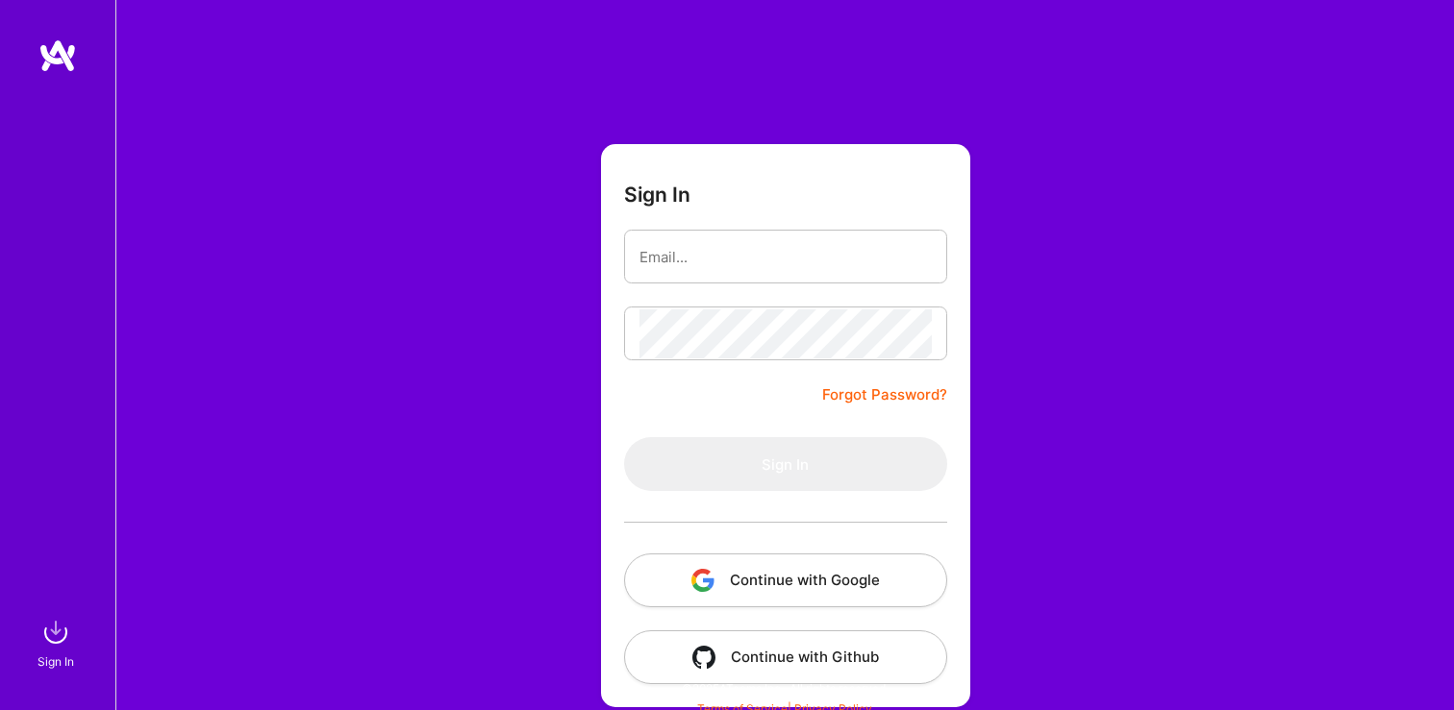
click at [758, 579] on button "Continue with Google" at bounding box center [785, 581] width 323 height 54
click at [725, 565] on button "Continue with Google" at bounding box center [785, 581] width 323 height 54
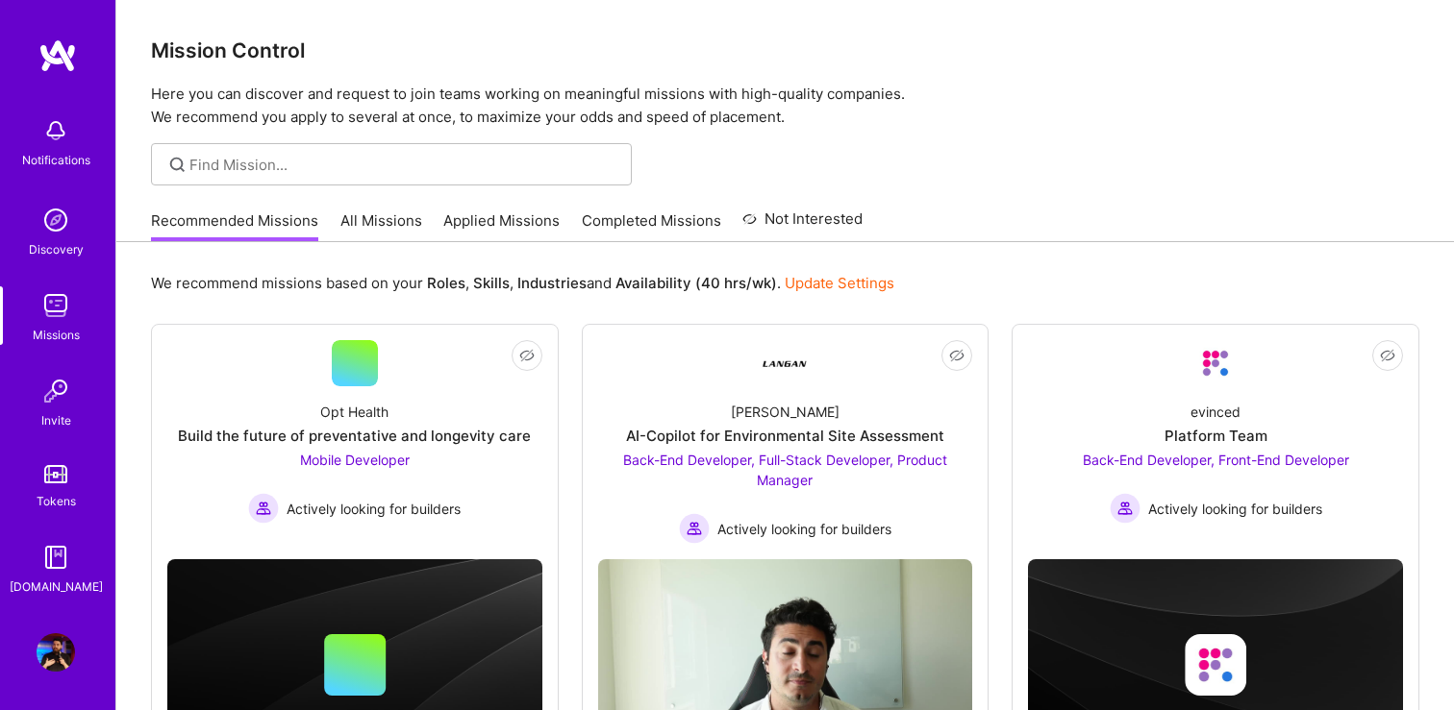
click at [418, 222] on div "Recommended Missions All Missions Applied Missions Completed Missions Not Inter…" at bounding box center [506, 220] width 711 height 41
click at [391, 222] on link "All Missions" at bounding box center [381, 227] width 82 height 32
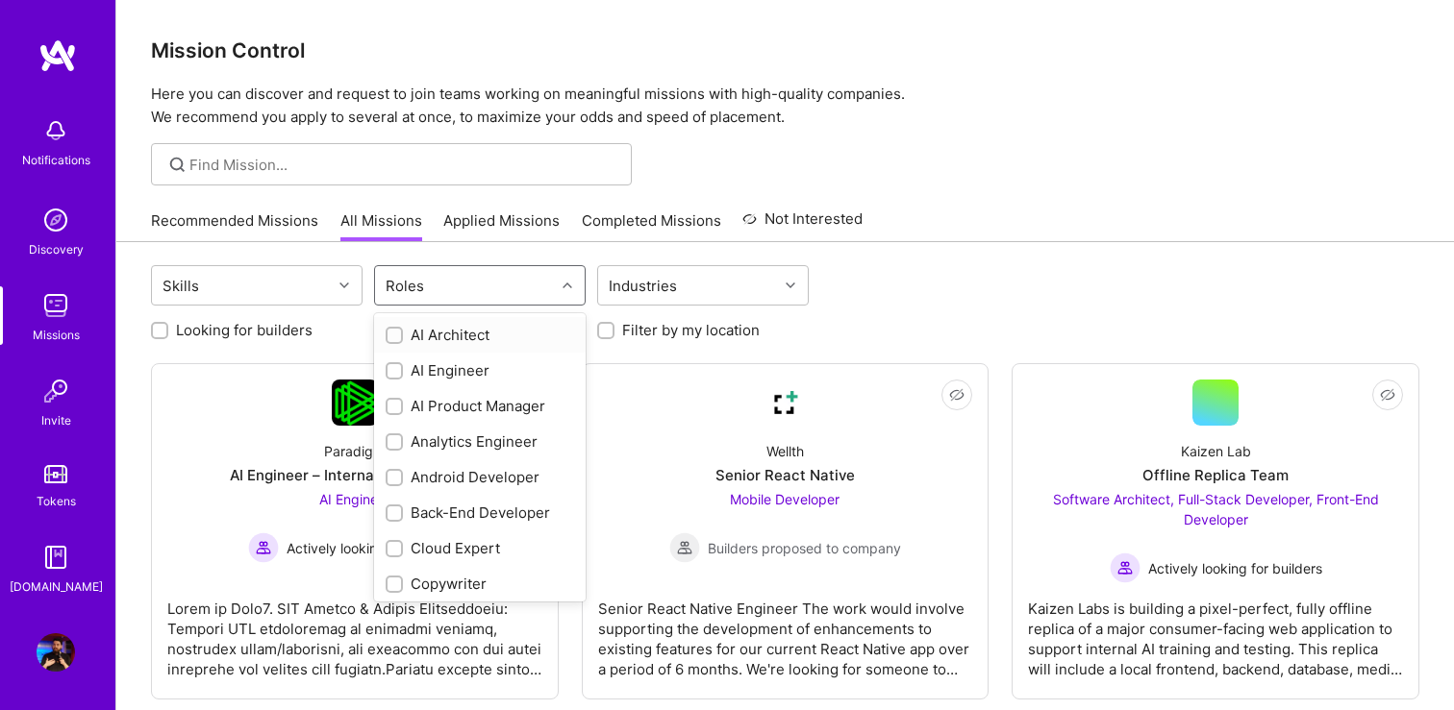
click at [495, 281] on div "Roles" at bounding box center [465, 285] width 180 height 38
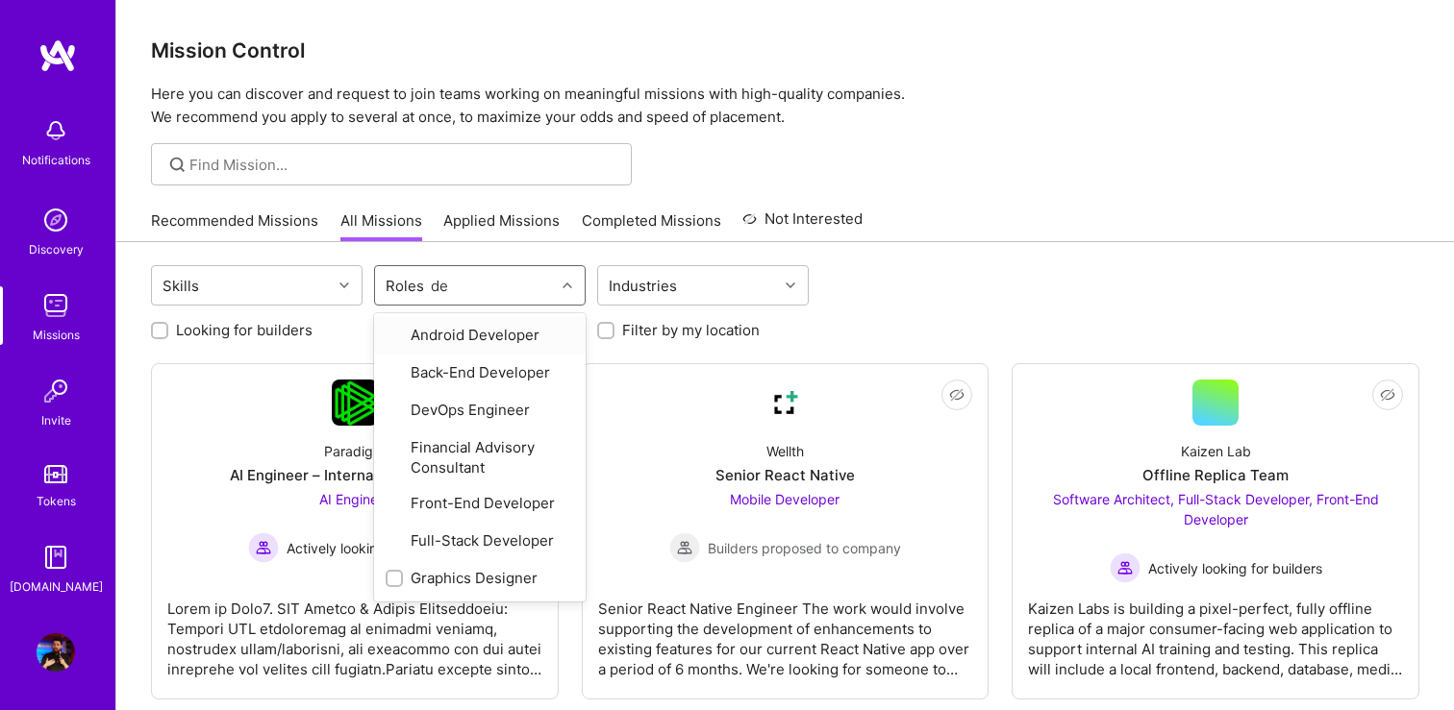
type input "des"
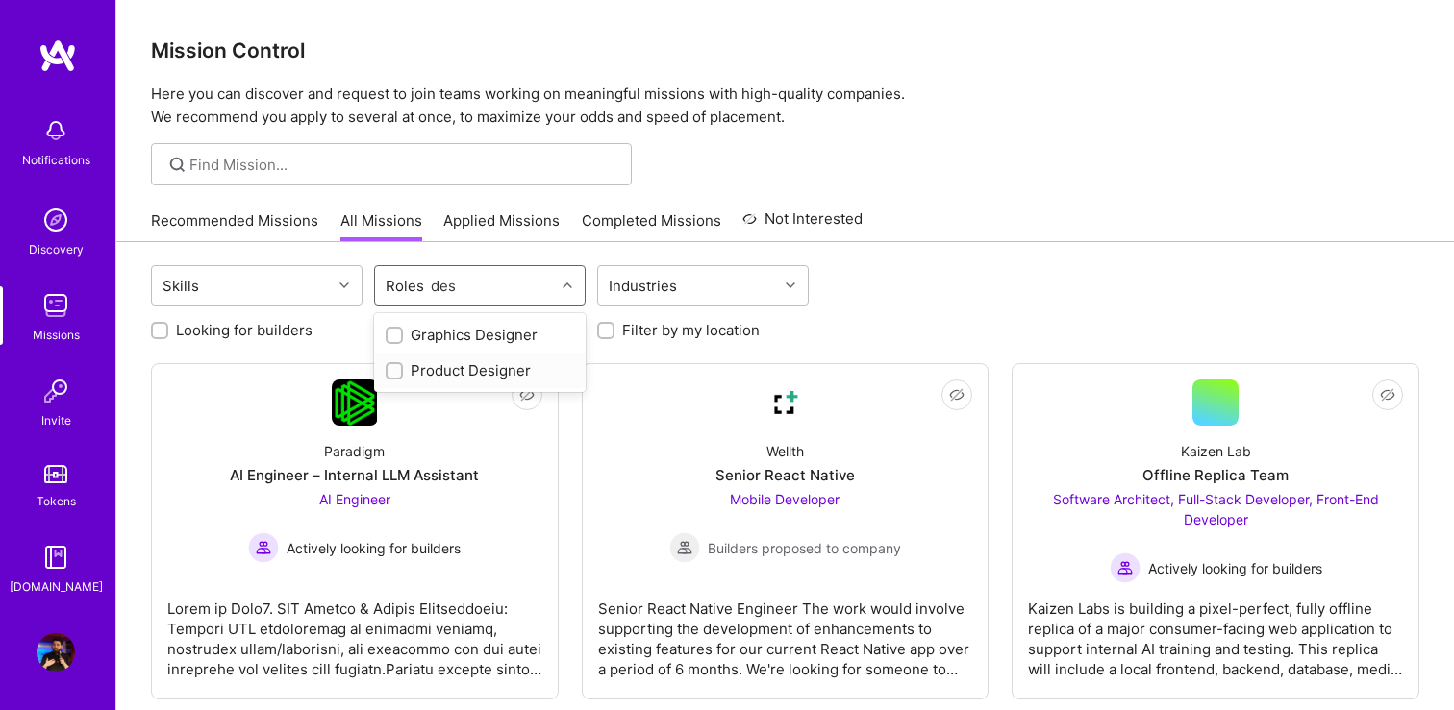
click at [488, 379] on div "Product Designer" at bounding box center [479, 370] width 188 height 20
checkbox input "true"
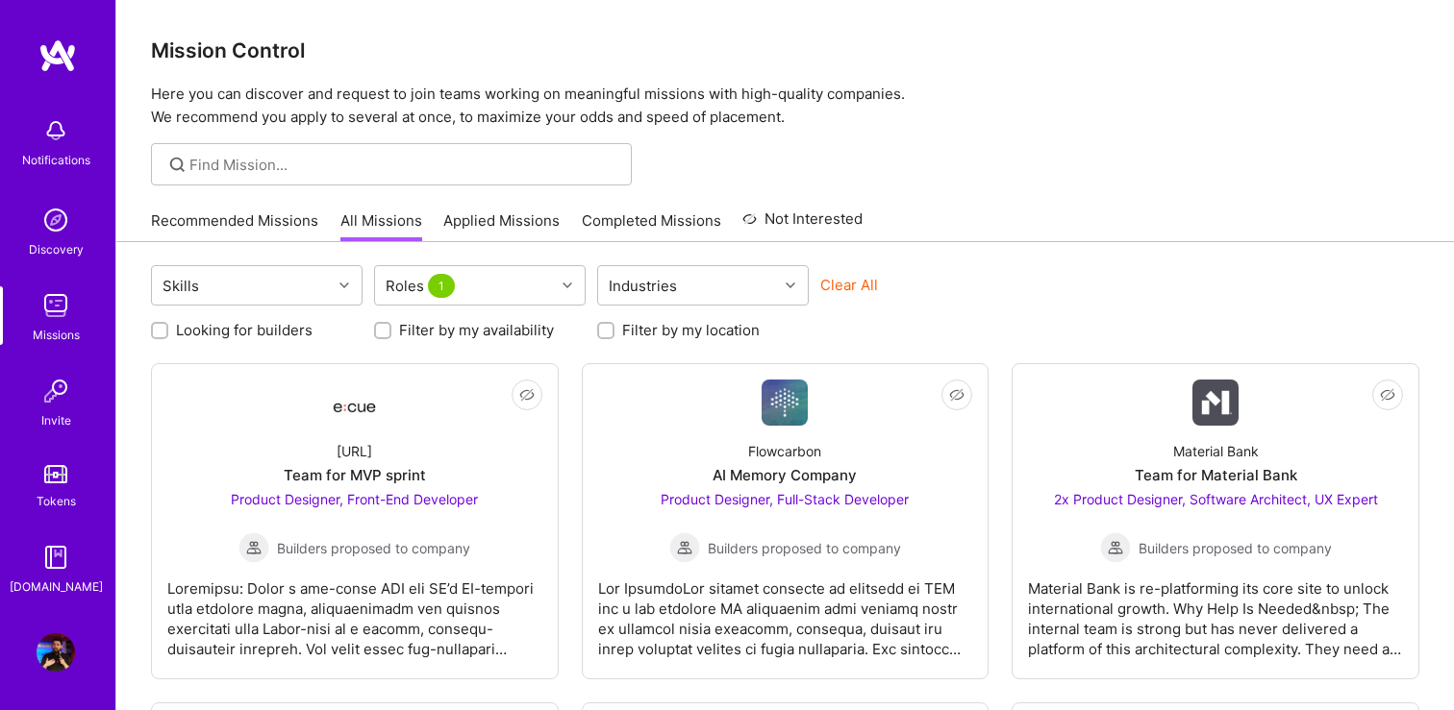
click at [578, 145] on div at bounding box center [391, 164] width 481 height 42
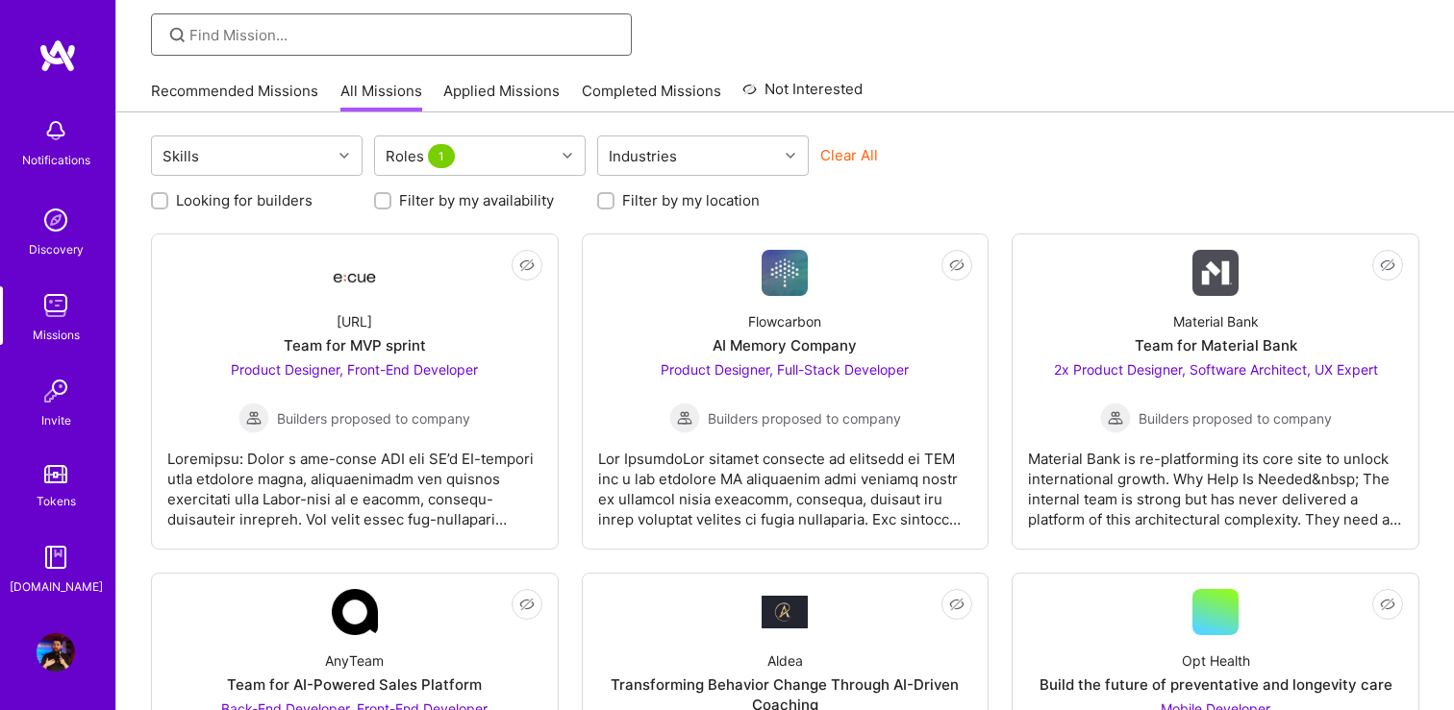
scroll to position [162, 0]
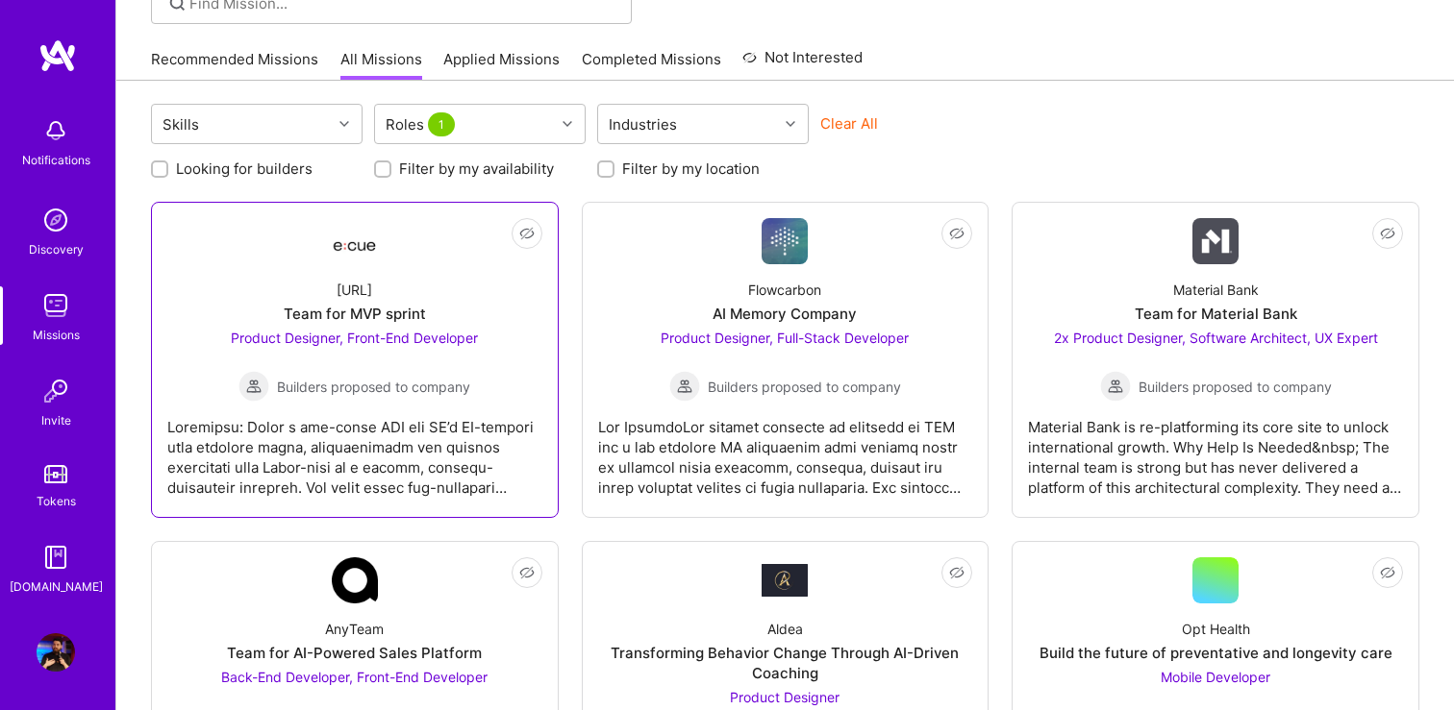
click at [341, 394] on span "Builders proposed to company" at bounding box center [373, 387] width 193 height 20
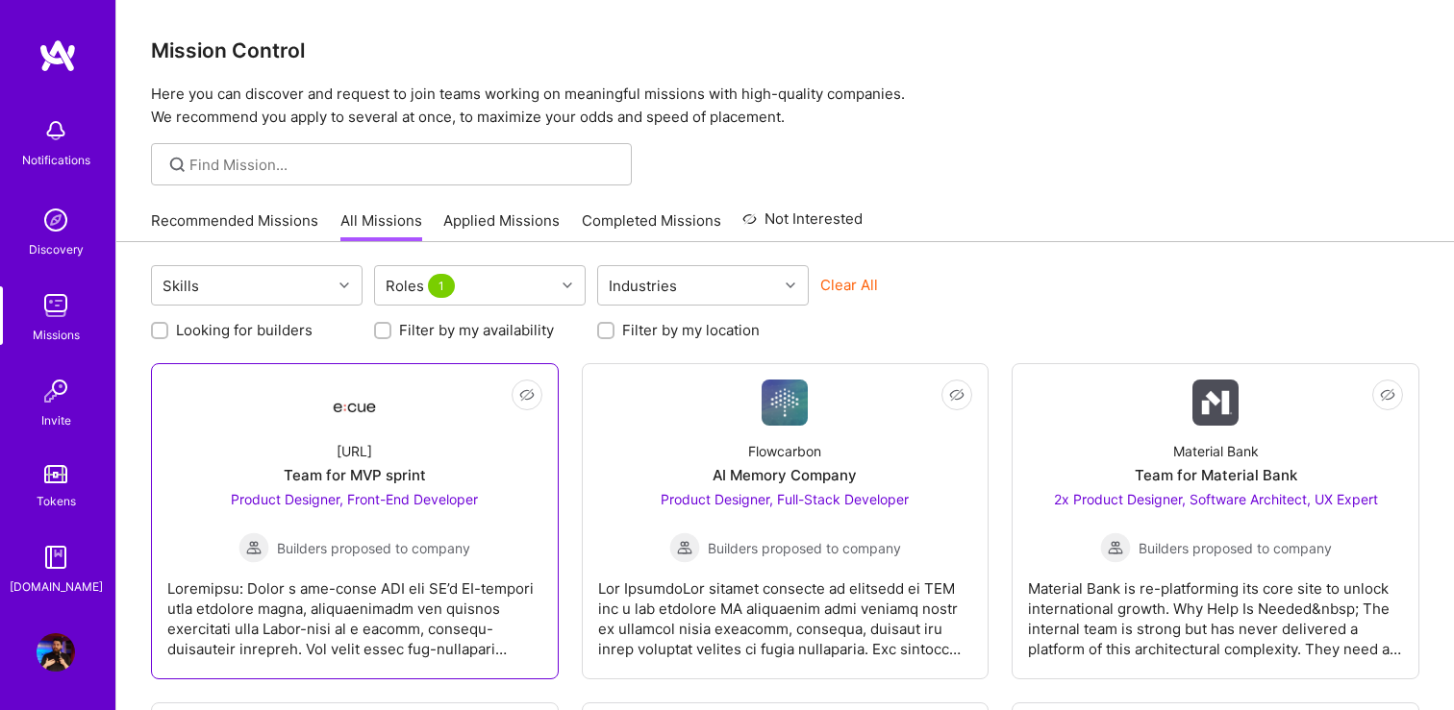
scroll to position [162, 0]
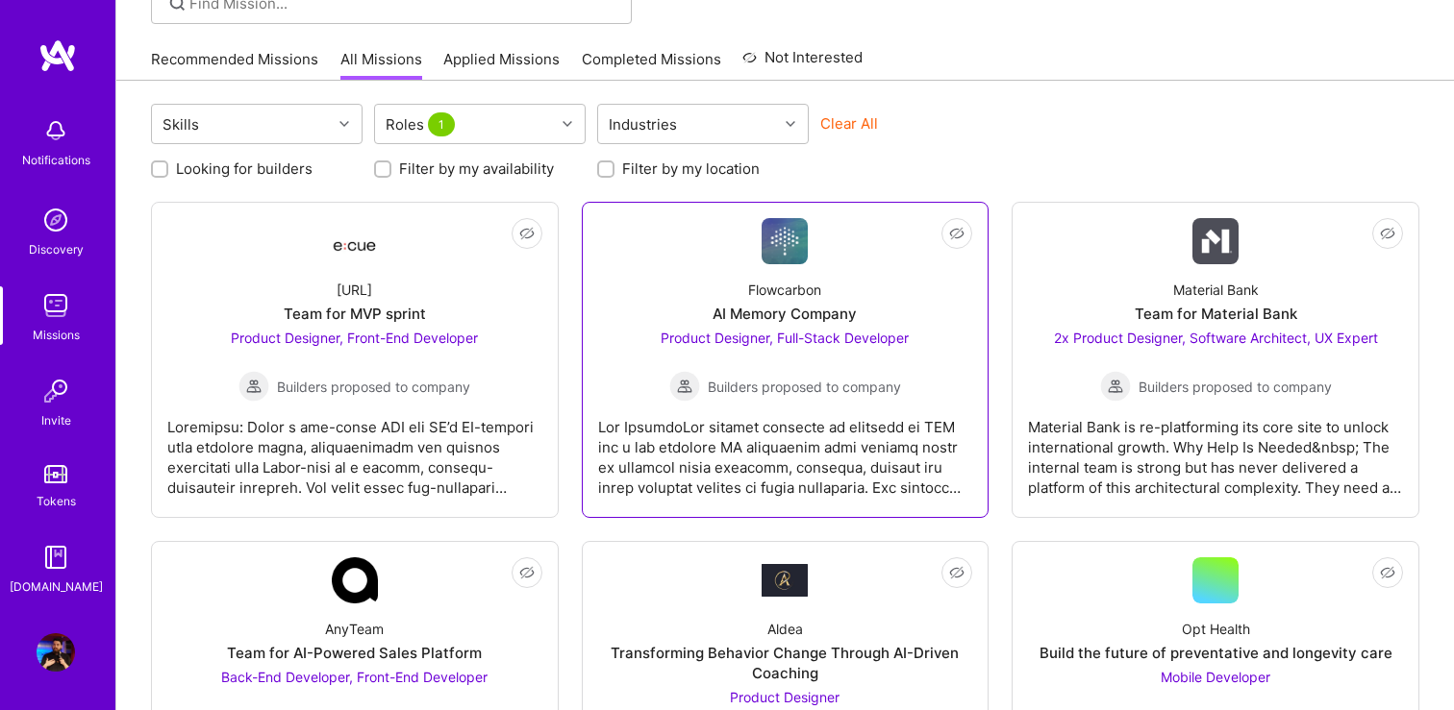
click at [773, 430] on div at bounding box center [785, 450] width 375 height 96
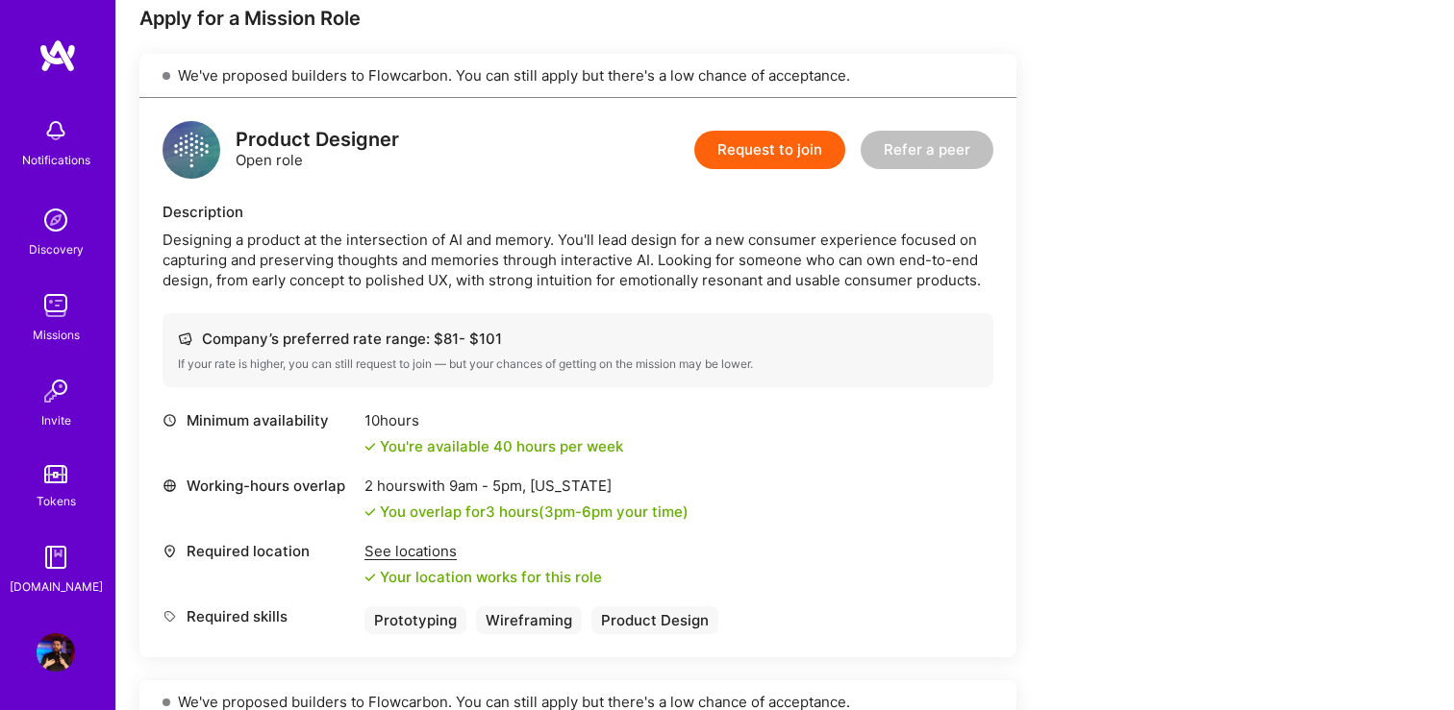
scroll to position [391, 0]
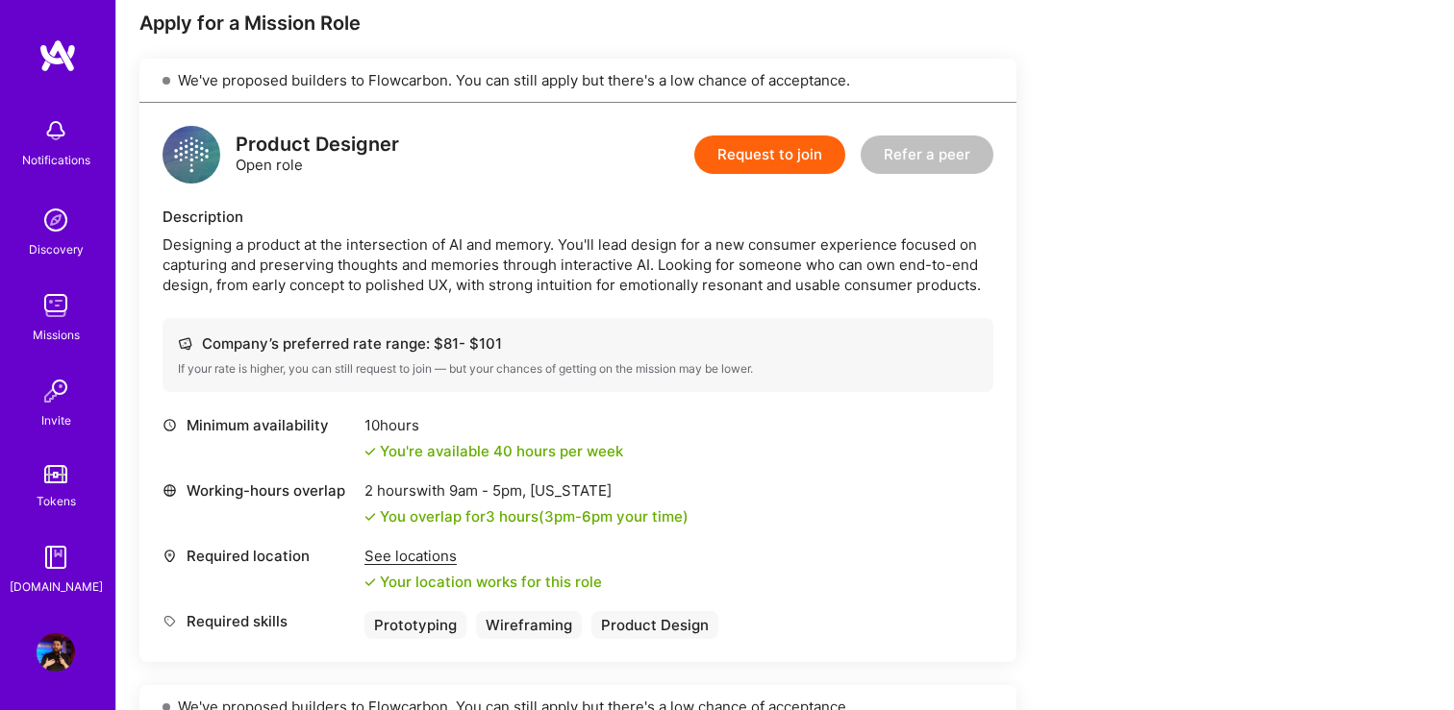
click at [462, 339] on div "Company’s preferred rate range: $ 81 - $ 101" at bounding box center [578, 344] width 800 height 20
click at [755, 162] on button "Request to join" at bounding box center [769, 155] width 151 height 38
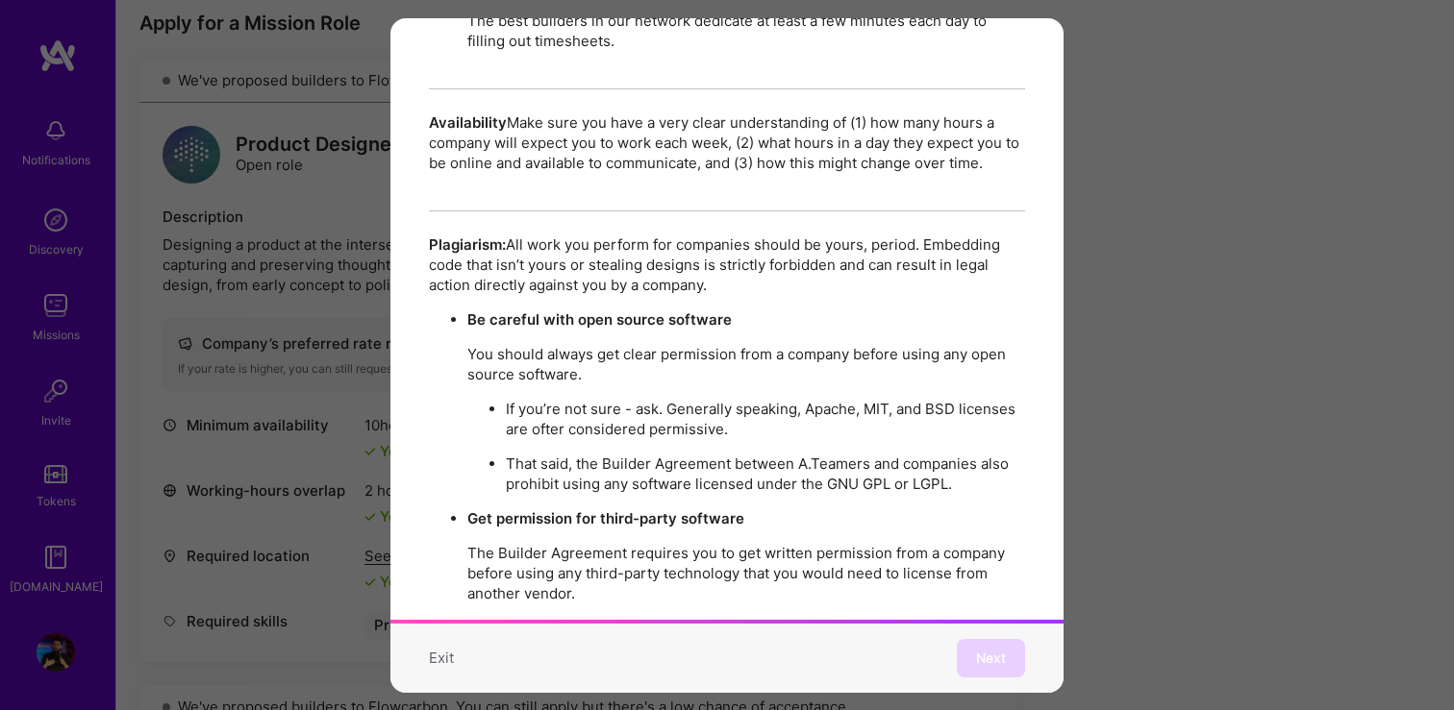
scroll to position [3315, 0]
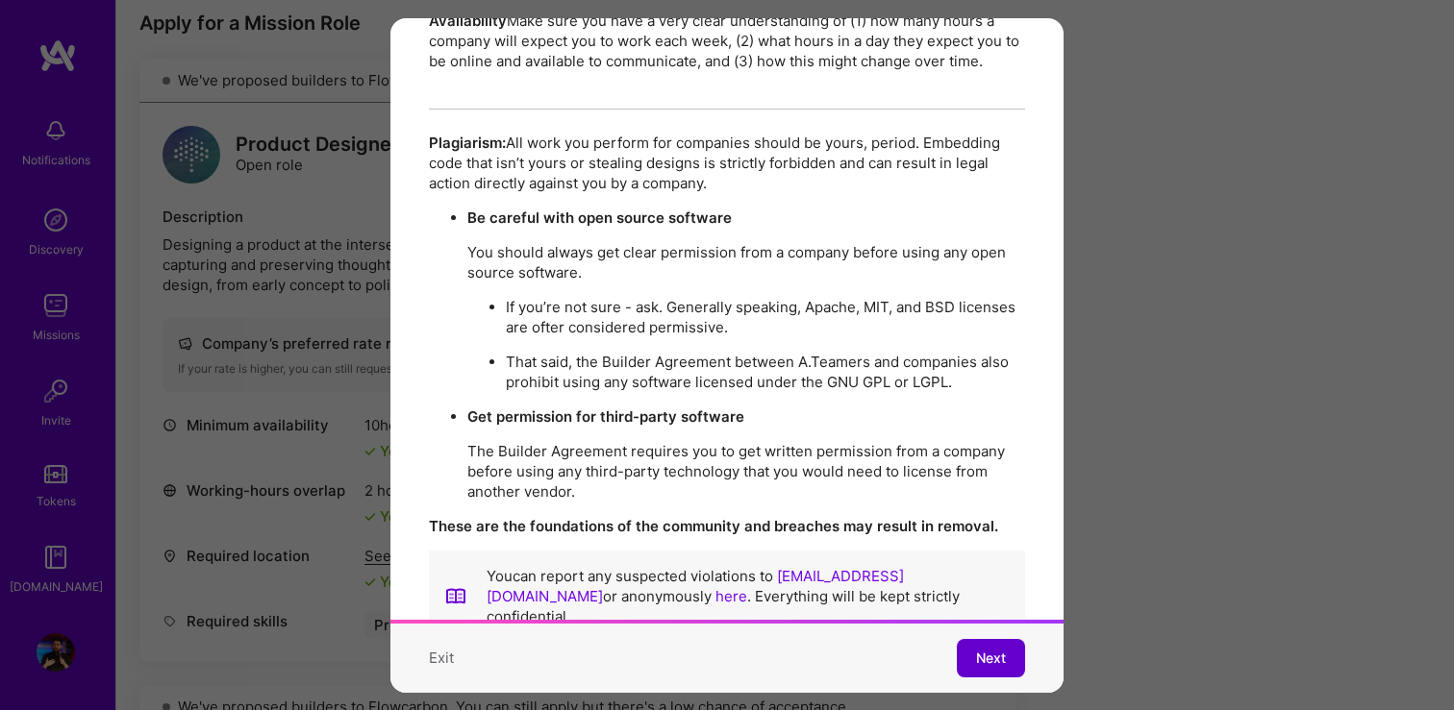
click at [982, 672] on button "Next" at bounding box center [991, 658] width 68 height 38
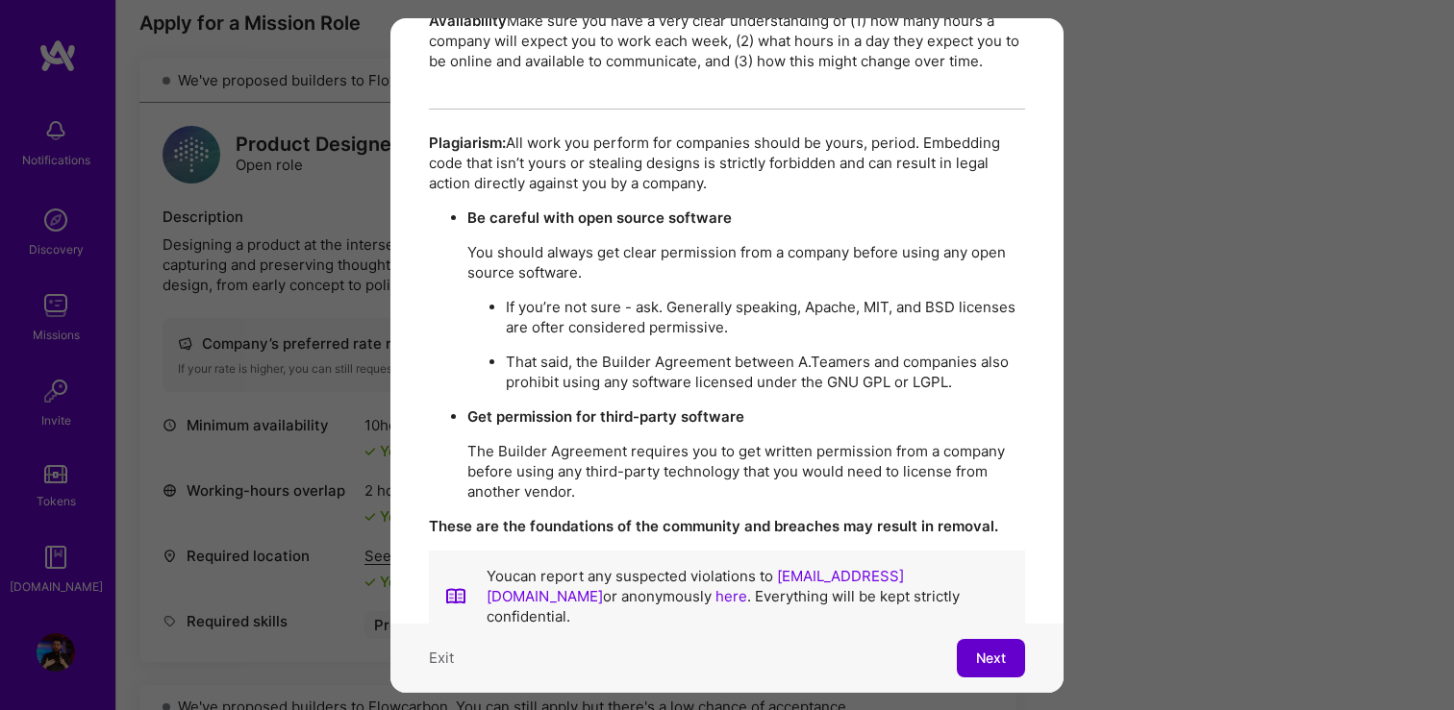
scroll to position [12, 0]
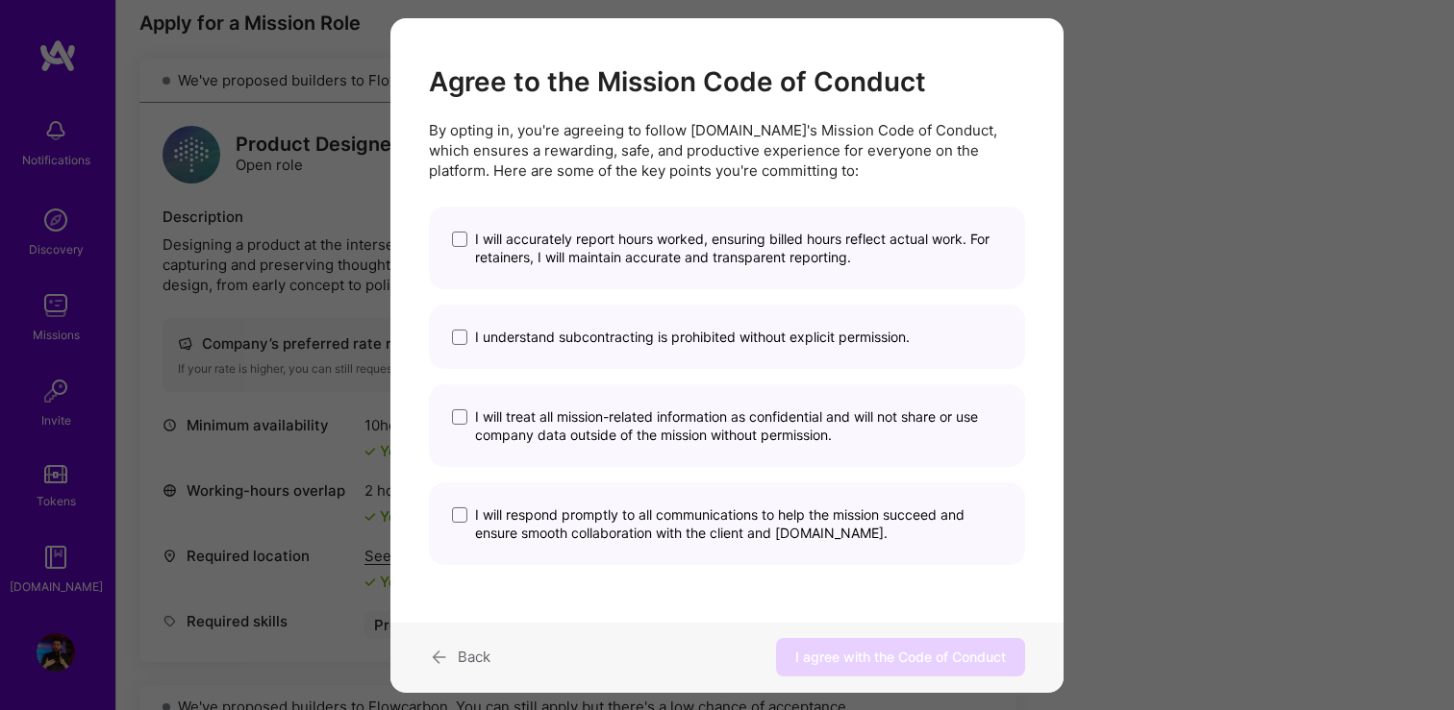
click at [584, 255] on span "I will accurately report hours worked, ensuring billed hours reflect actual wor…" at bounding box center [738, 248] width 527 height 37
click at [0, 0] on input "I will accurately report hours worked, ensuring billed hours reflect actual wor…" at bounding box center [0, 0] width 0 height 0
click at [576, 344] on span "I understand subcontracting is prohibited without explicit permission." at bounding box center [692, 337] width 435 height 18
click at [0, 0] on input "I understand subcontracting is prohibited without explicit permission." at bounding box center [0, 0] width 0 height 0
click at [571, 408] on span "I will treat all mission-related information as confidential and will not share…" at bounding box center [738, 426] width 527 height 37
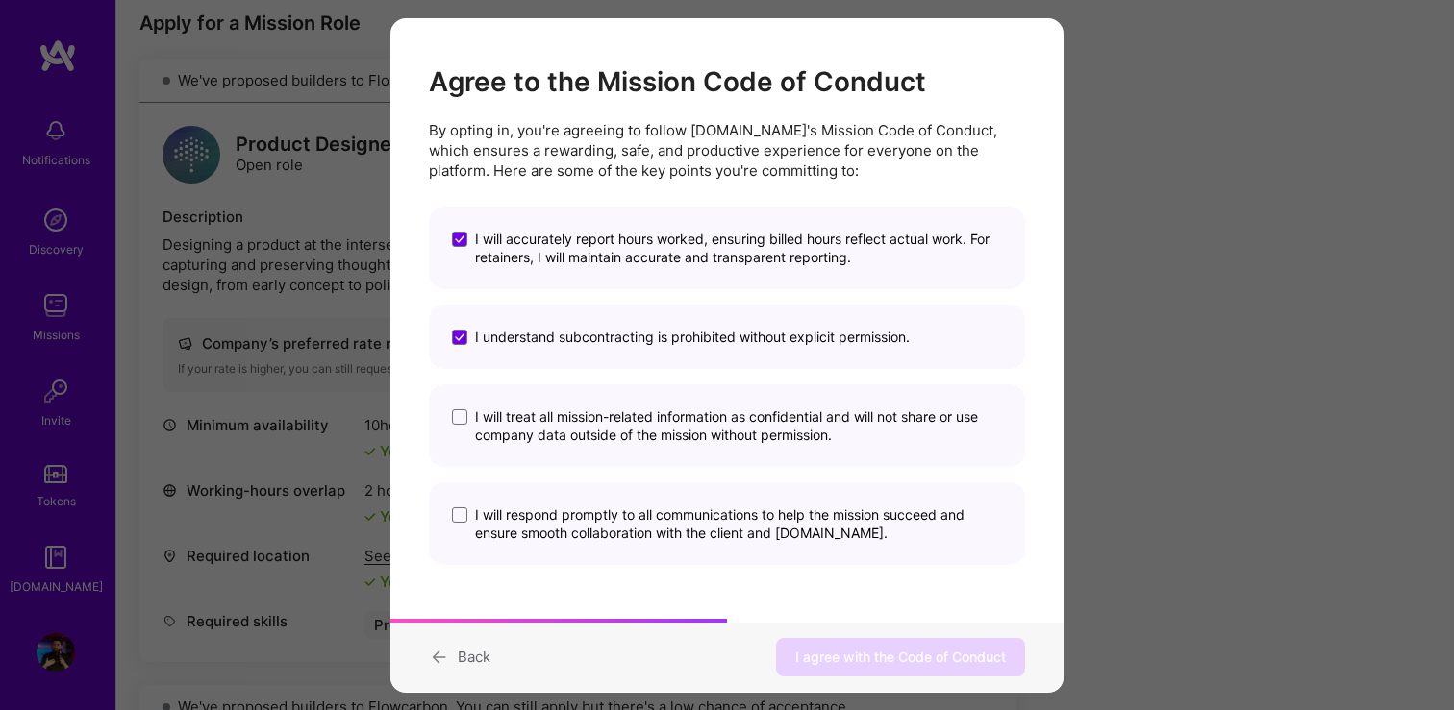
click at [0, 0] on input "I will treat all mission-related information as confidential and will not share…" at bounding box center [0, 0] width 0 height 0
click at [559, 524] on span "I will respond promptly to all communications to help the mission succeed and e…" at bounding box center [738, 524] width 527 height 37
click at [0, 0] on input "I will respond promptly to all communications to help the mission succeed and e…" at bounding box center [0, 0] width 0 height 0
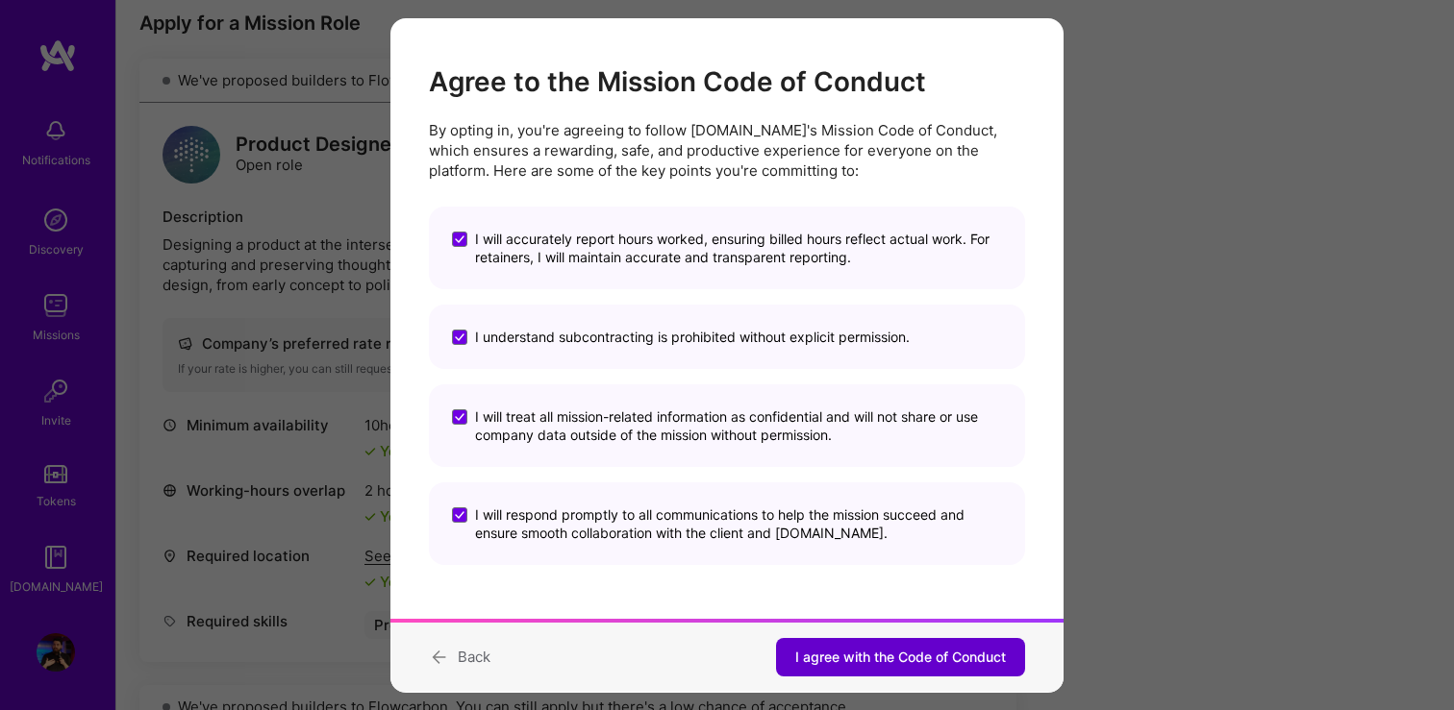
click at [857, 650] on span "I agree with the Code of Conduct" at bounding box center [900, 657] width 211 height 19
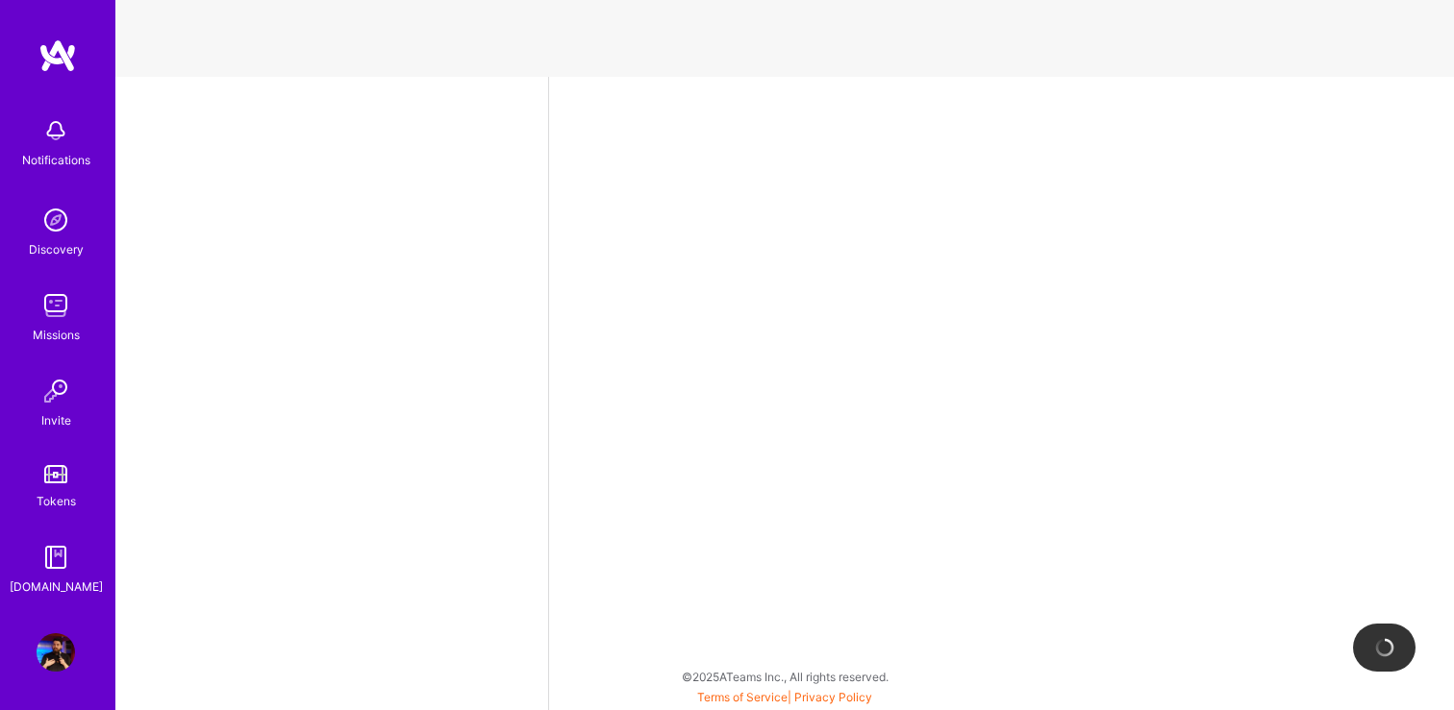
select select "DE"
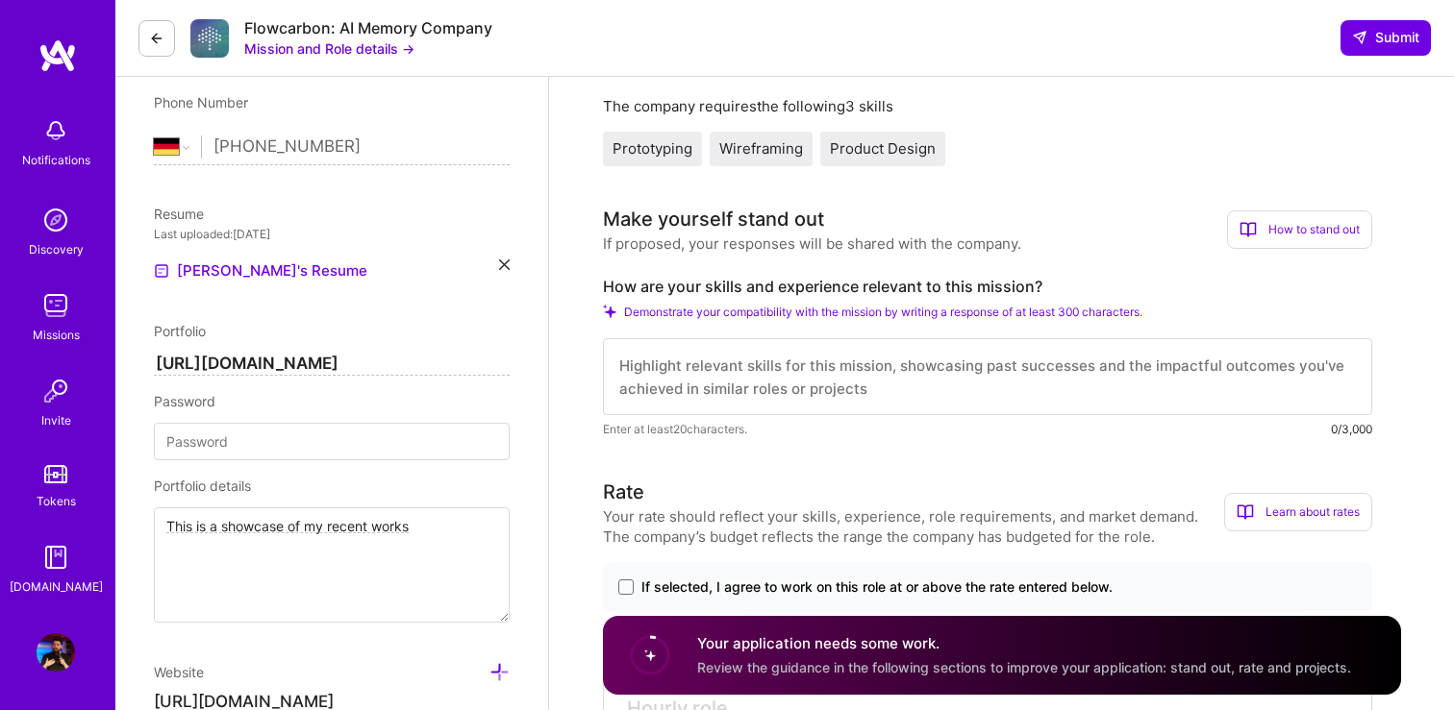
scroll to position [389, 0]
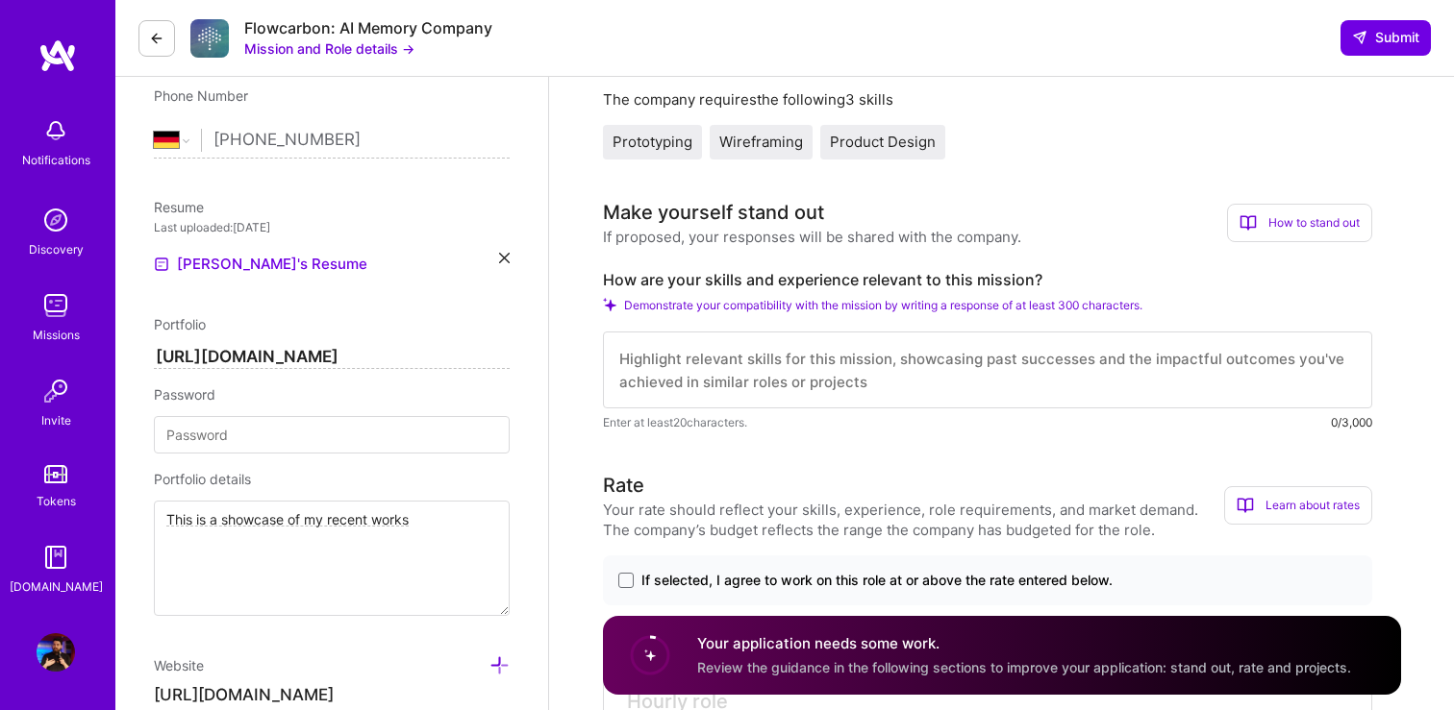
click at [901, 363] on textarea at bounding box center [987, 370] width 769 height 77
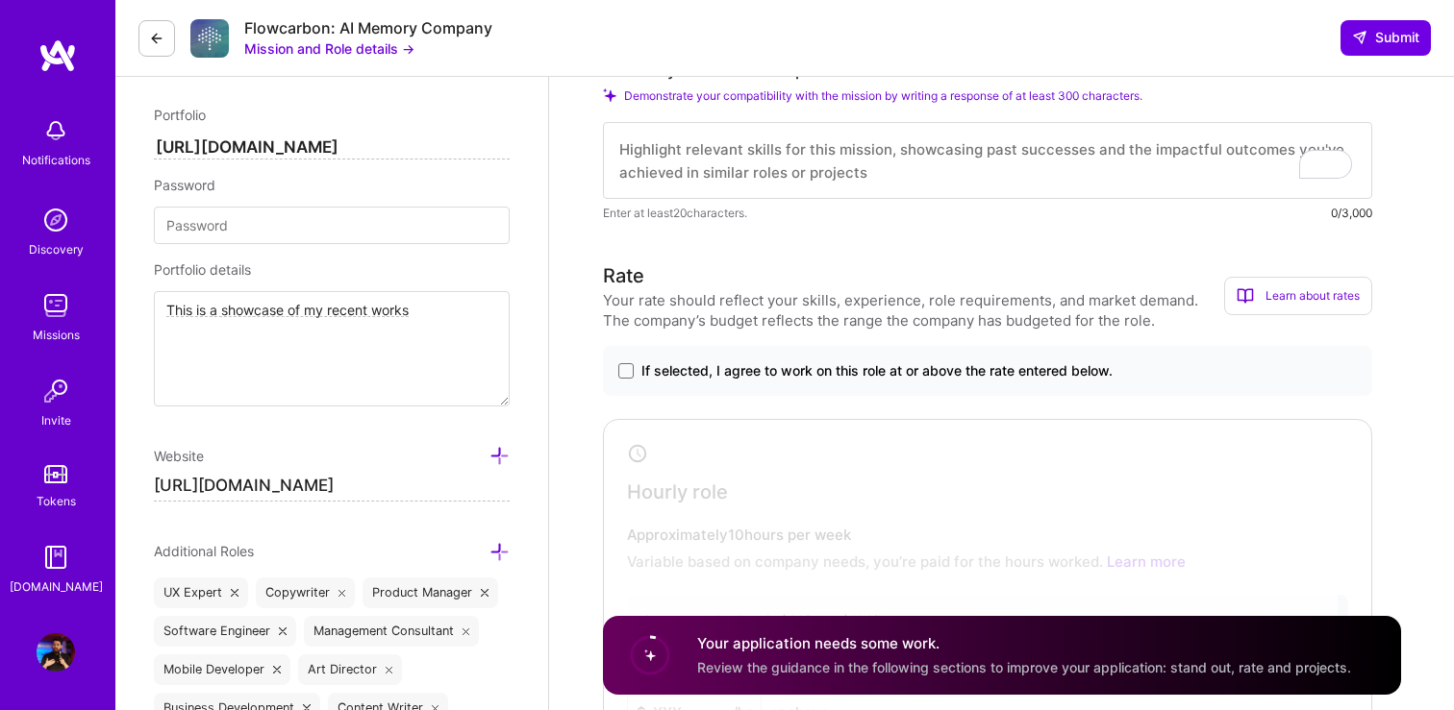
scroll to position [616, 0]
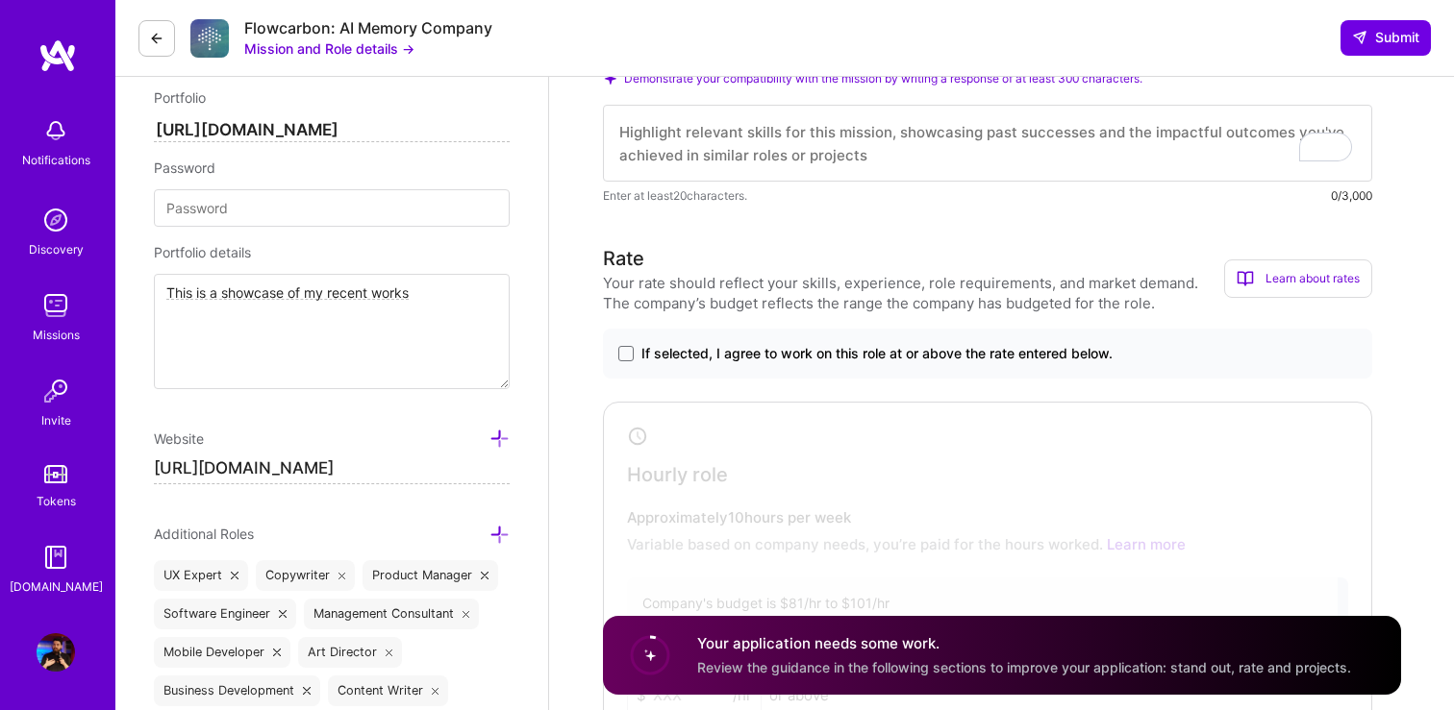
click at [652, 353] on span "If selected, I agree to work on this role at or above the rate entered below." at bounding box center [876, 353] width 471 height 19
click at [0, 0] on input "If selected, I agree to work on this role at or above the rate entered below." at bounding box center [0, 0] width 0 height 0
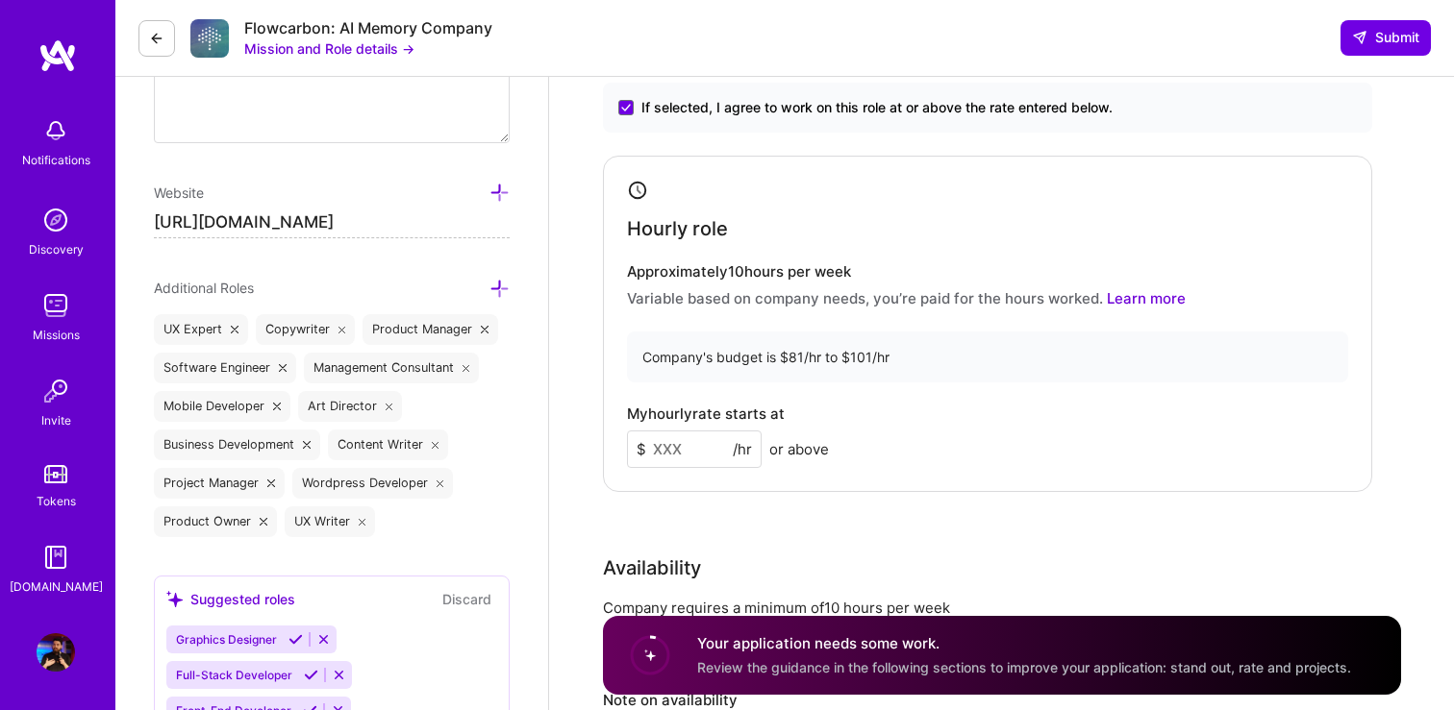
scroll to position [869, 0]
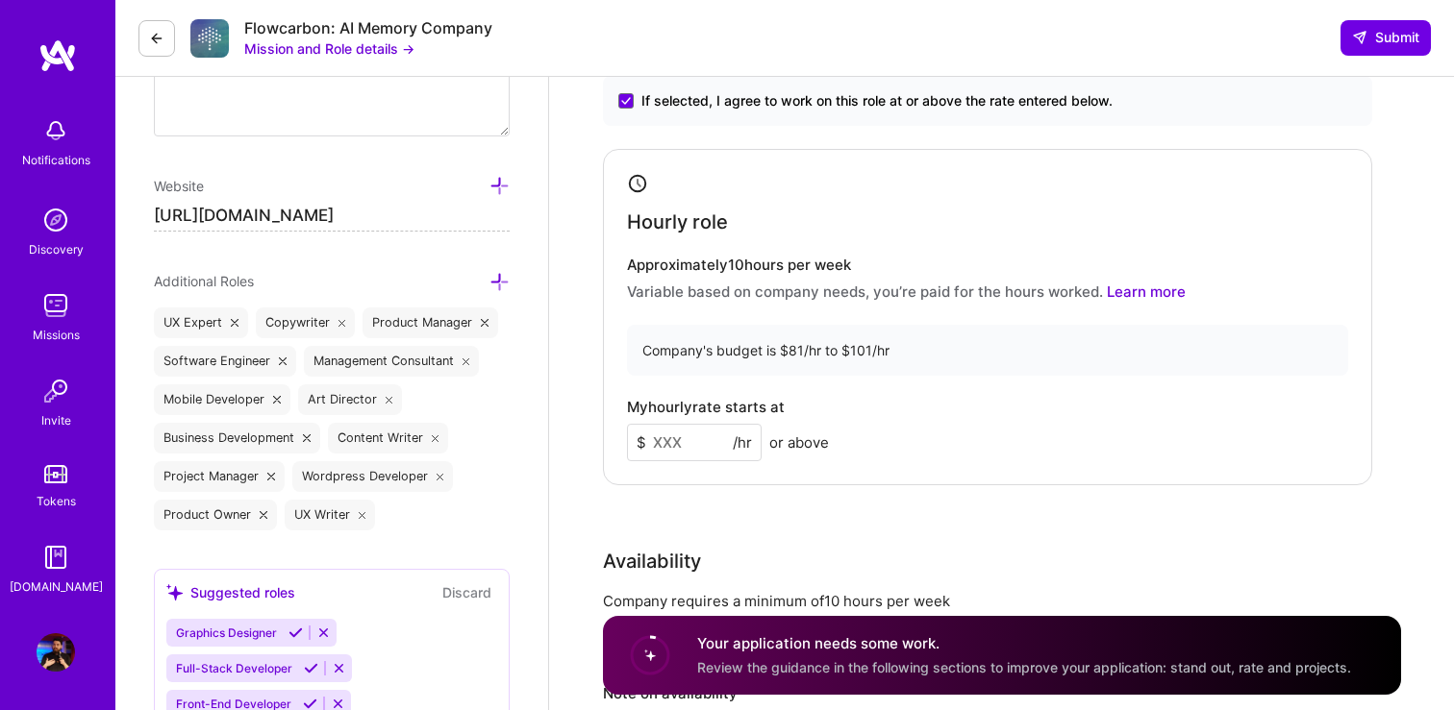
click at [677, 445] on input at bounding box center [694, 442] width 135 height 37
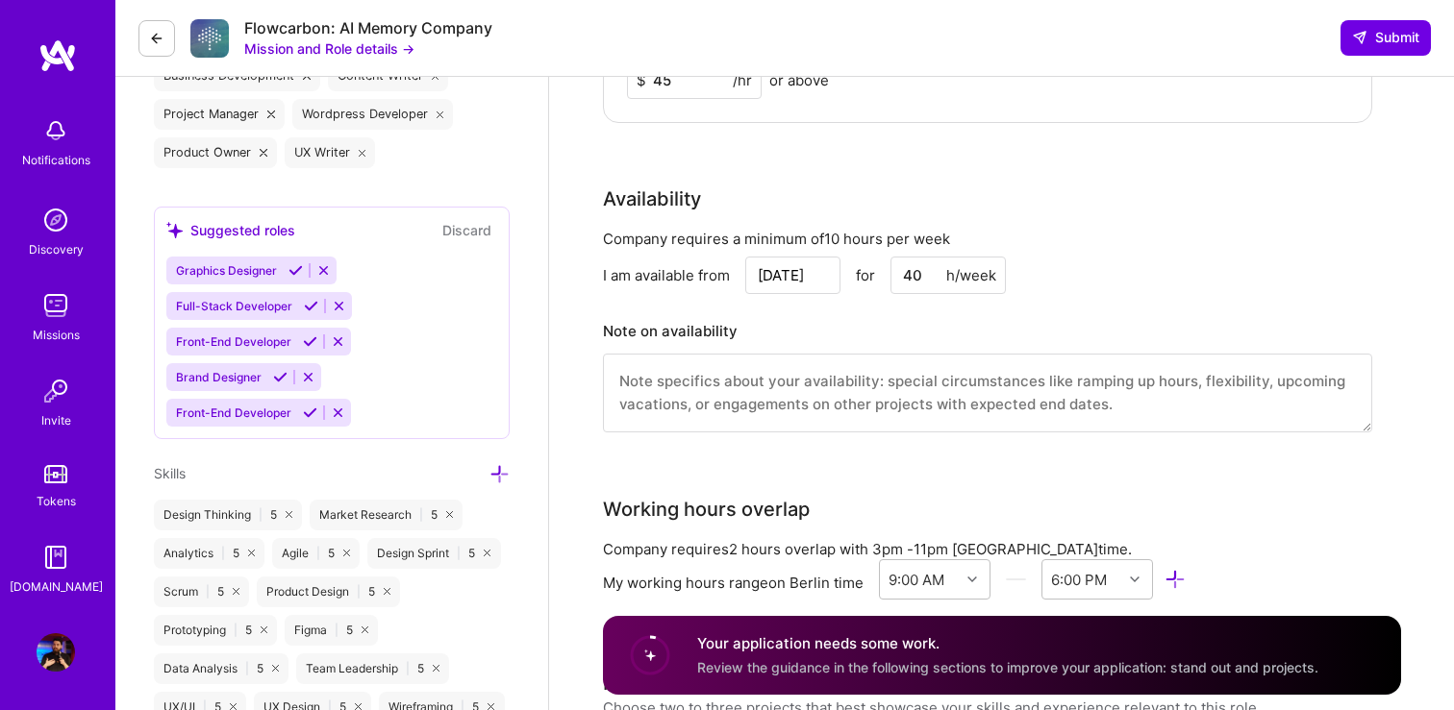
scroll to position [1240, 0]
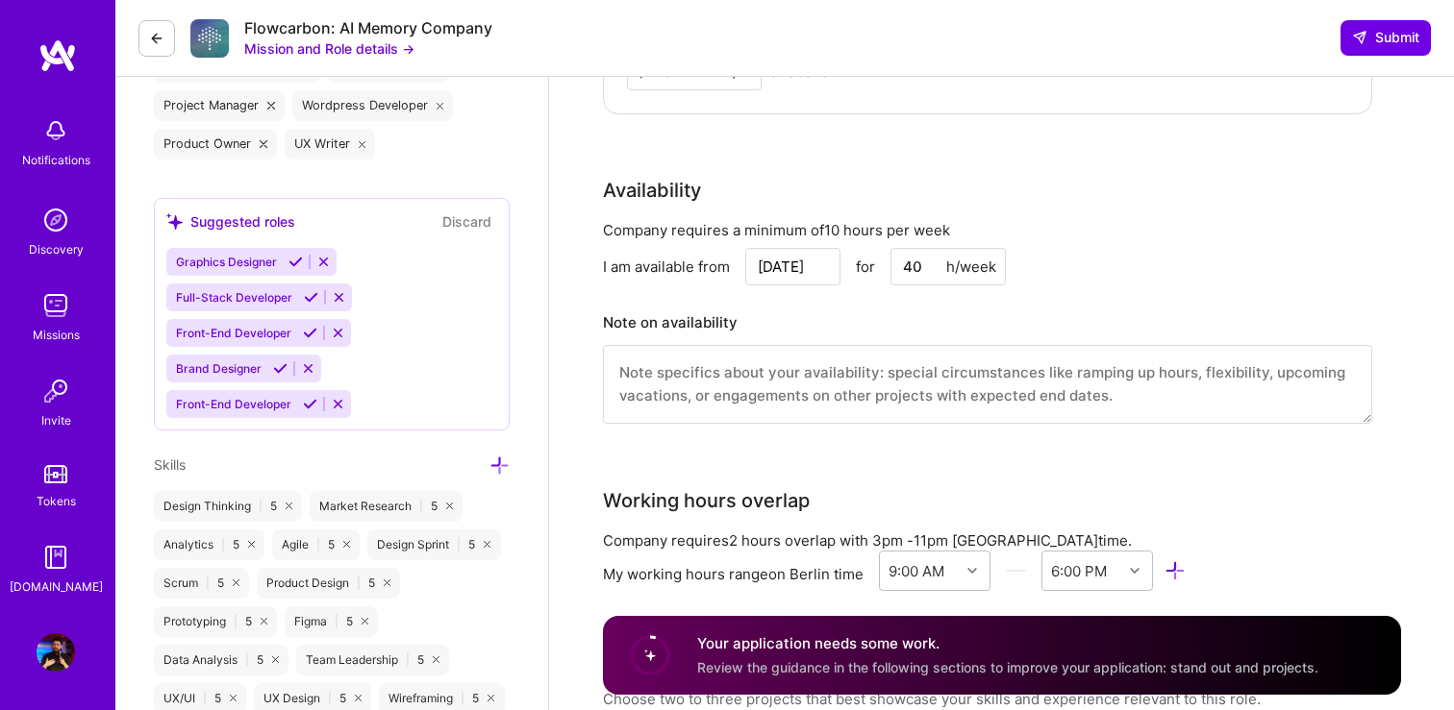
type input "45"
click at [796, 263] on input "[DATE]" at bounding box center [792, 266] width 95 height 37
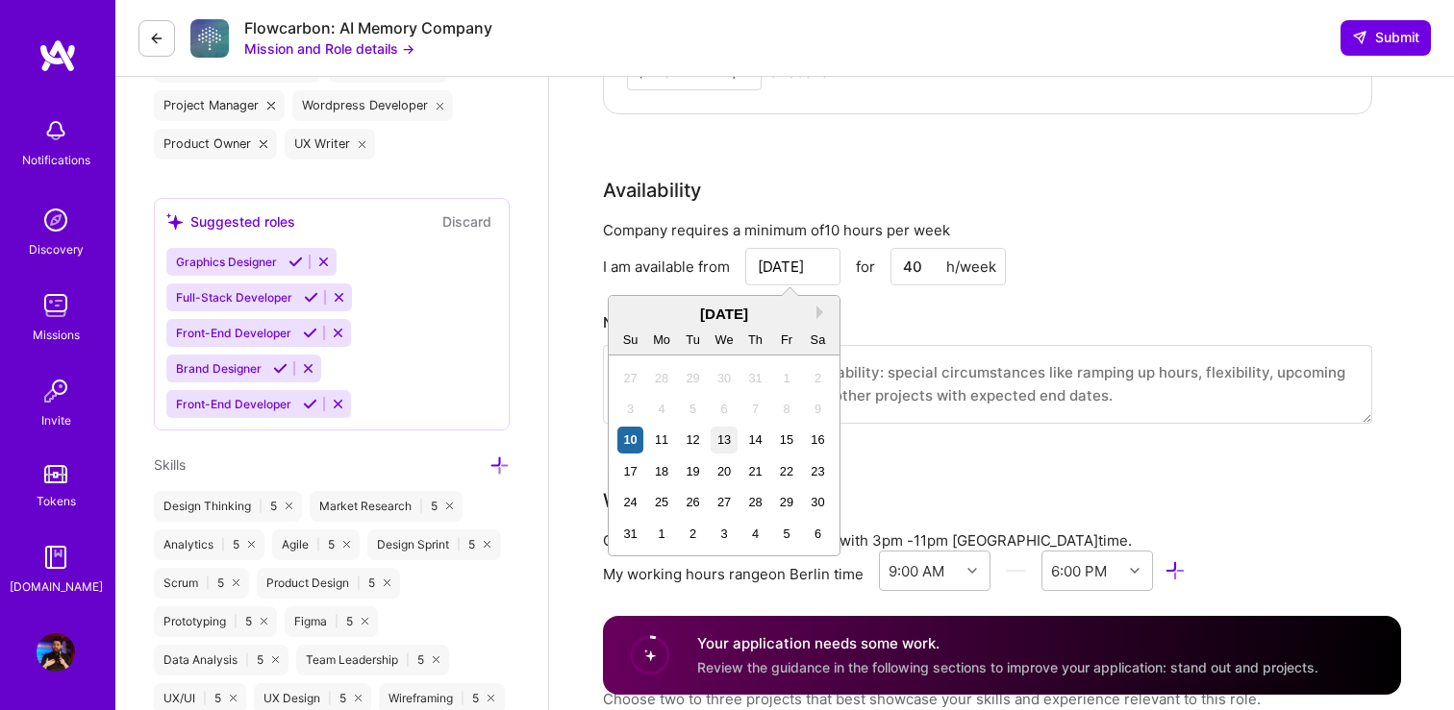
click at [721, 444] on div "13" at bounding box center [723, 440] width 26 height 26
type input "[DATE]"
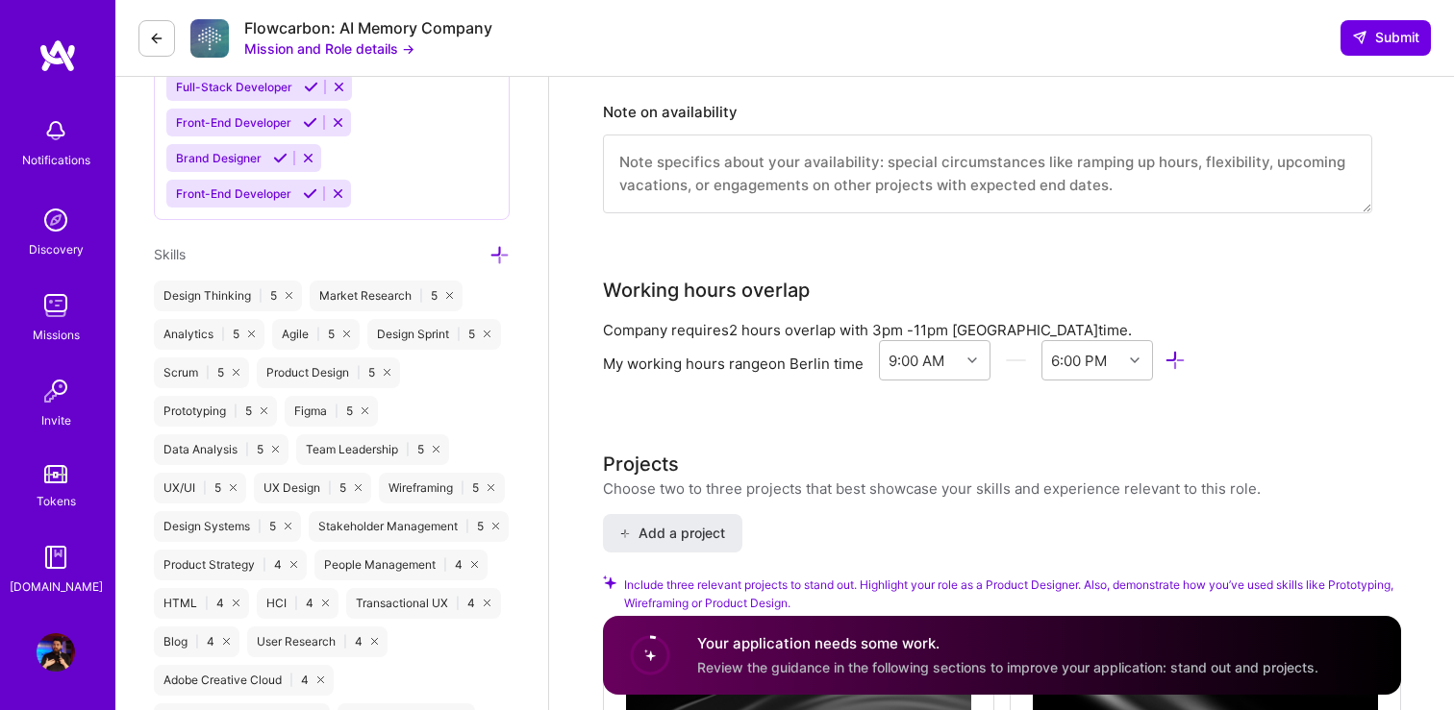
scroll to position [1463, 0]
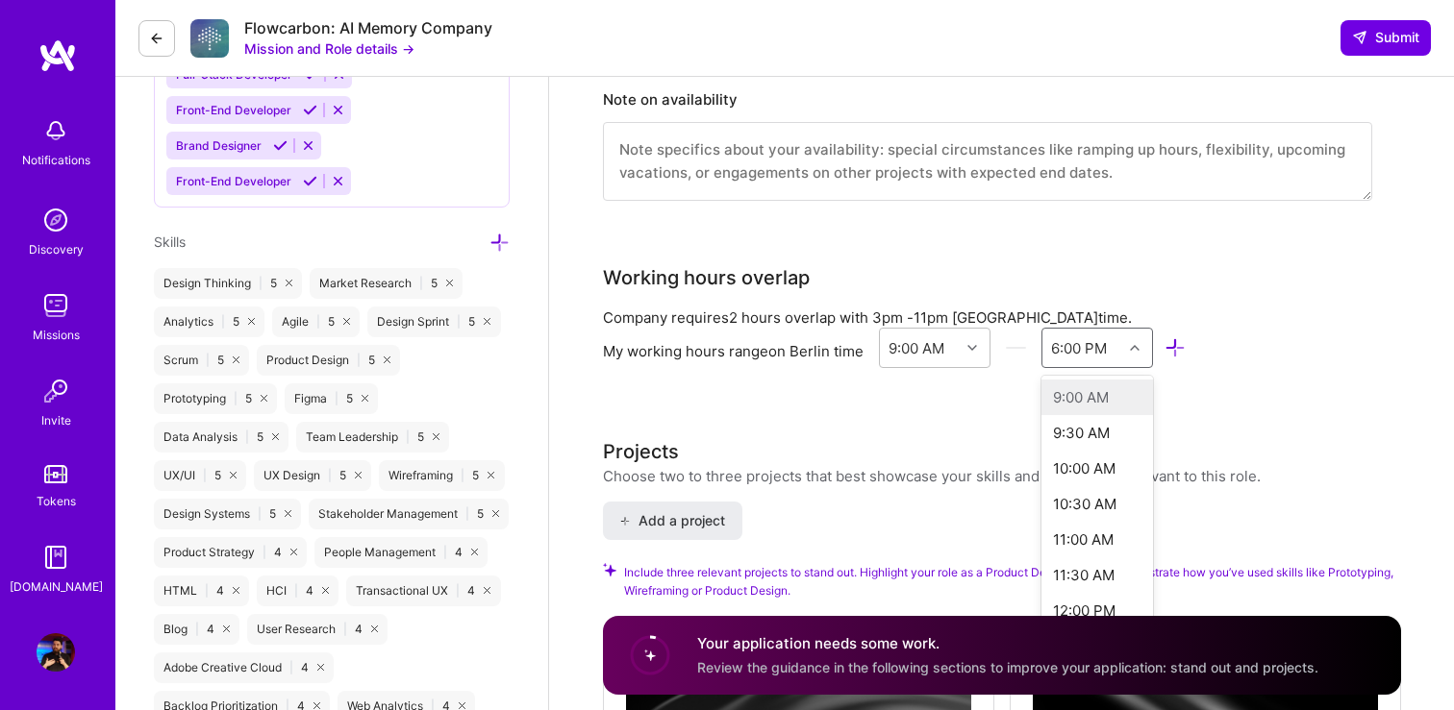
click at [1108, 344] on div "6:00 PM" at bounding box center [1082, 348] width 81 height 38
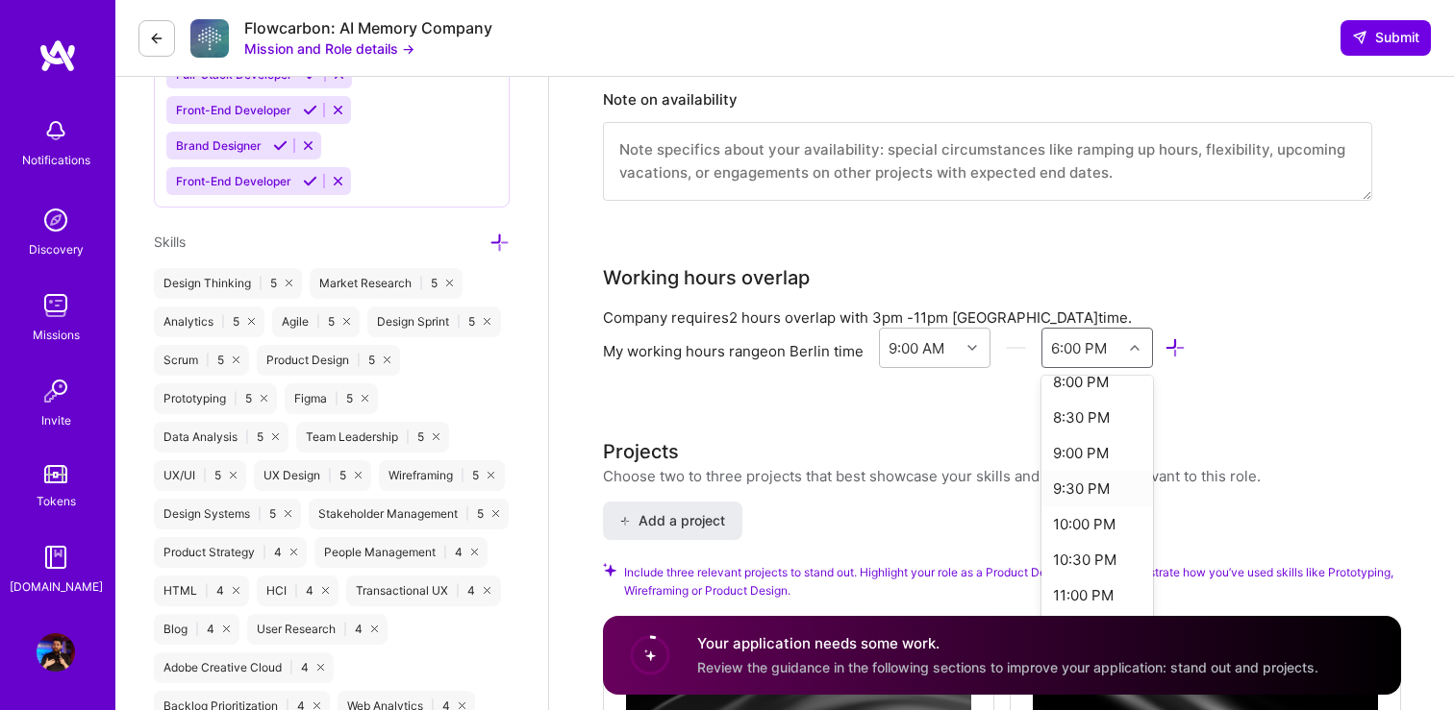
click at [1094, 487] on div "9:30 PM" at bounding box center [1097, 489] width 112 height 36
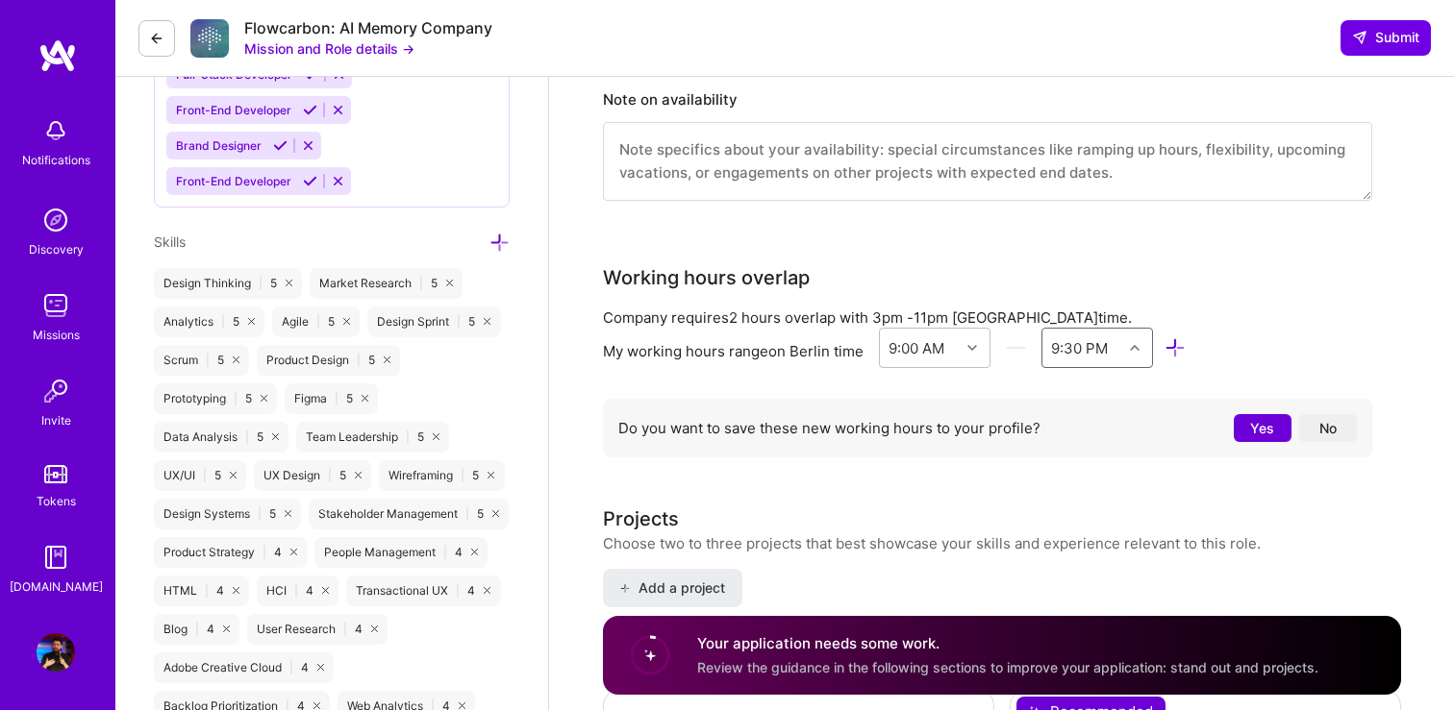
click at [1278, 426] on button "Yes" at bounding box center [1262, 428] width 58 height 28
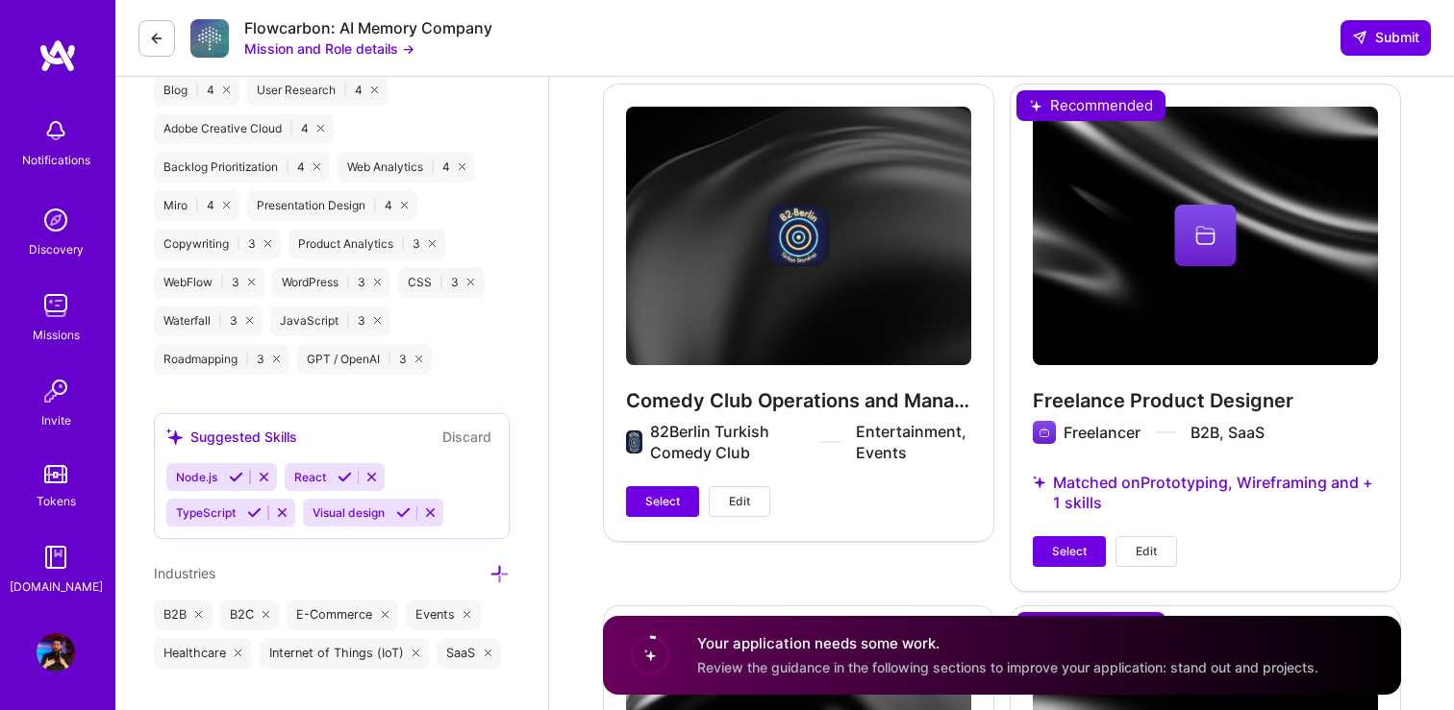
scroll to position [2018, 0]
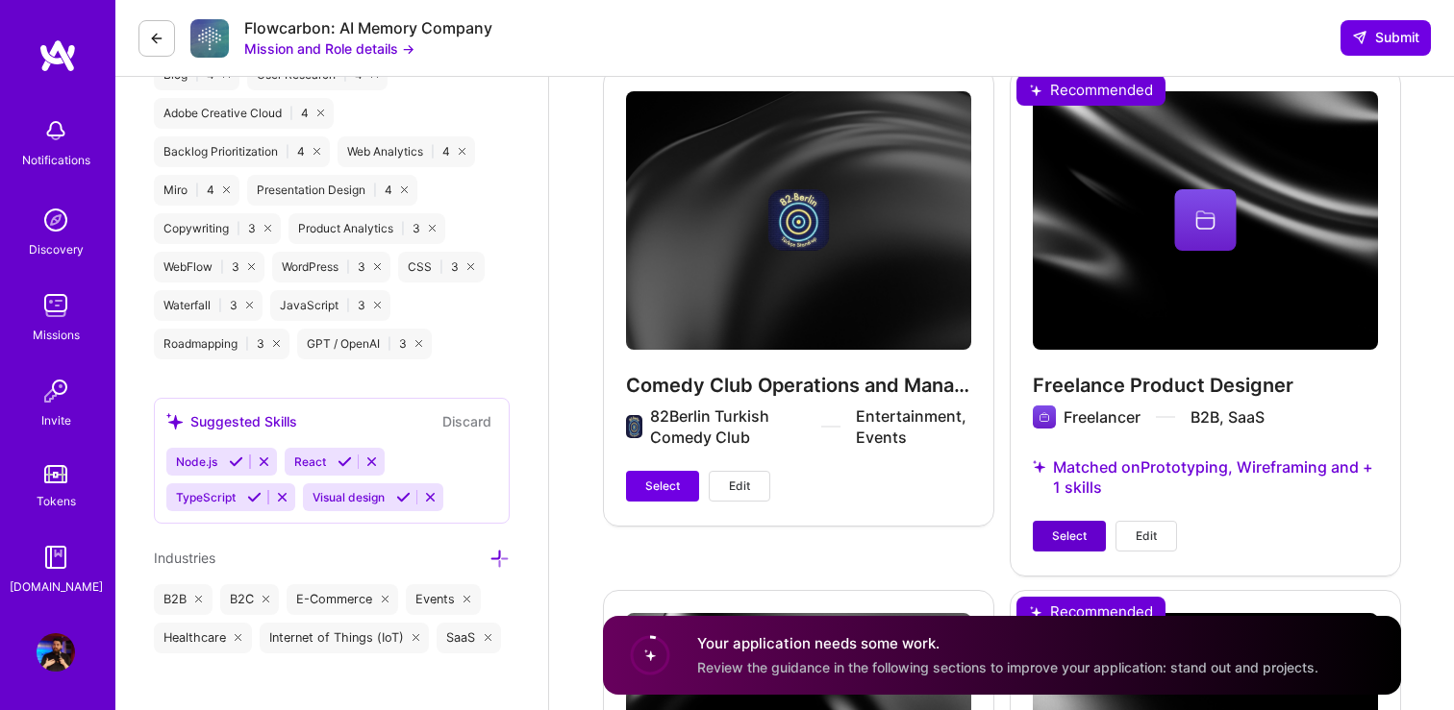
click at [1072, 532] on span "Select" at bounding box center [1069, 536] width 35 height 17
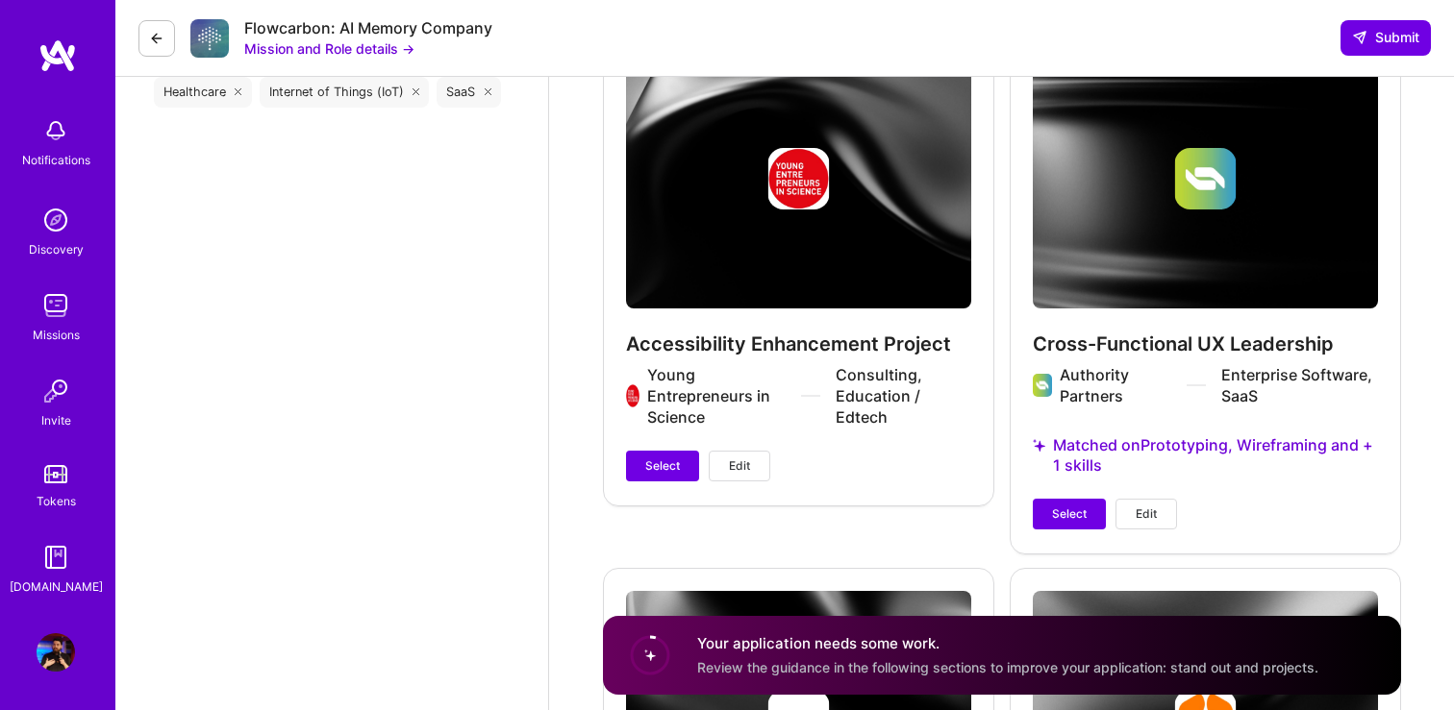
scroll to position [2573, 0]
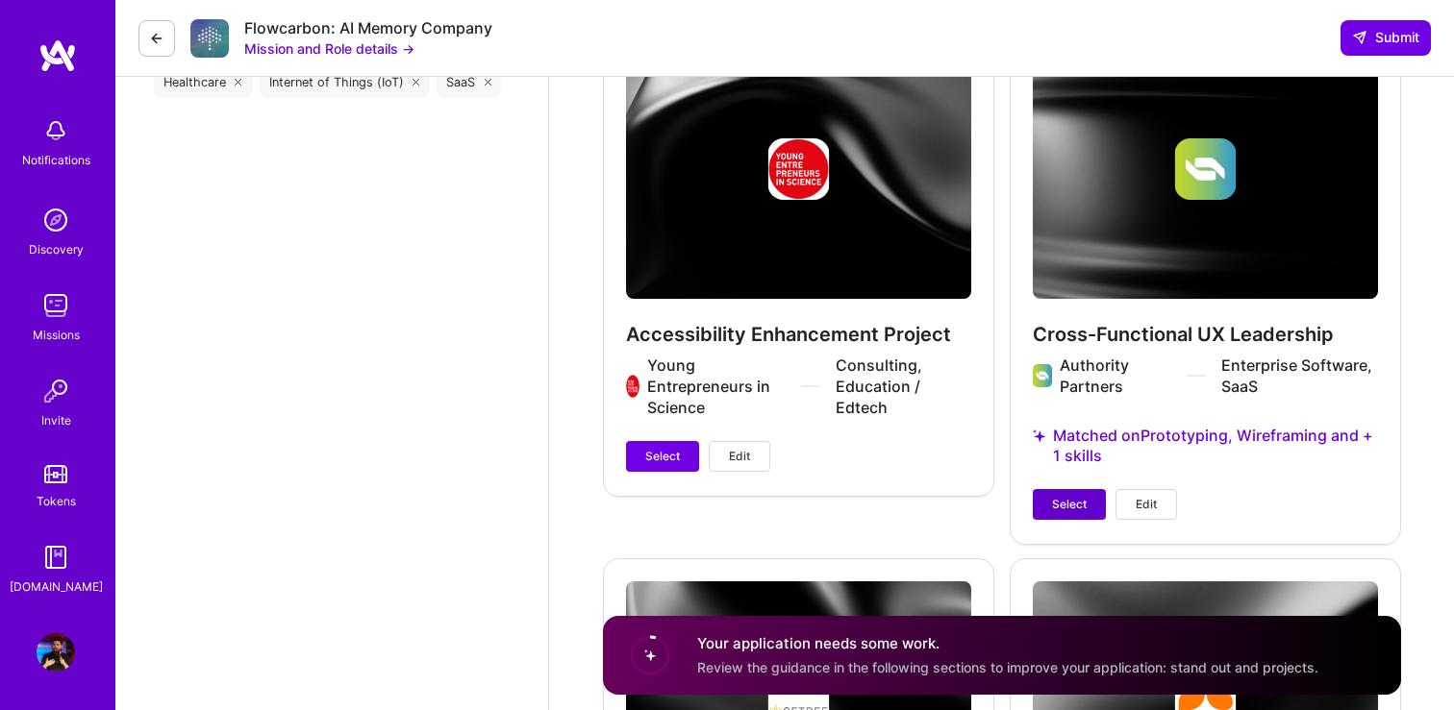
click at [1049, 505] on button "Select" at bounding box center [1068, 504] width 73 height 31
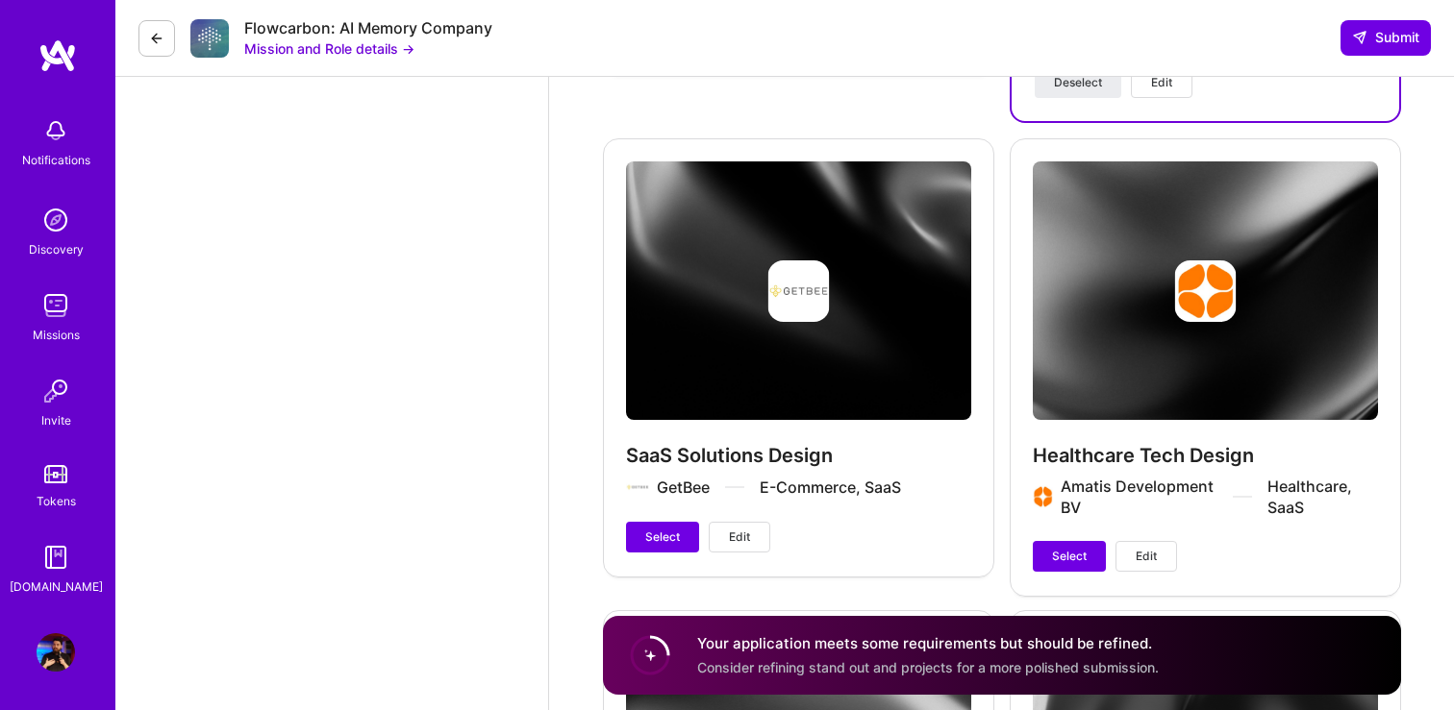
scroll to position [2985, 0]
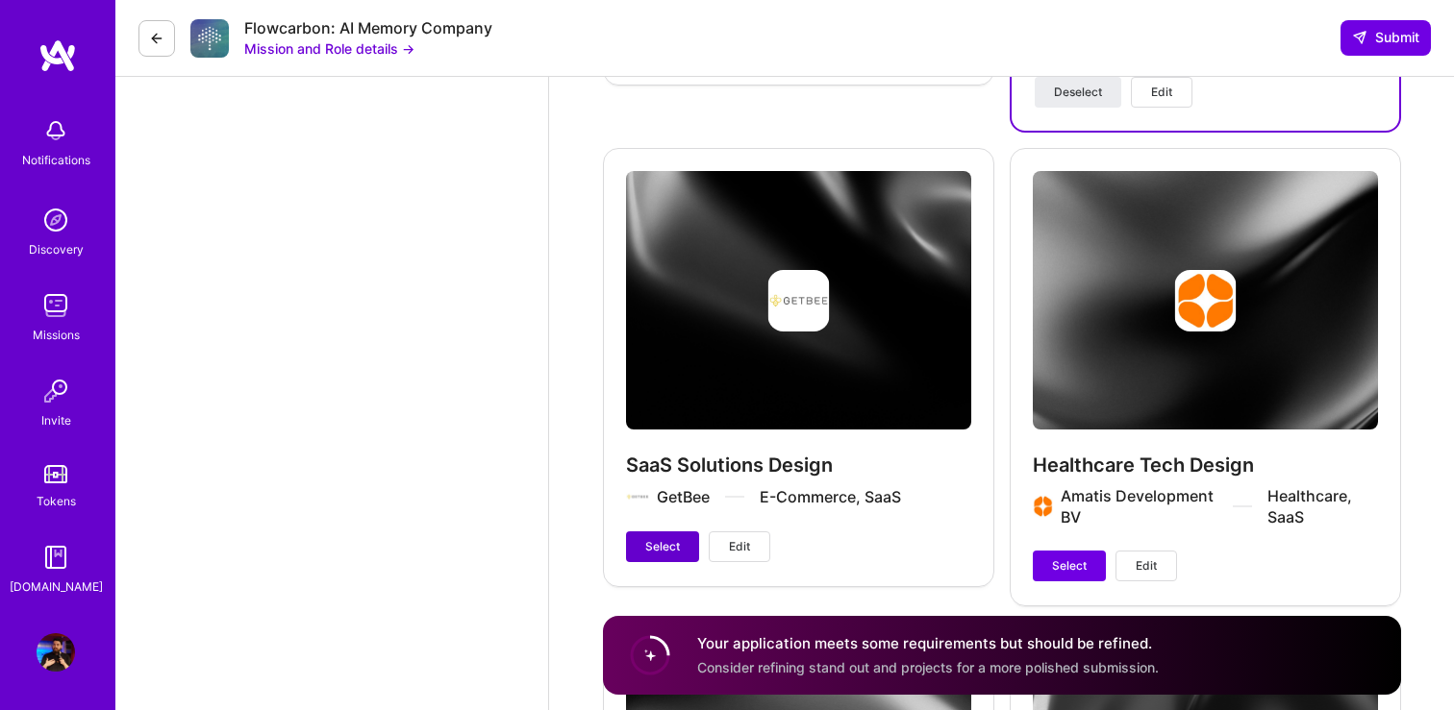
click at [680, 557] on button "Select" at bounding box center [662, 547] width 73 height 31
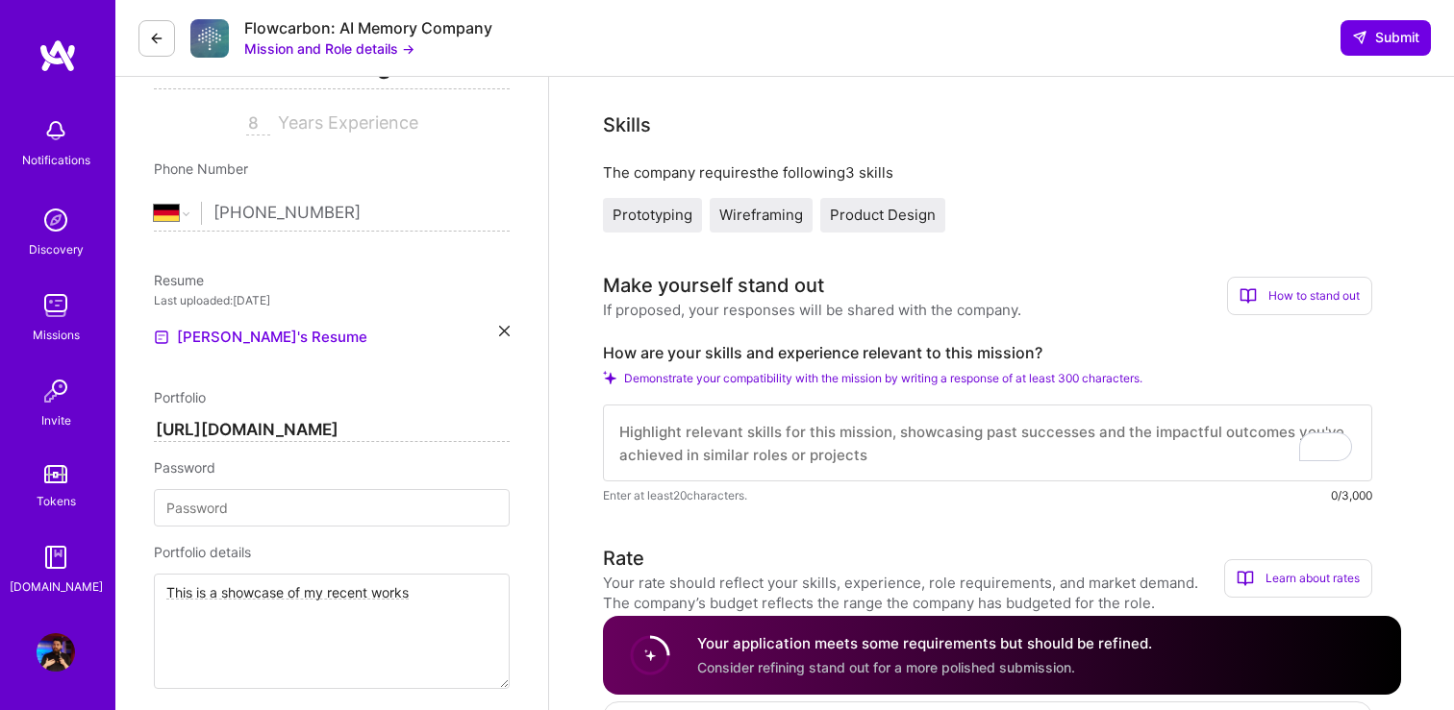
scroll to position [314, 0]
click at [642, 446] on textarea "To enrich screen reader interactions, please activate Accessibility in Grammarl…" at bounding box center [987, 445] width 769 height 77
paste textarea "I have over 7 years of experience in UX and product design, creating wireframes…"
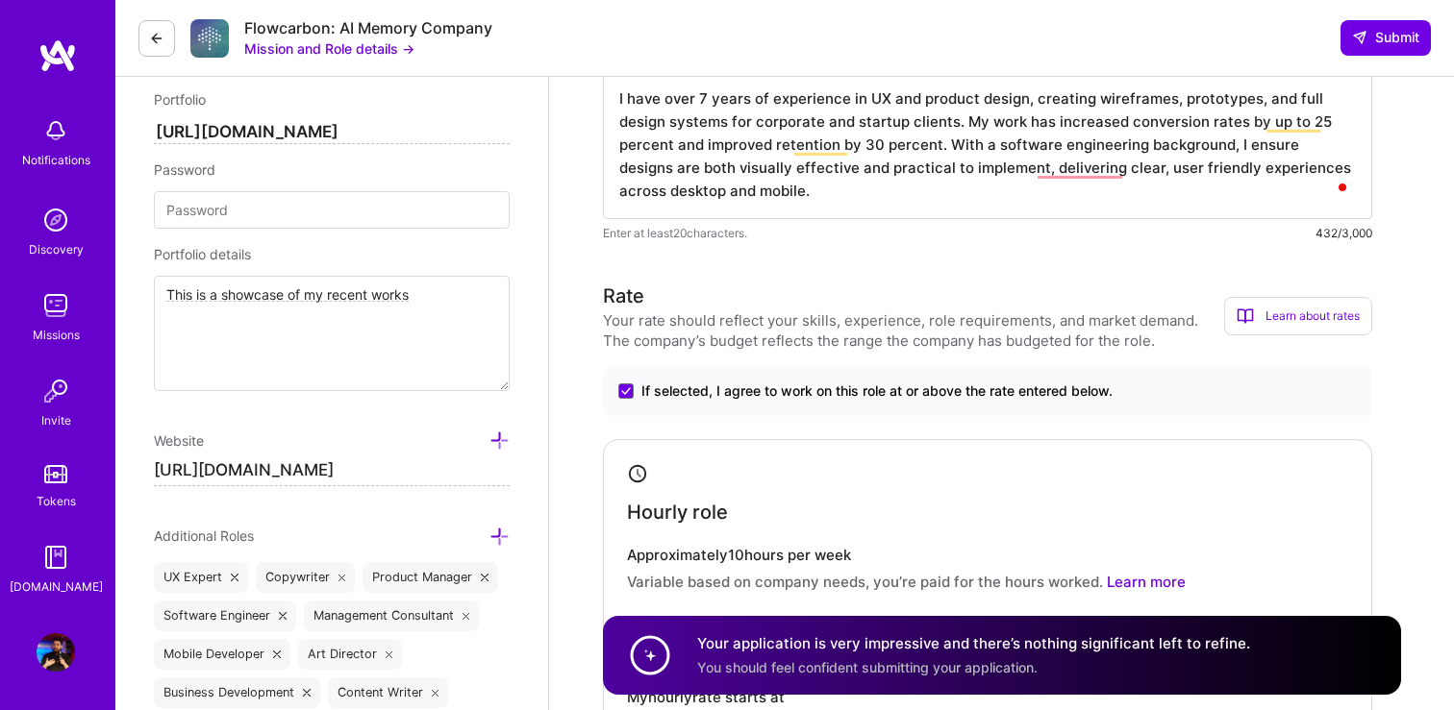
scroll to position [0, 0]
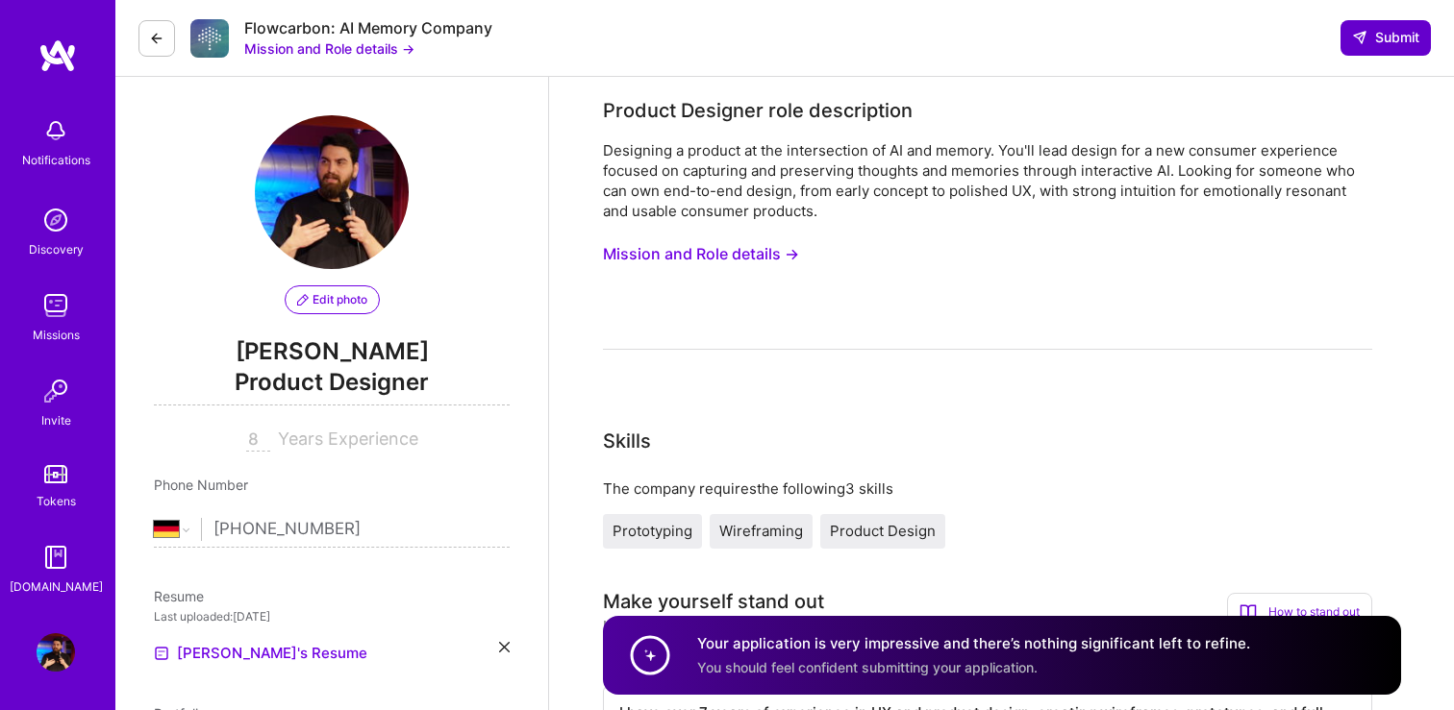
type textarea "I have over 7 years of experience in UX and product design, creating wireframes…"
click at [1366, 34] on span "Submit" at bounding box center [1385, 37] width 67 height 19
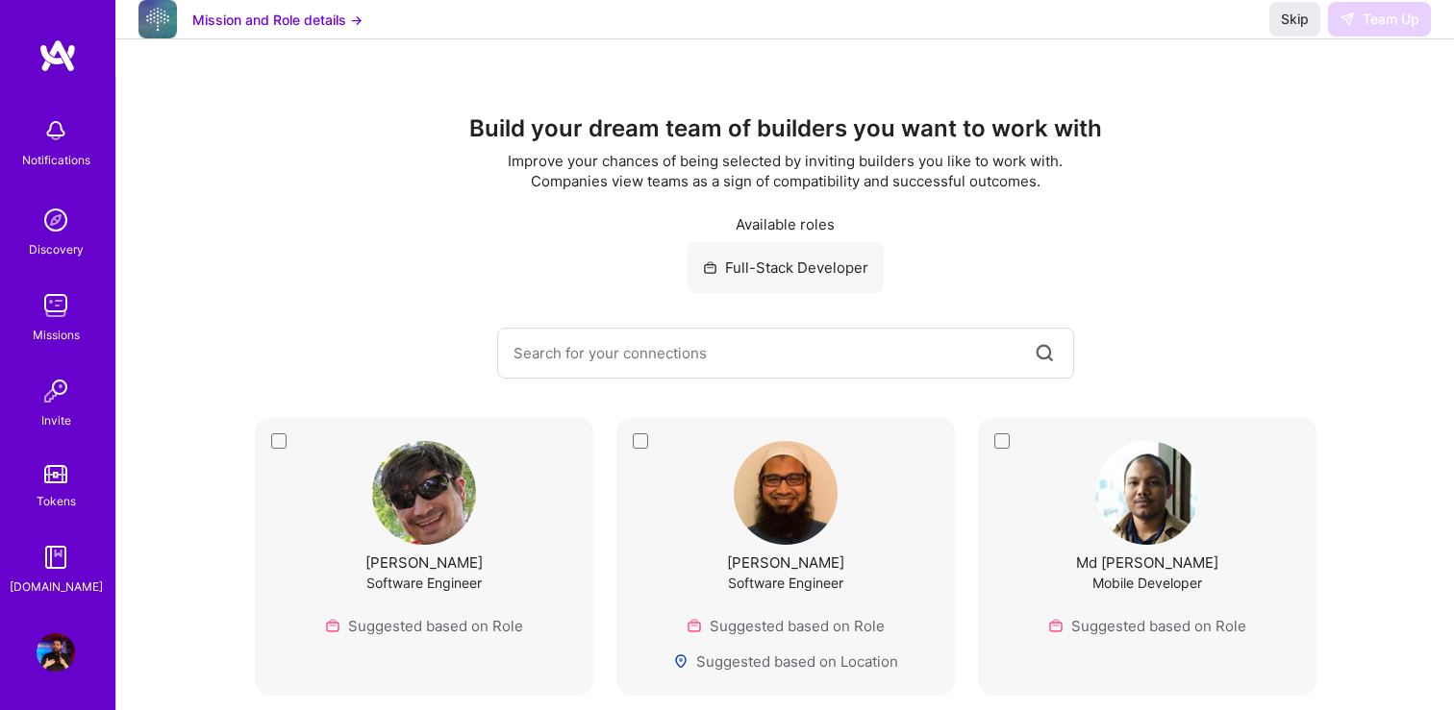
click at [784, 273] on div "Full-Stack Developer" at bounding box center [785, 267] width 196 height 51
click at [207, 30] on button "Mission and Role details →" at bounding box center [277, 20] width 170 height 20
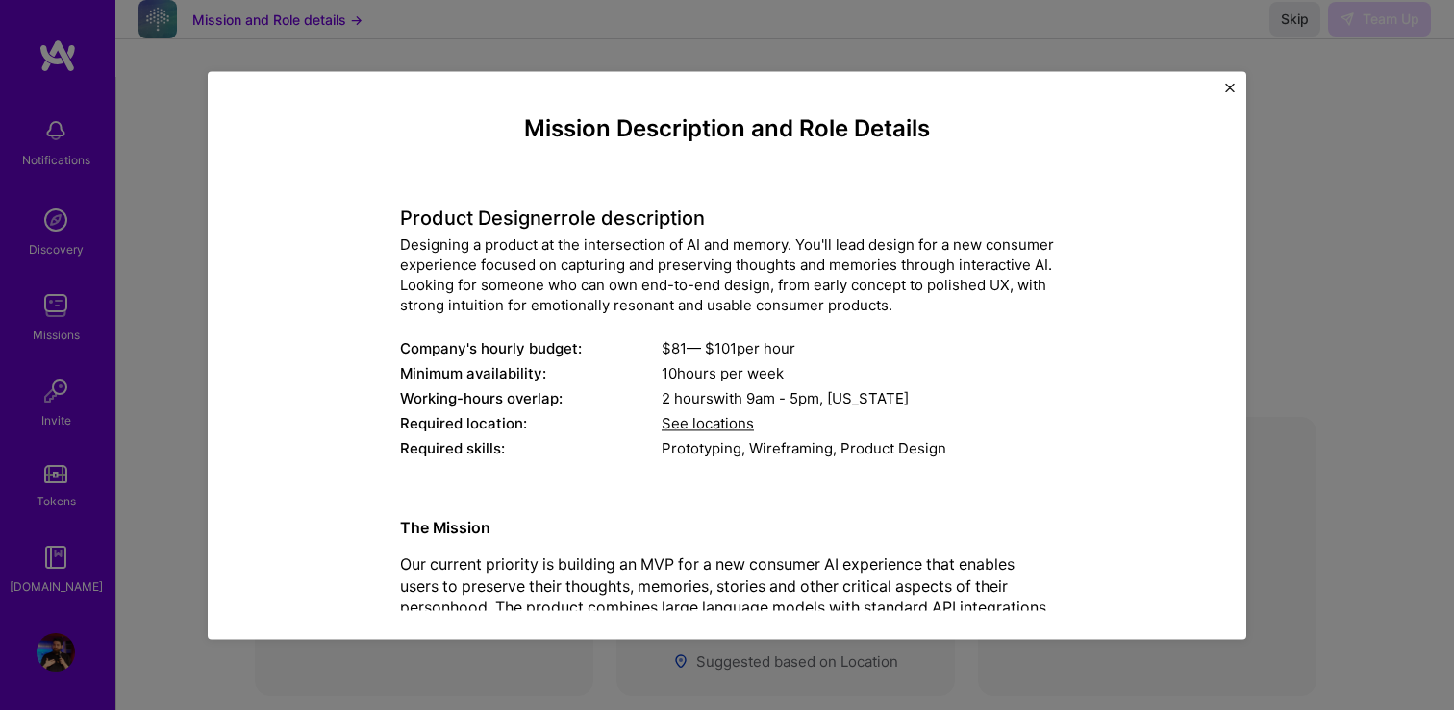
click at [162, 138] on div "Mission Description and Role Details Product Designer role description Designin…" at bounding box center [727, 355] width 1454 height 710
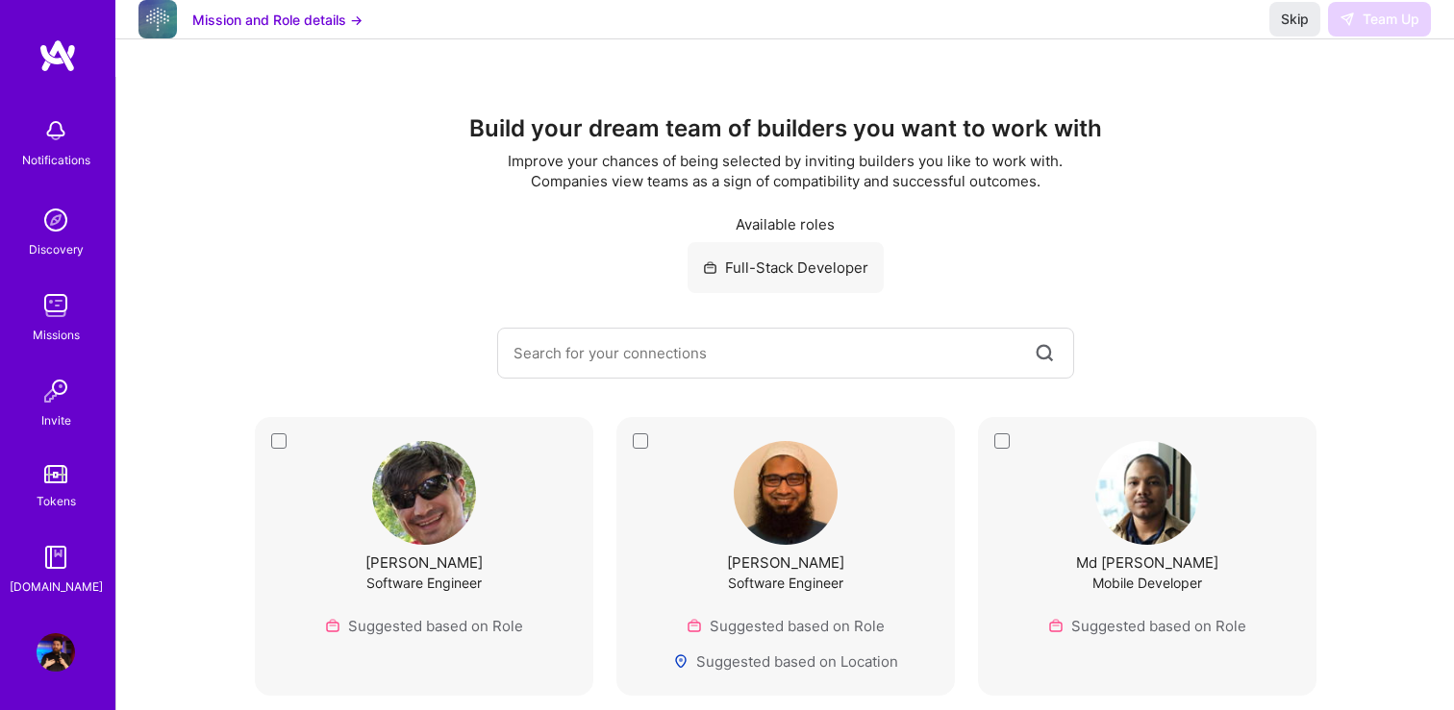
click at [51, 410] on div "Invite" at bounding box center [56, 420] width 30 height 20
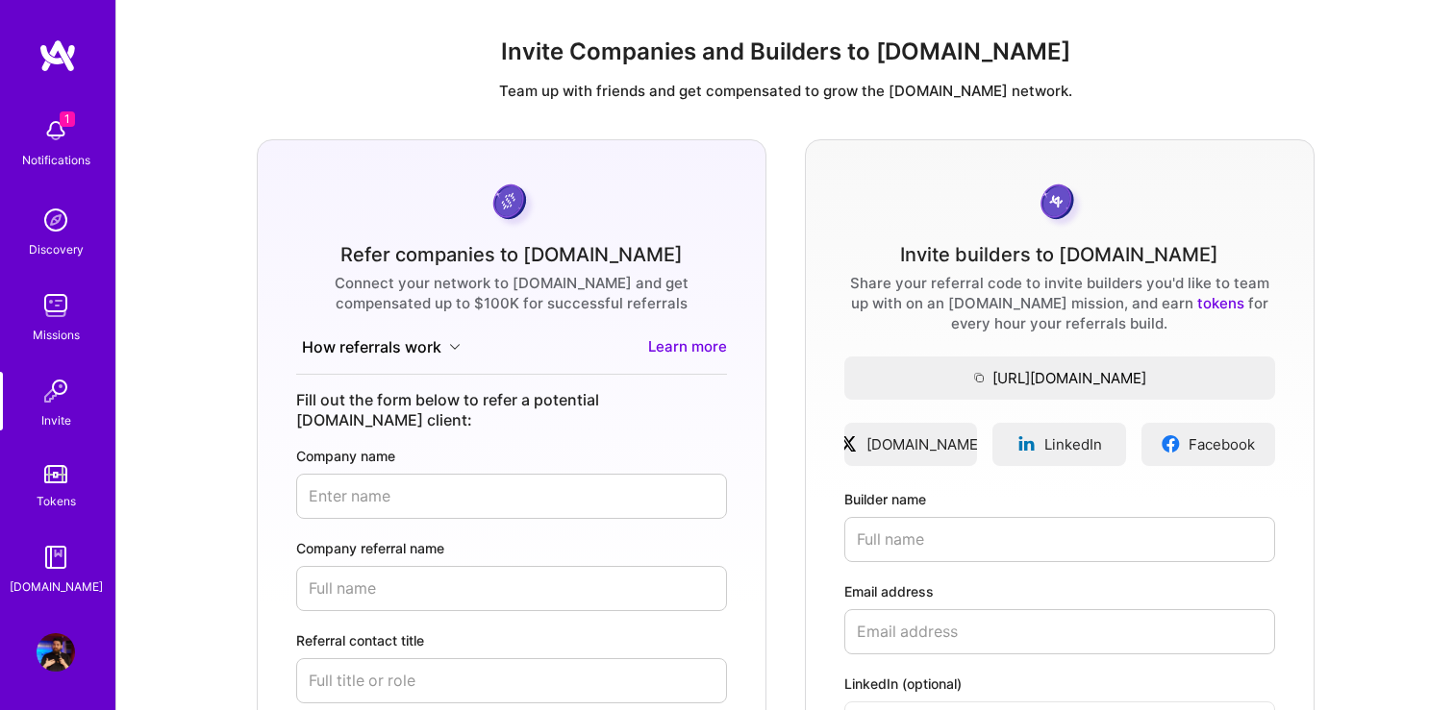
click at [50, 478] on img at bounding box center [55, 474] width 23 height 18
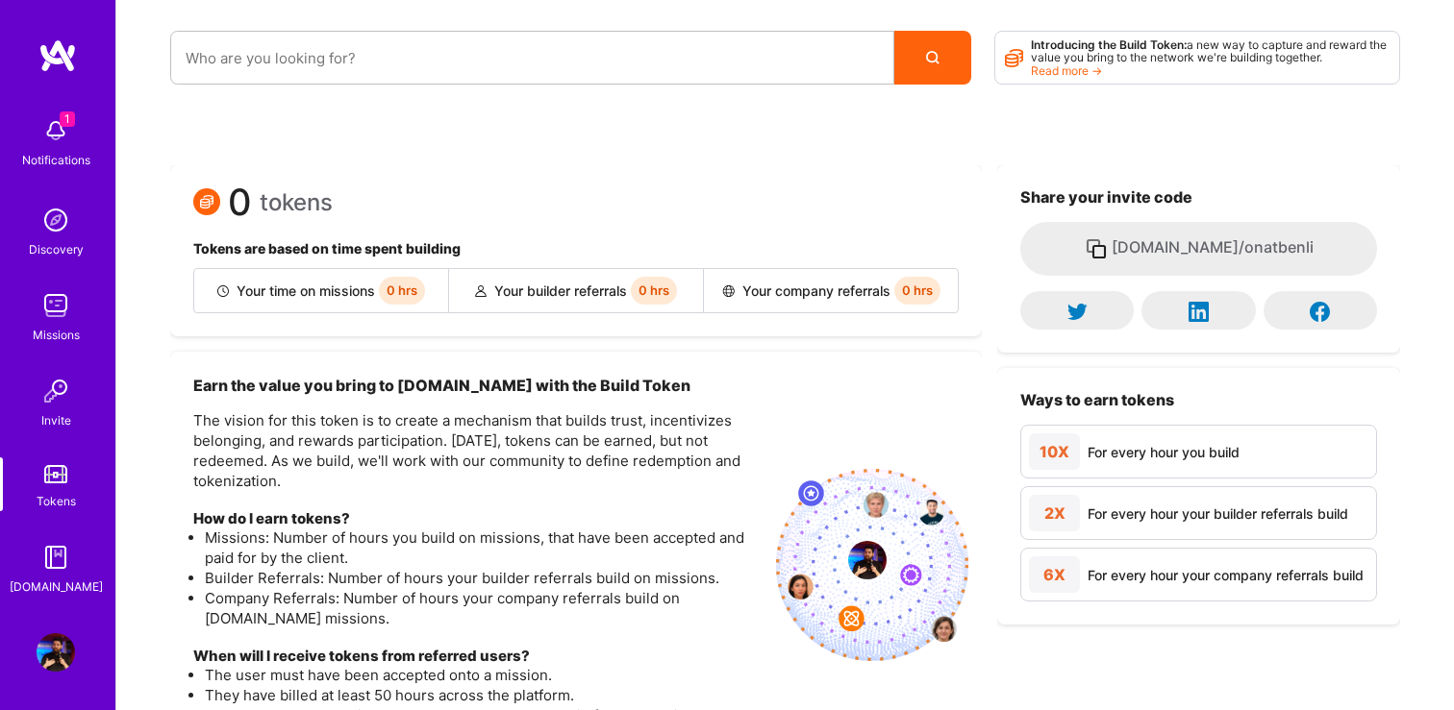
click at [44, 327] on div "Missions" at bounding box center [56, 335] width 47 height 20
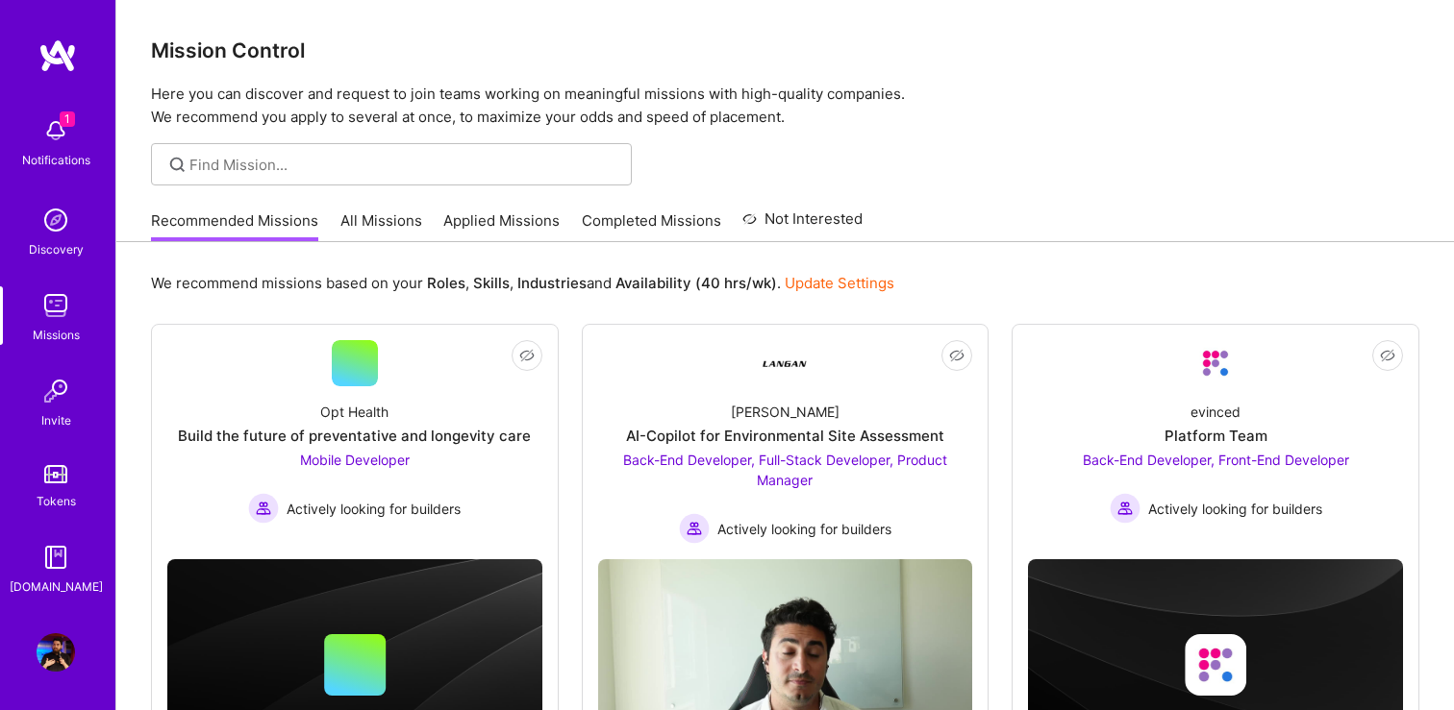
click at [381, 215] on link "All Missions" at bounding box center [381, 227] width 82 height 32
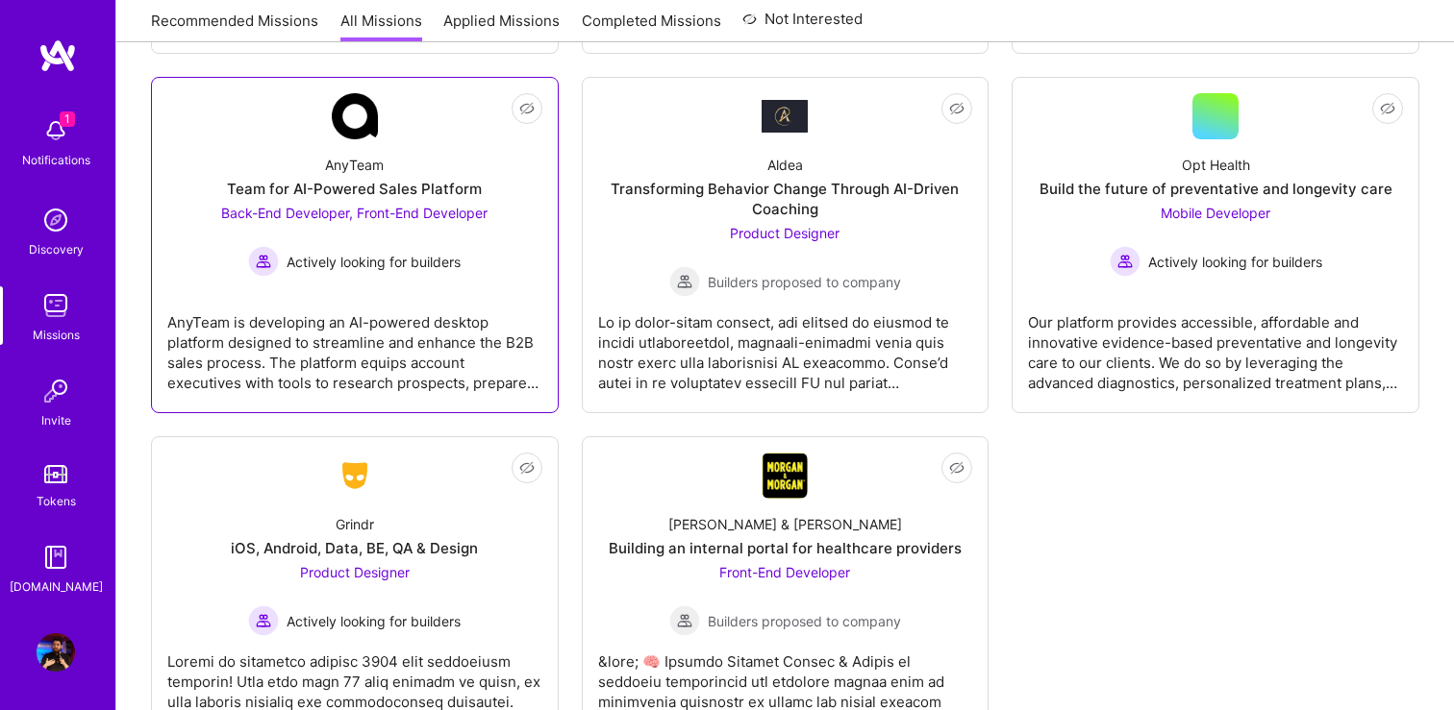
scroll to position [714, 0]
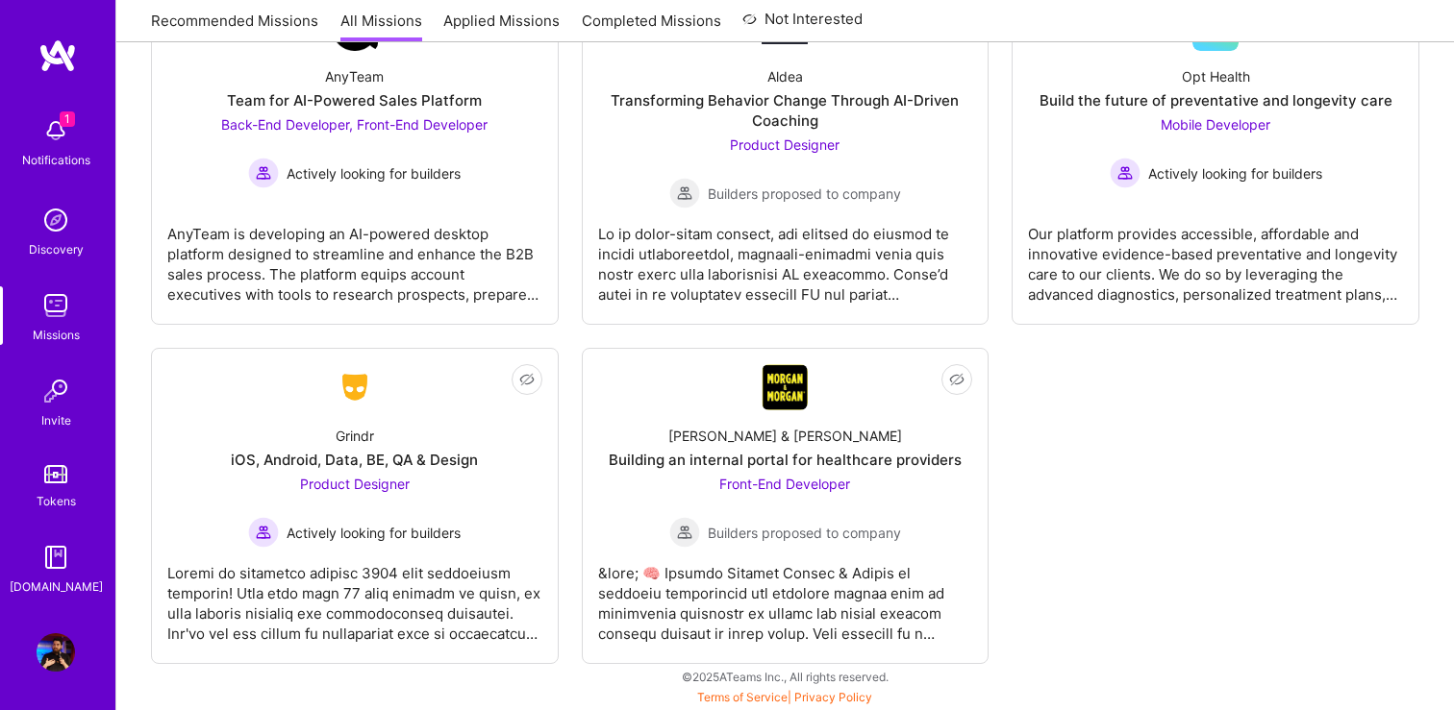
click at [70, 108] on div "1 Notifications" at bounding box center [55, 141] width 119 height 66
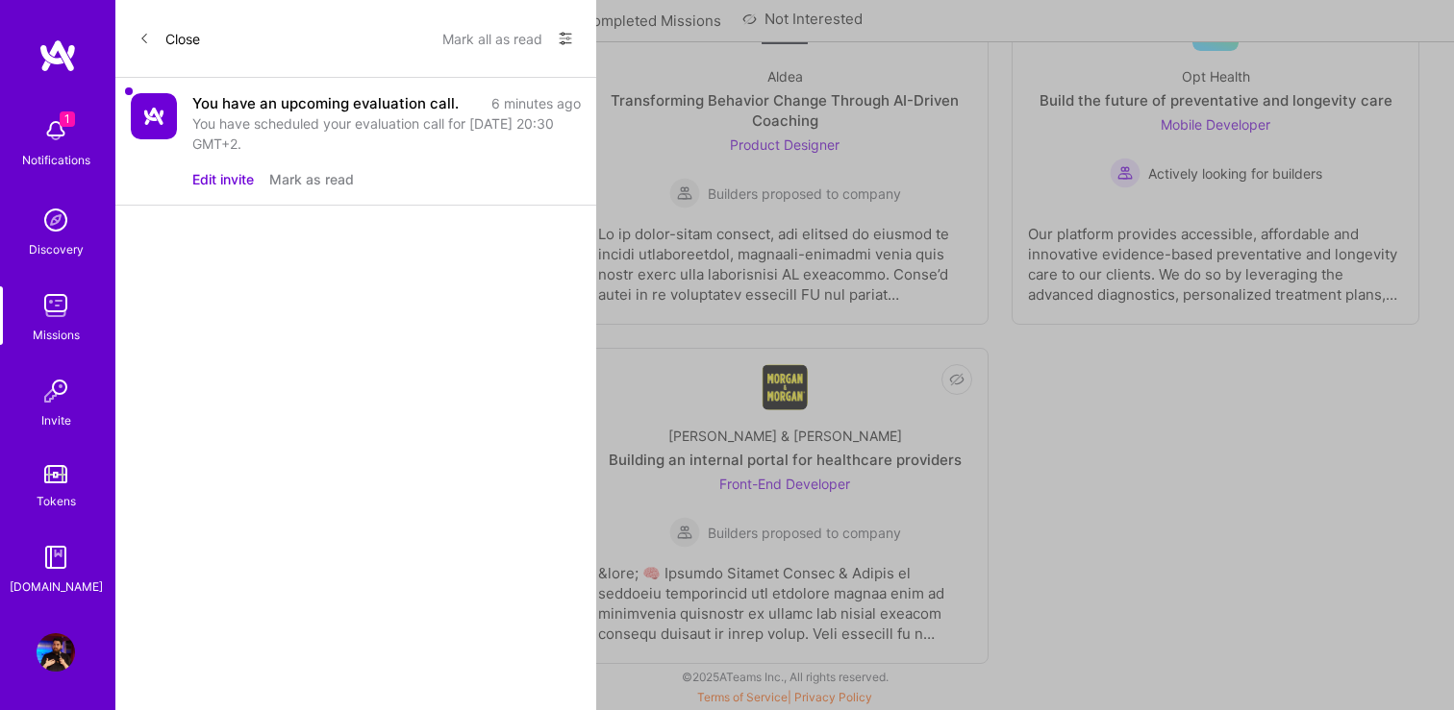
click at [200, 140] on div "You have scheduled your evaluation call for [DATE] 20:30 GMT+2." at bounding box center [386, 133] width 388 height 40
click at [123, 119] on div "You have an upcoming evaluation call. 6 minutes ago You have scheduled your eva…" at bounding box center [355, 142] width 481 height 128
click at [163, 119] on img at bounding box center [154, 116] width 46 height 46
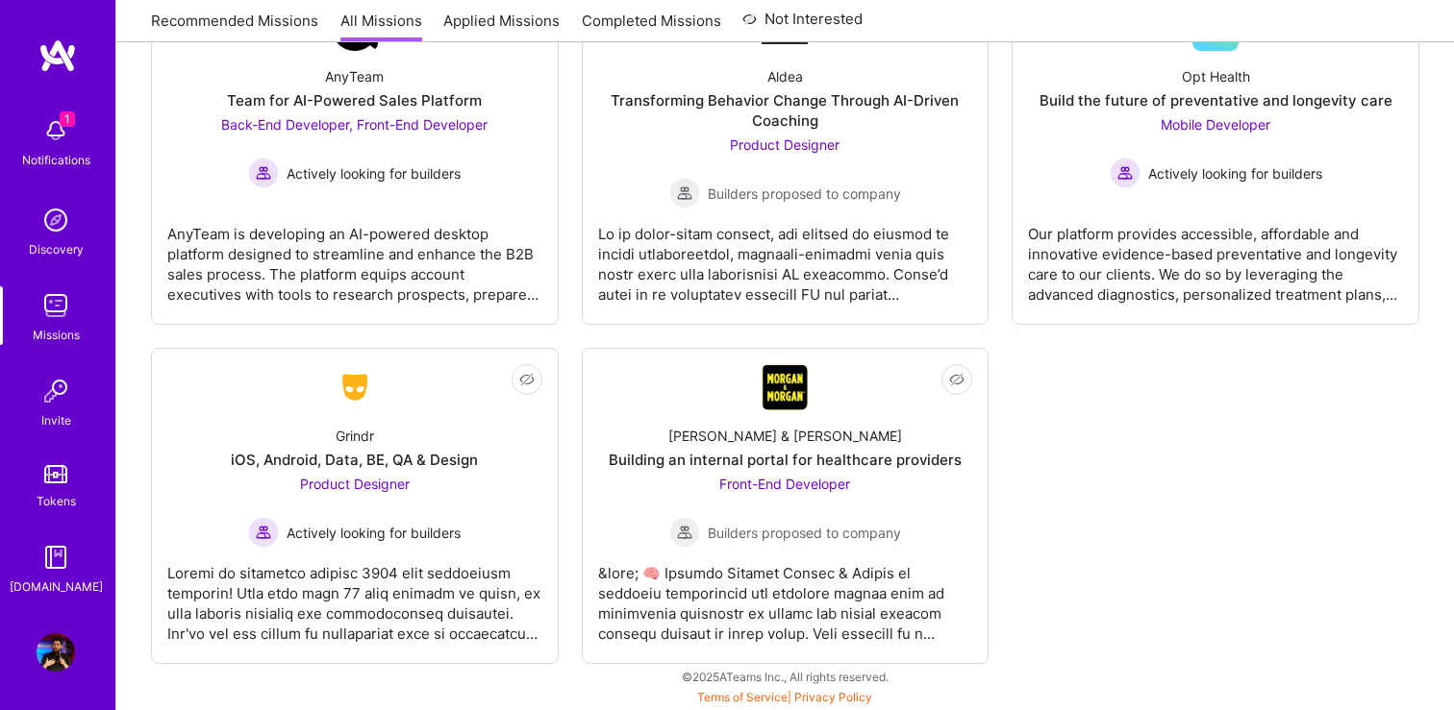
click at [58, 119] on div "1 Notifications Discovery Missions Invite Tokens [DOMAIN_NAME]" at bounding box center [57, 352] width 115 height 489
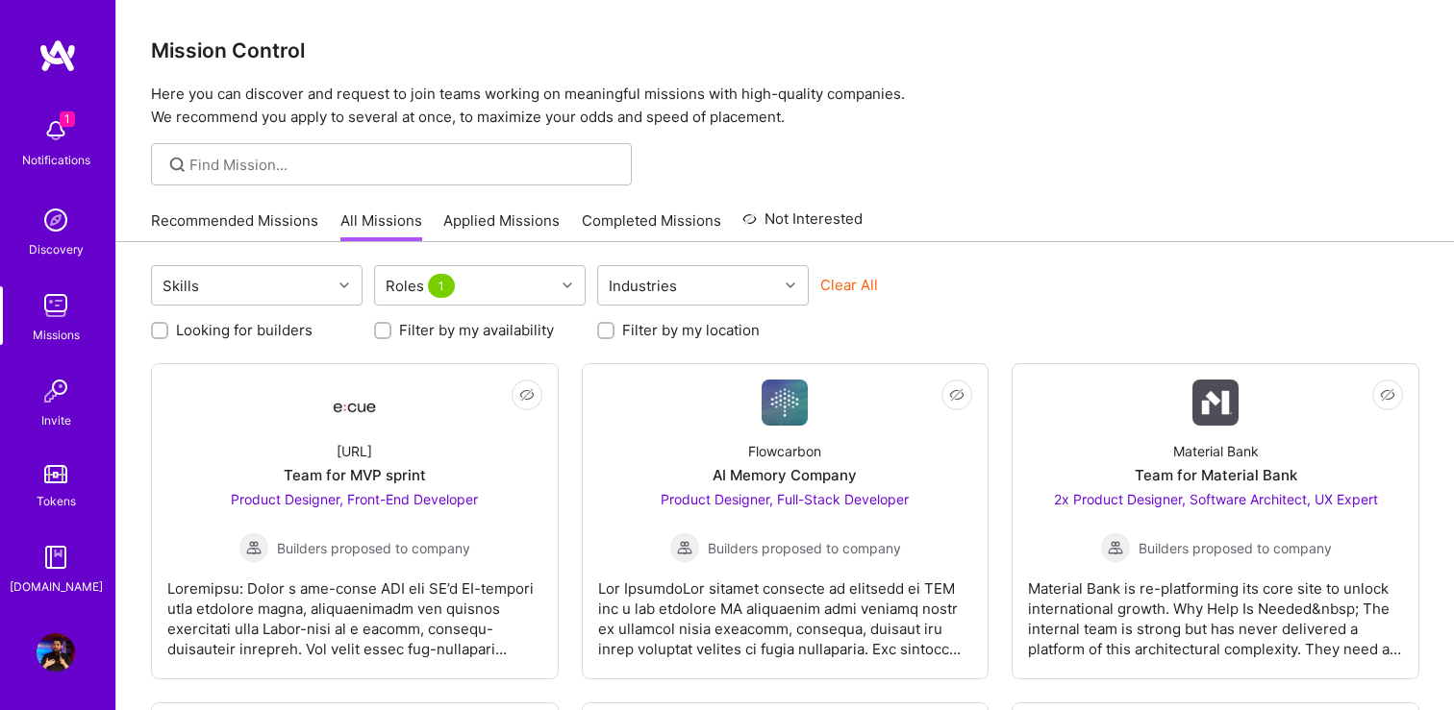
click at [9, 114] on div "1 Notifications" at bounding box center [55, 141] width 119 height 66
click at [14, 114] on div "1 Notifications Discovery Missions Invite Tokens [DOMAIN_NAME]" at bounding box center [57, 352] width 115 height 489
click at [62, 133] on img at bounding box center [56, 131] width 38 height 38
click at [57, 128] on div "1 Notifications Discovery Missions Invite Tokens [DOMAIN_NAME]" at bounding box center [57, 352] width 115 height 489
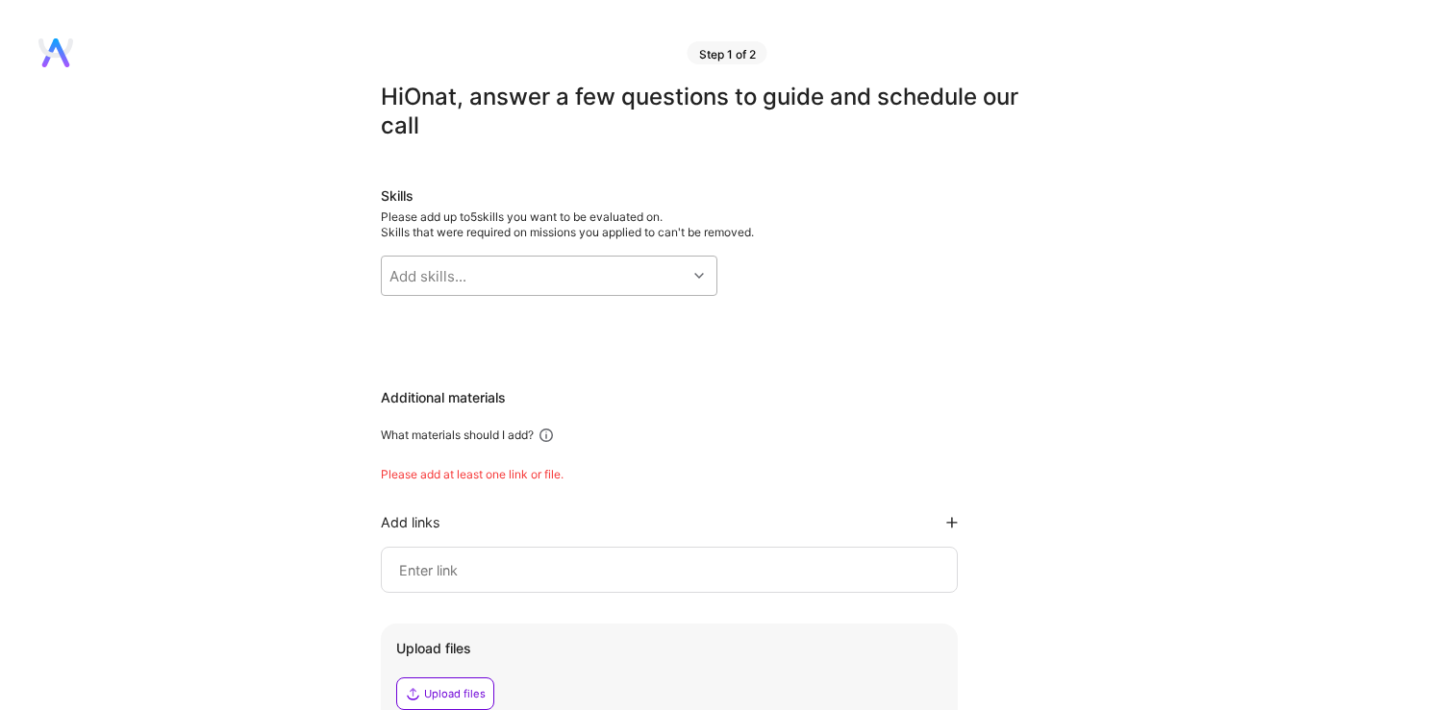
click at [485, 278] on div "Add skills..." at bounding box center [534, 276] width 305 height 38
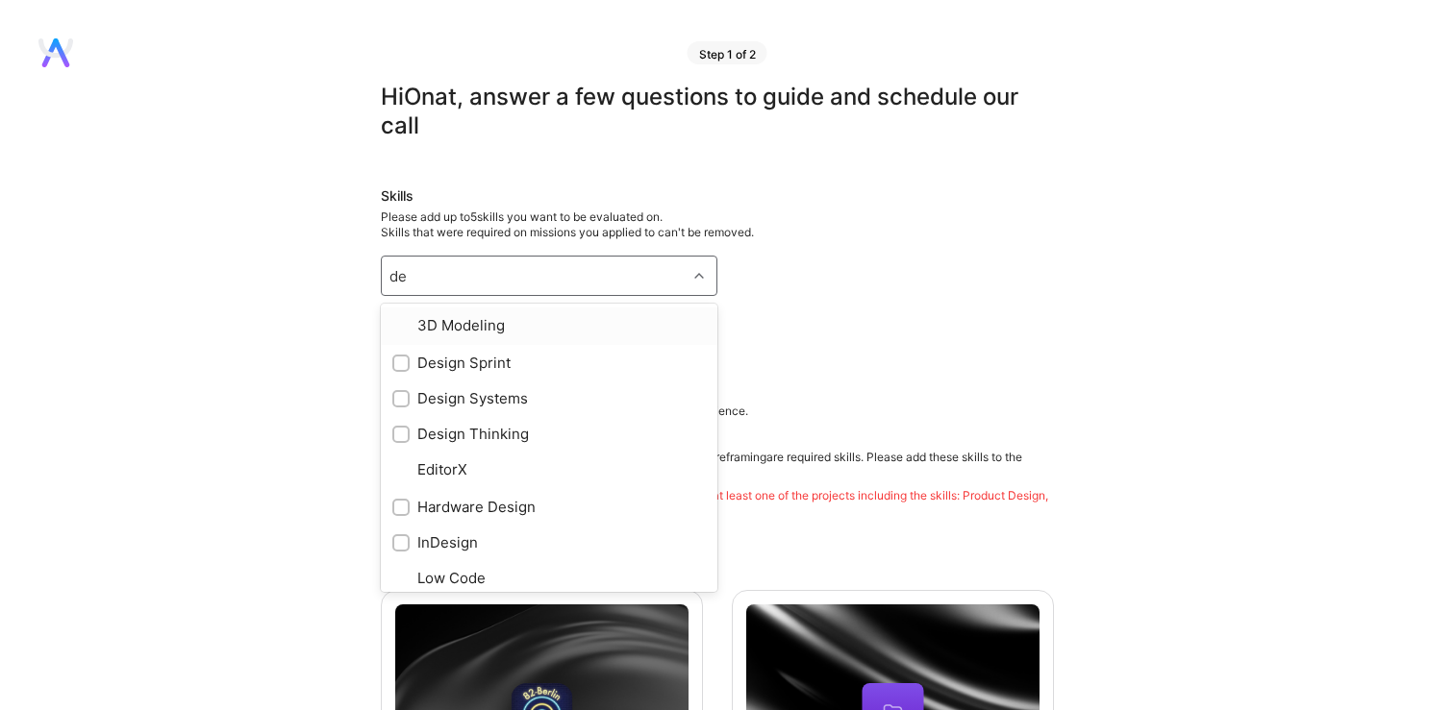
type input "des"
click at [392, 360] on div at bounding box center [400, 361] width 17 height 17
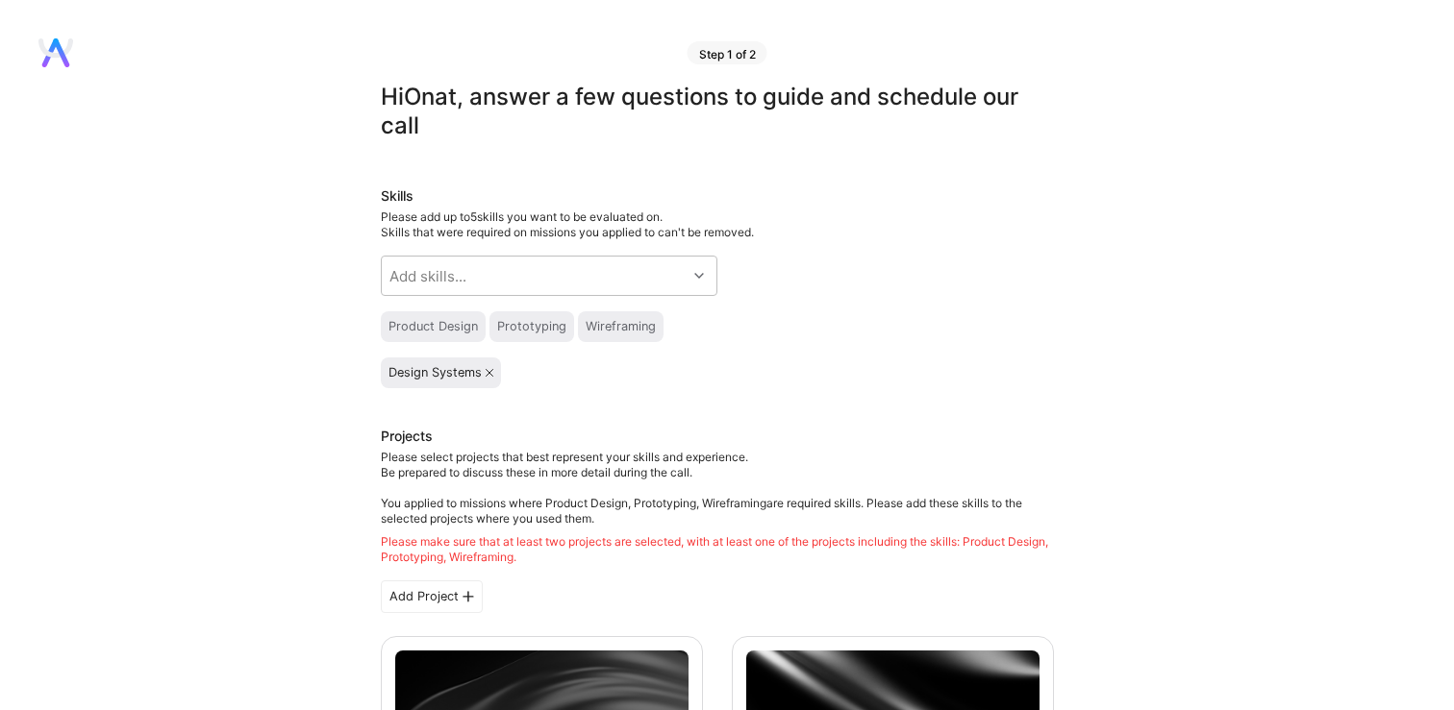
click at [462, 332] on div "Product Design" at bounding box center [432, 326] width 89 height 15
click at [528, 324] on div "Prototyping" at bounding box center [531, 326] width 69 height 15
click at [489, 276] on div "Add skills..." at bounding box center [534, 276] width 305 height 38
type input "prod"
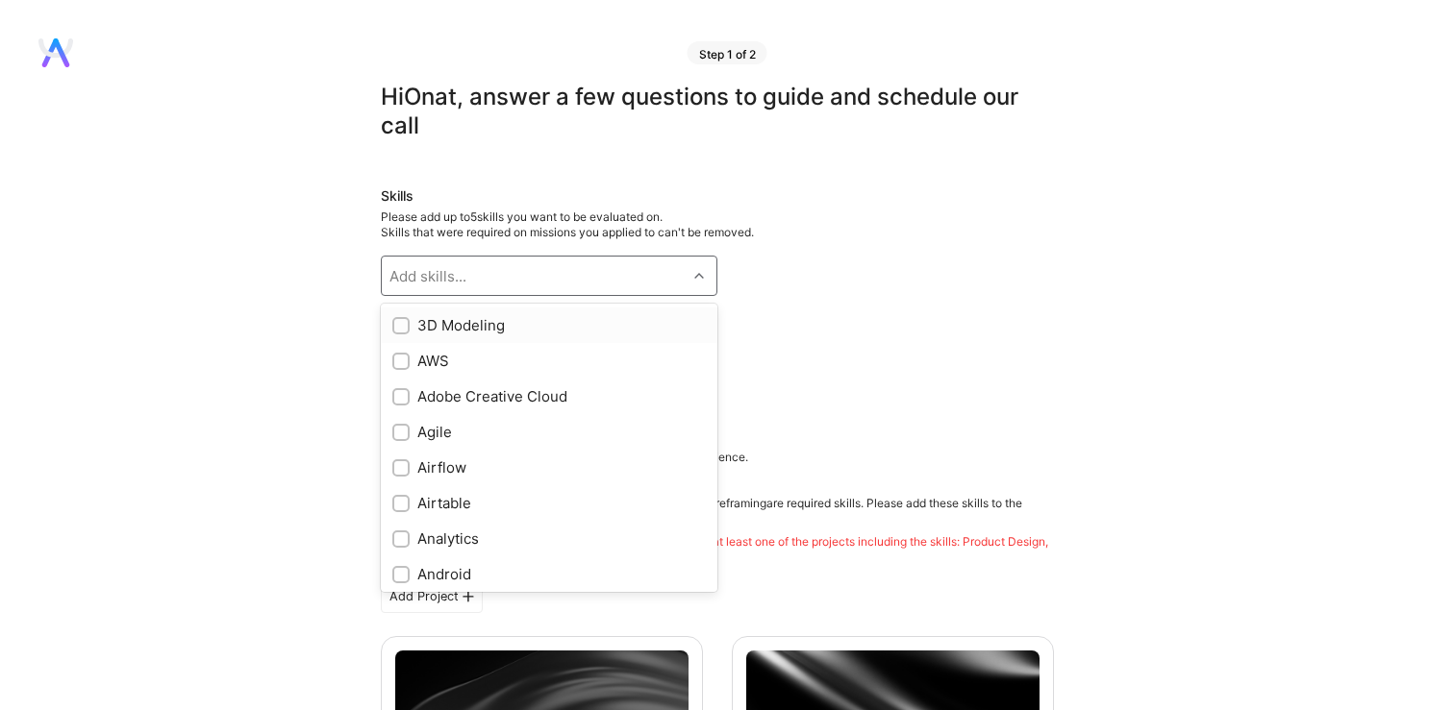
click at [453, 266] on div "Add skills..." at bounding box center [427, 276] width 77 height 20
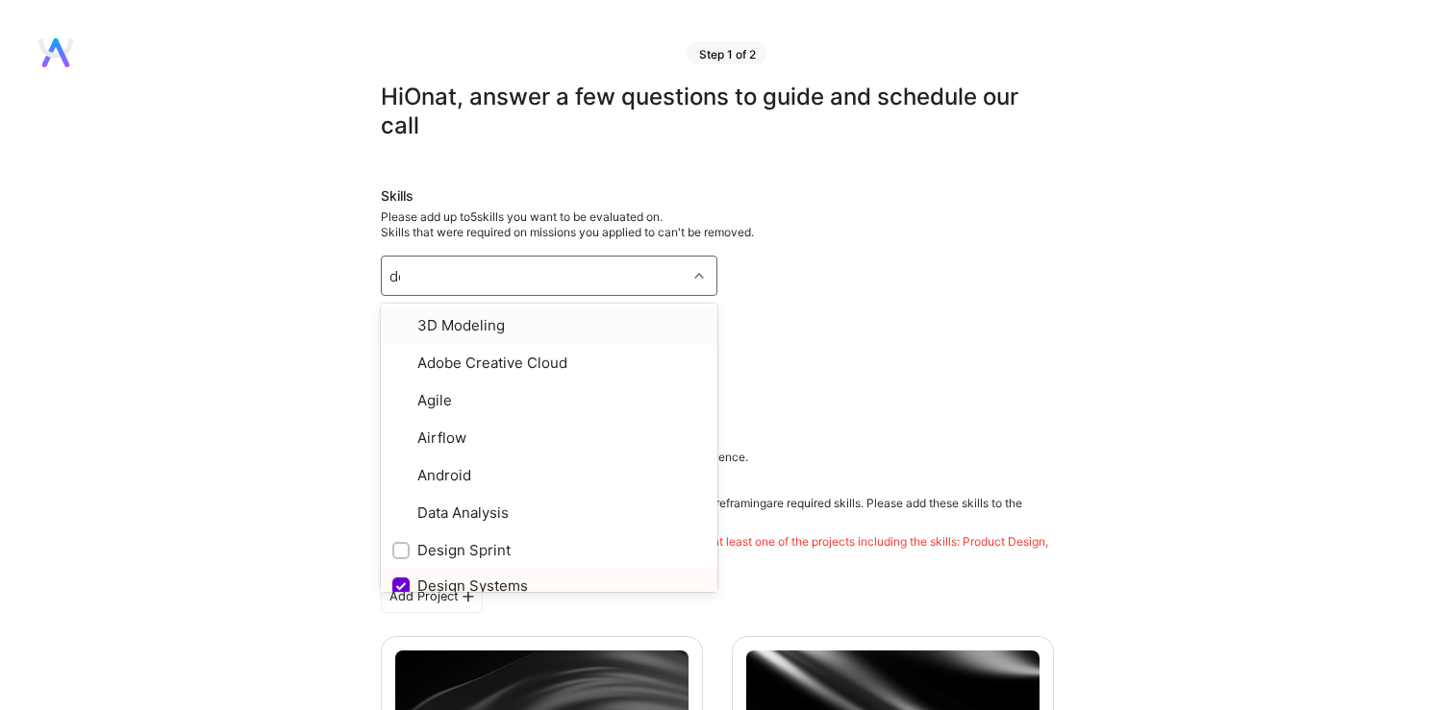
type input "des"
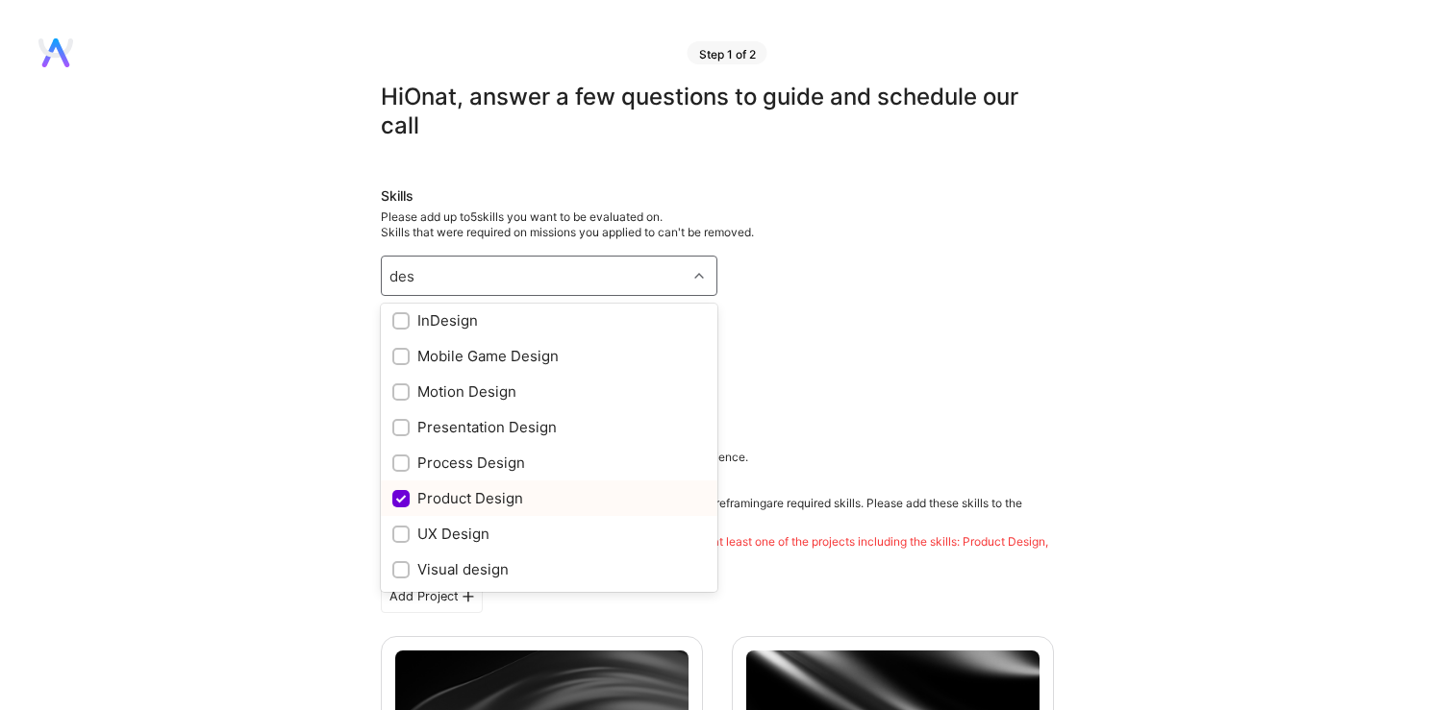
scroll to position [182, 0]
click at [398, 483] on div "UX Design" at bounding box center [549, 500] width 336 height 36
checkbox input "true"
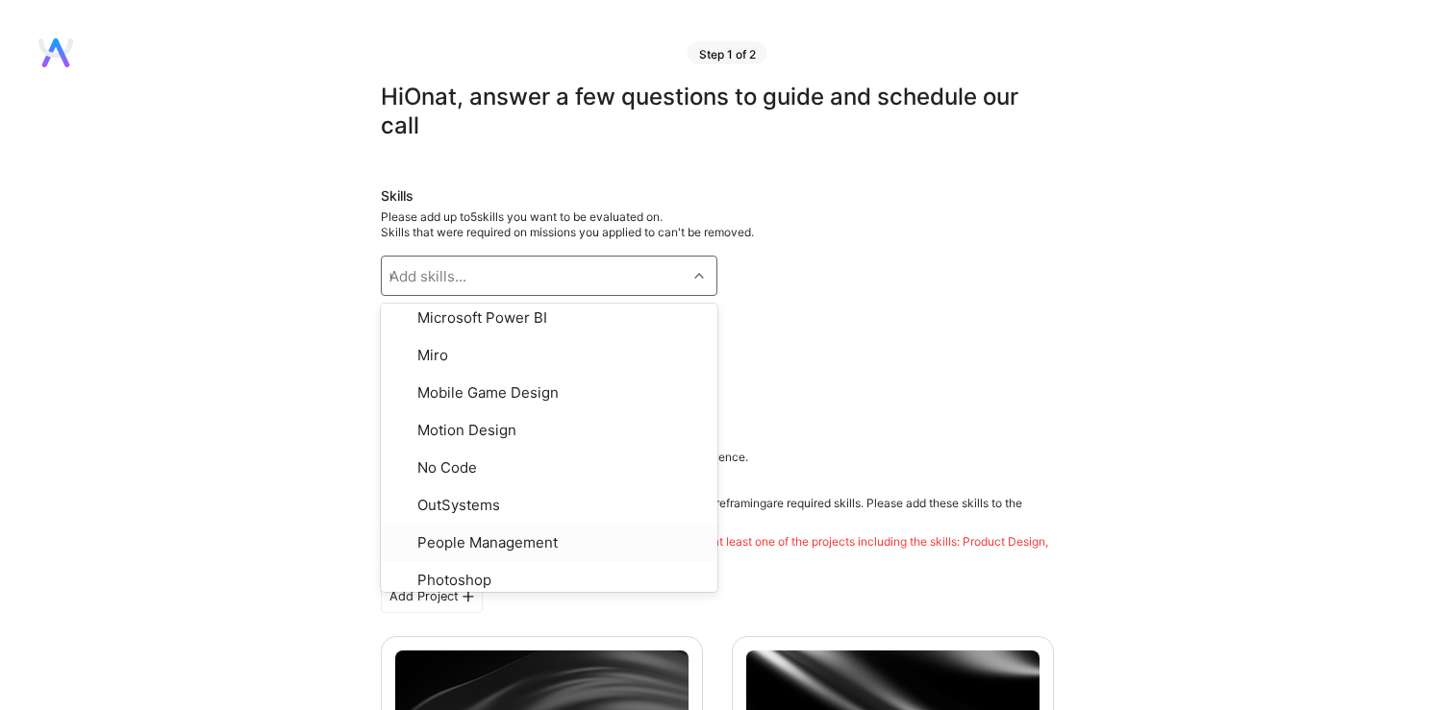
type input "ux"
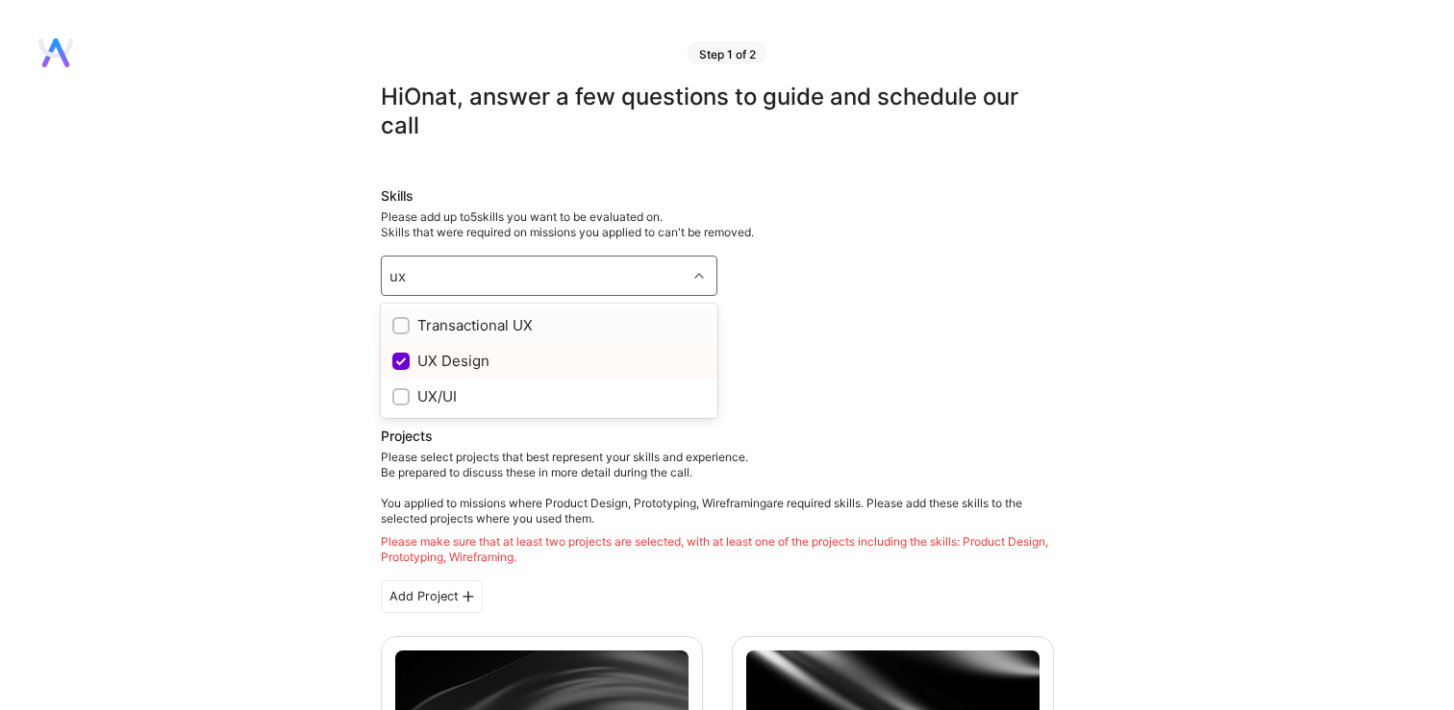
scroll to position [0, 0]
click at [398, 397] on input "checkbox" at bounding box center [402, 397] width 13 height 13
checkbox input "true"
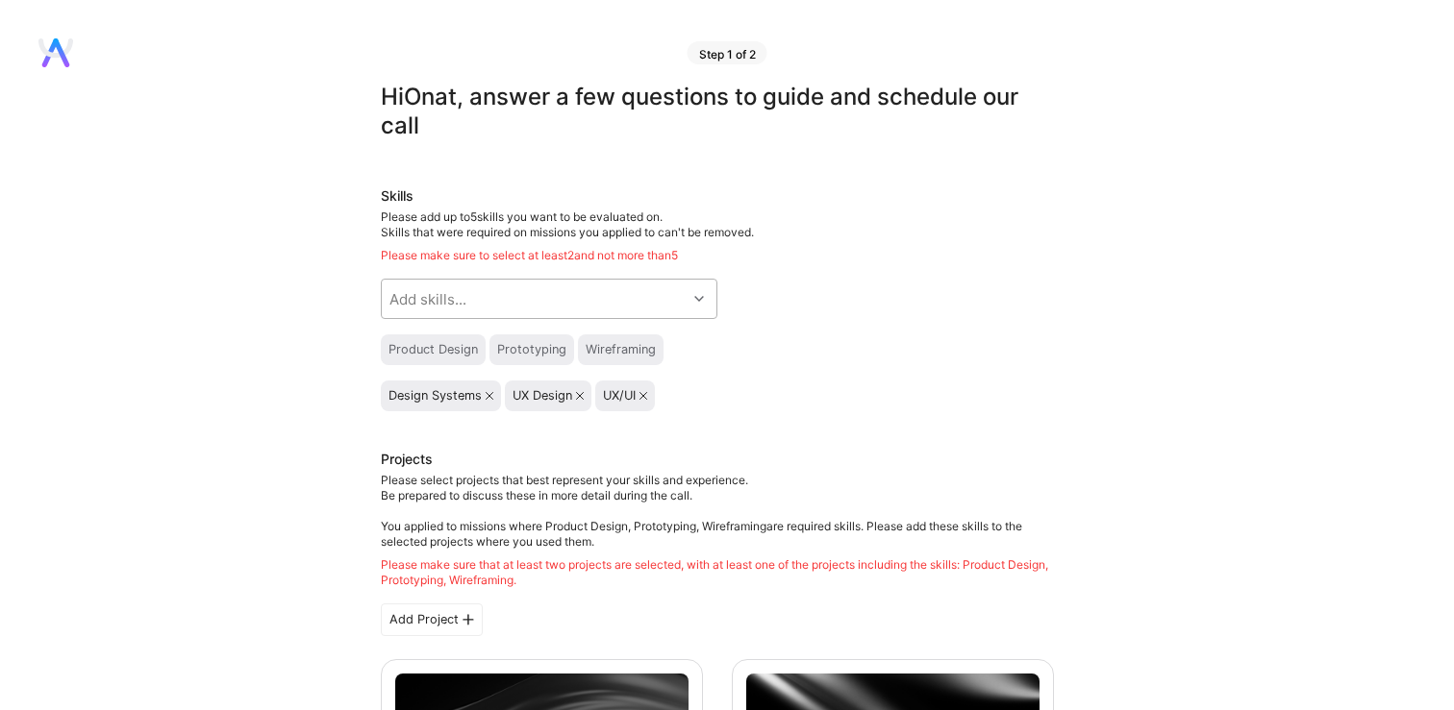
click at [575, 393] on div "UX Design" at bounding box center [547, 395] width 71 height 15
click at [576, 393] on div "UX Design" at bounding box center [547, 395] width 71 height 15
click at [577, 393] on icon at bounding box center [580, 396] width 8 height 8
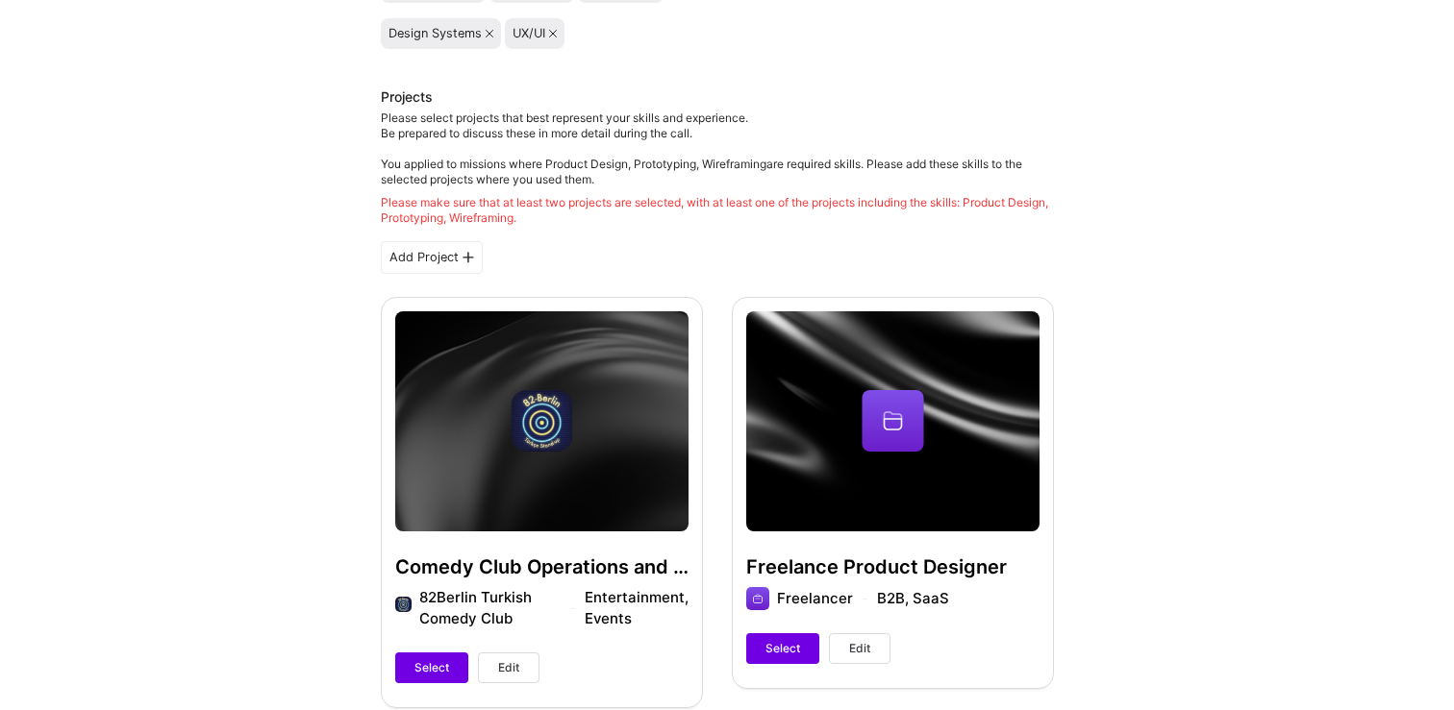
scroll to position [357, 0]
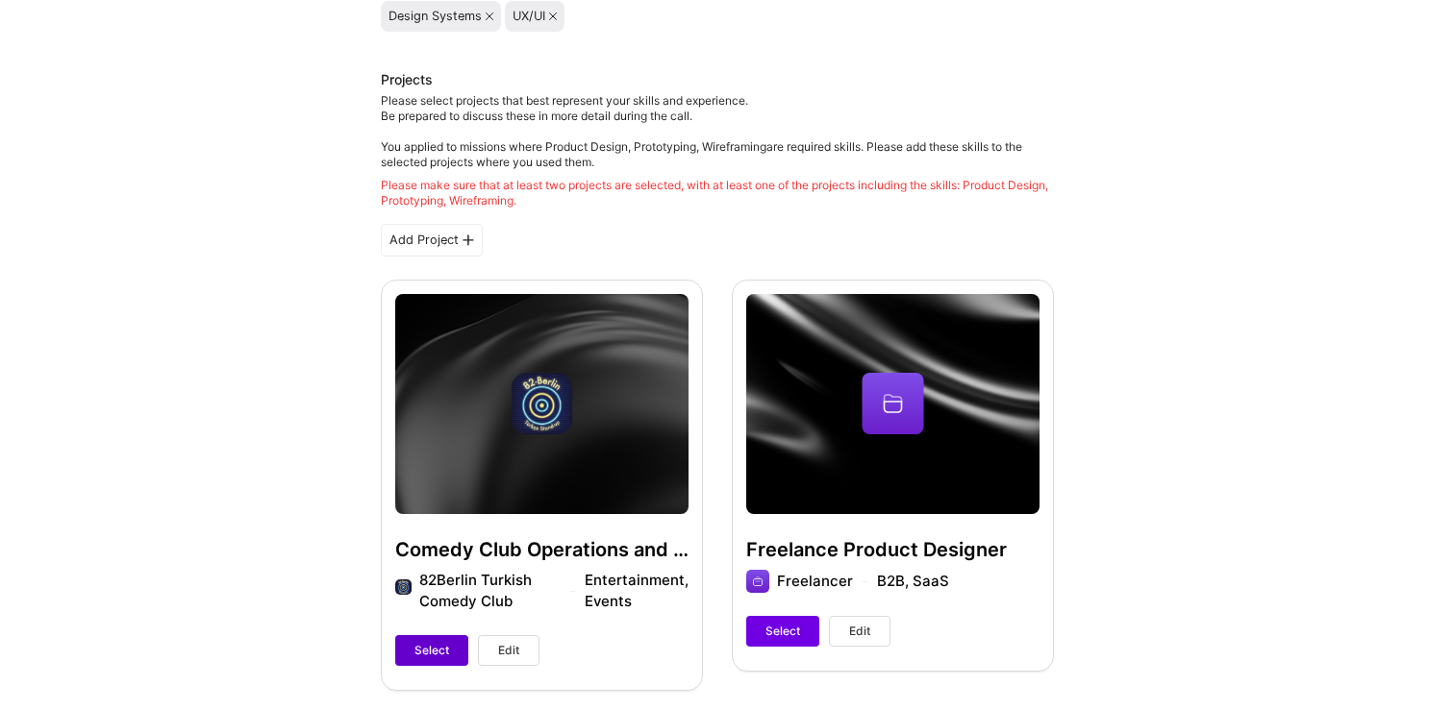
click at [435, 652] on span "Select" at bounding box center [431, 650] width 35 height 17
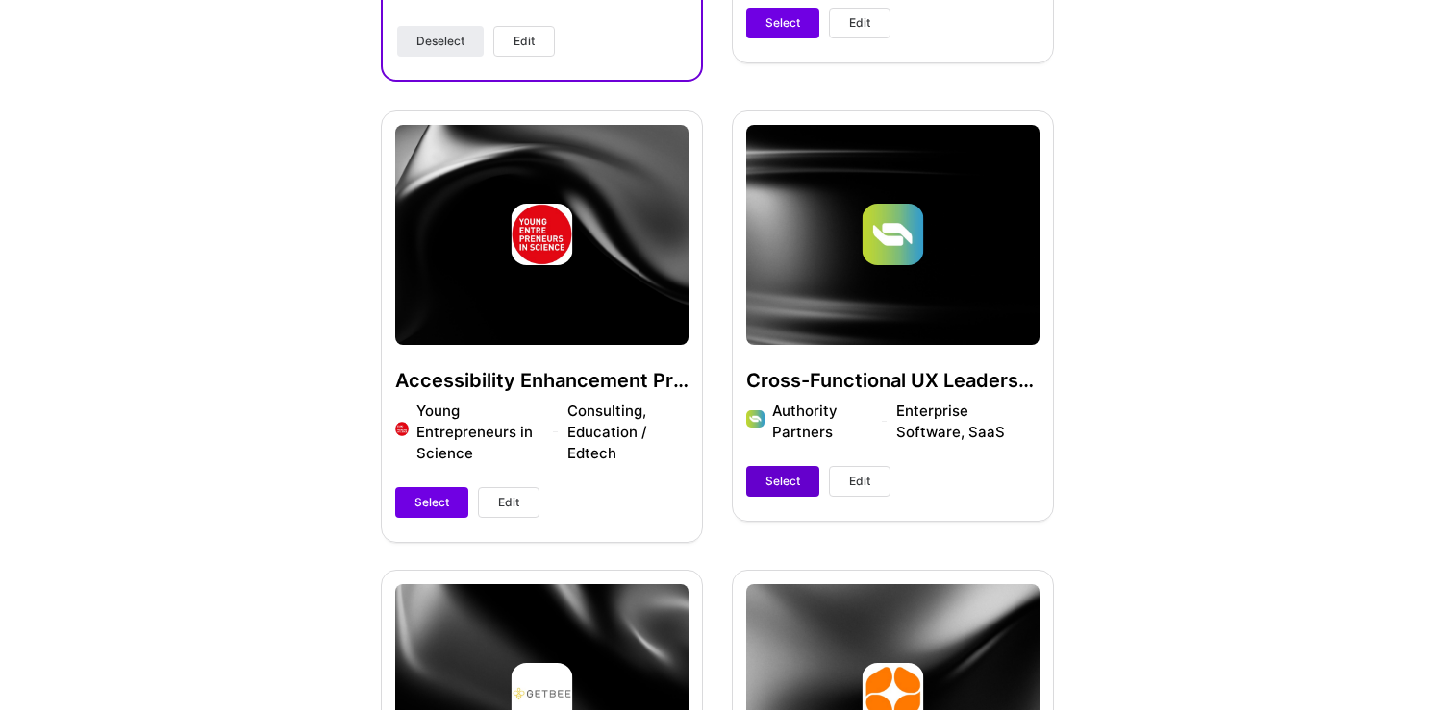
click at [794, 475] on span "Select" at bounding box center [782, 481] width 35 height 17
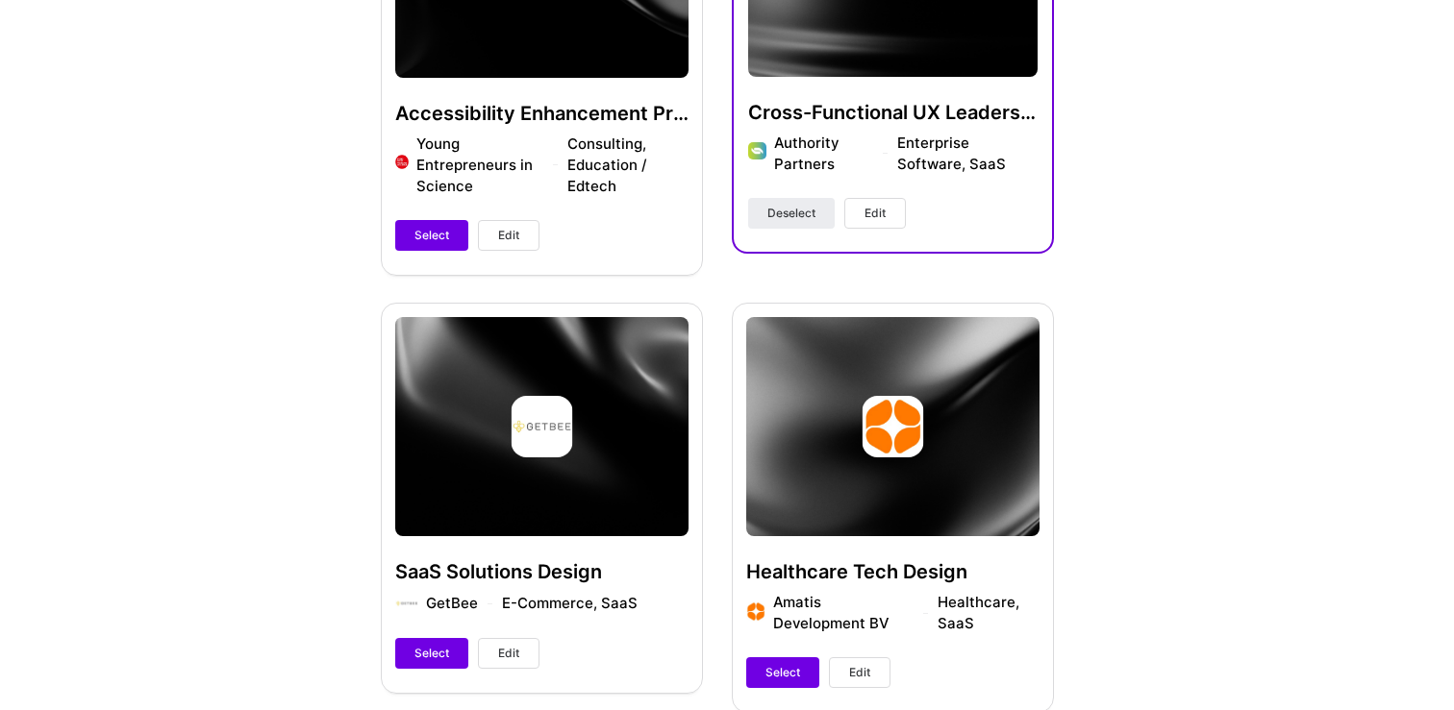
scroll to position [1346, 0]
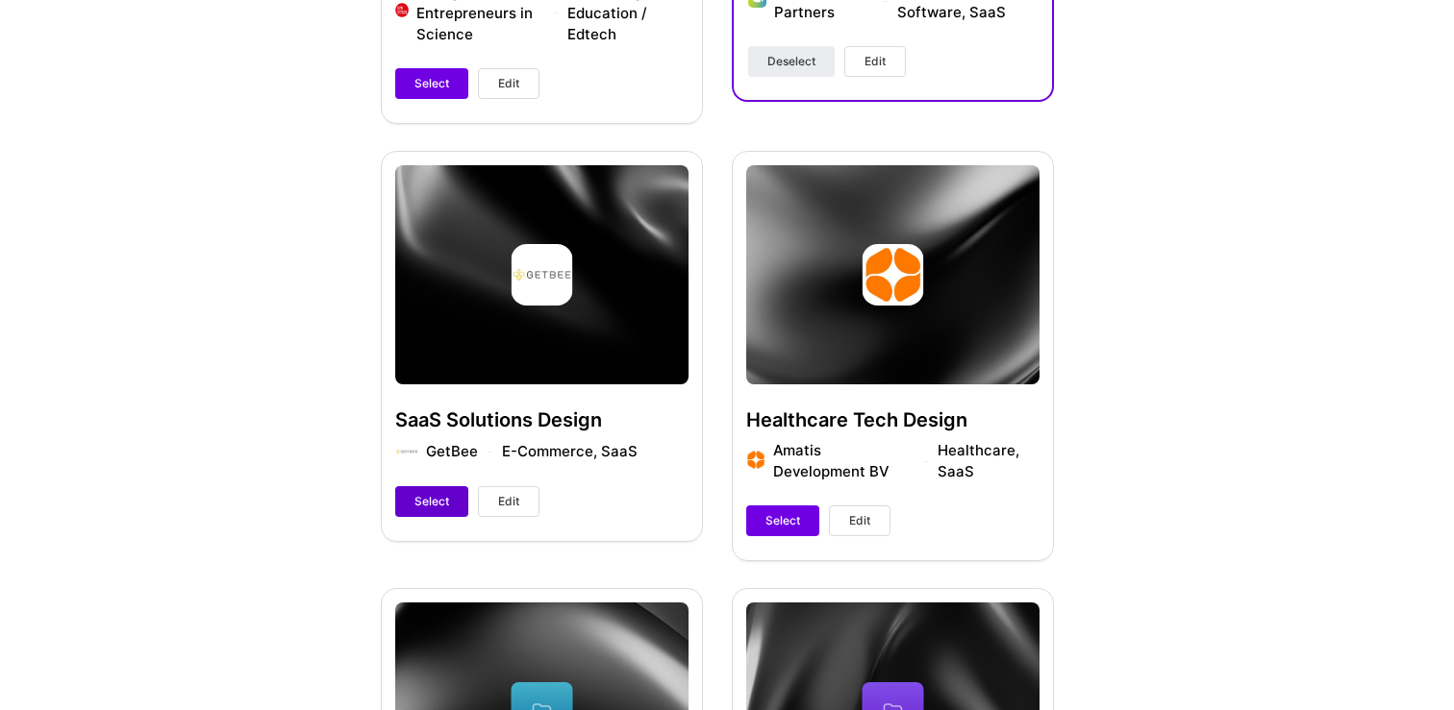
click at [424, 498] on span "Select" at bounding box center [431, 501] width 35 height 17
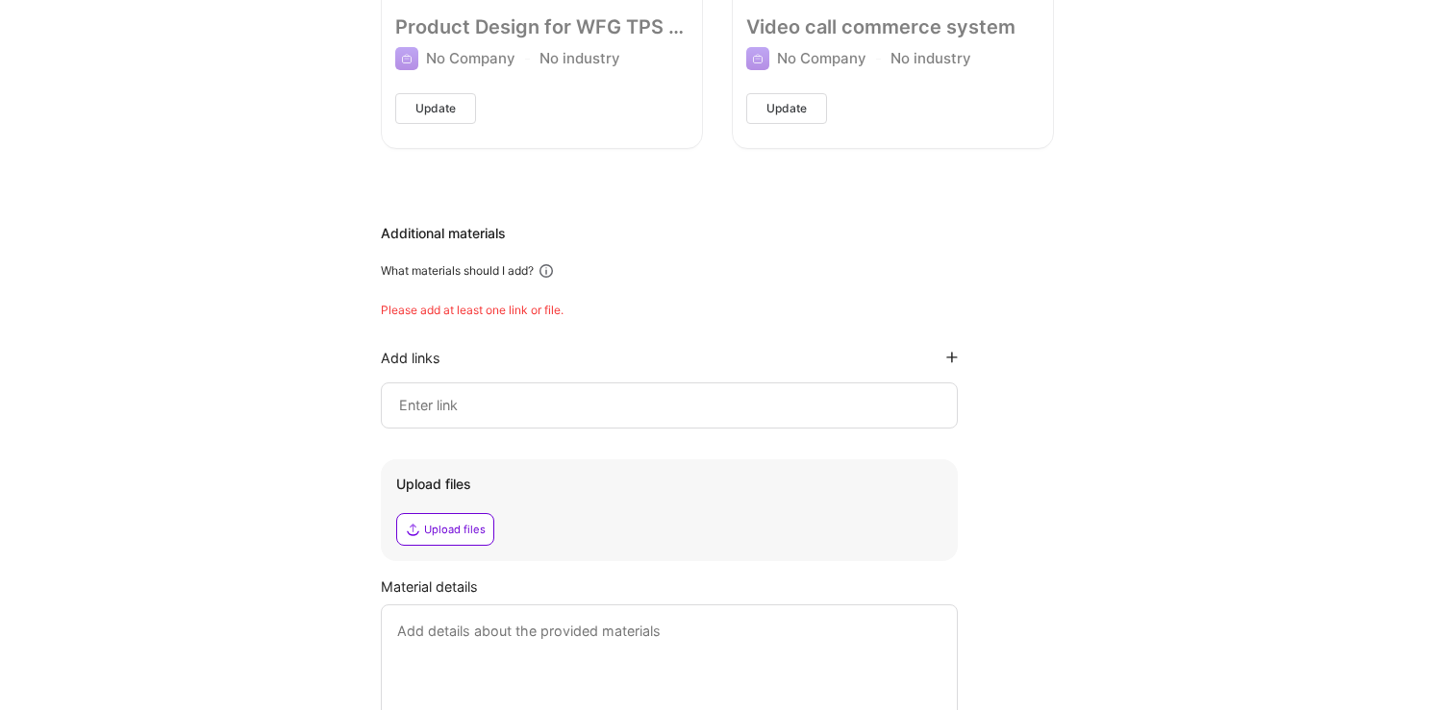
scroll to position [2688, 0]
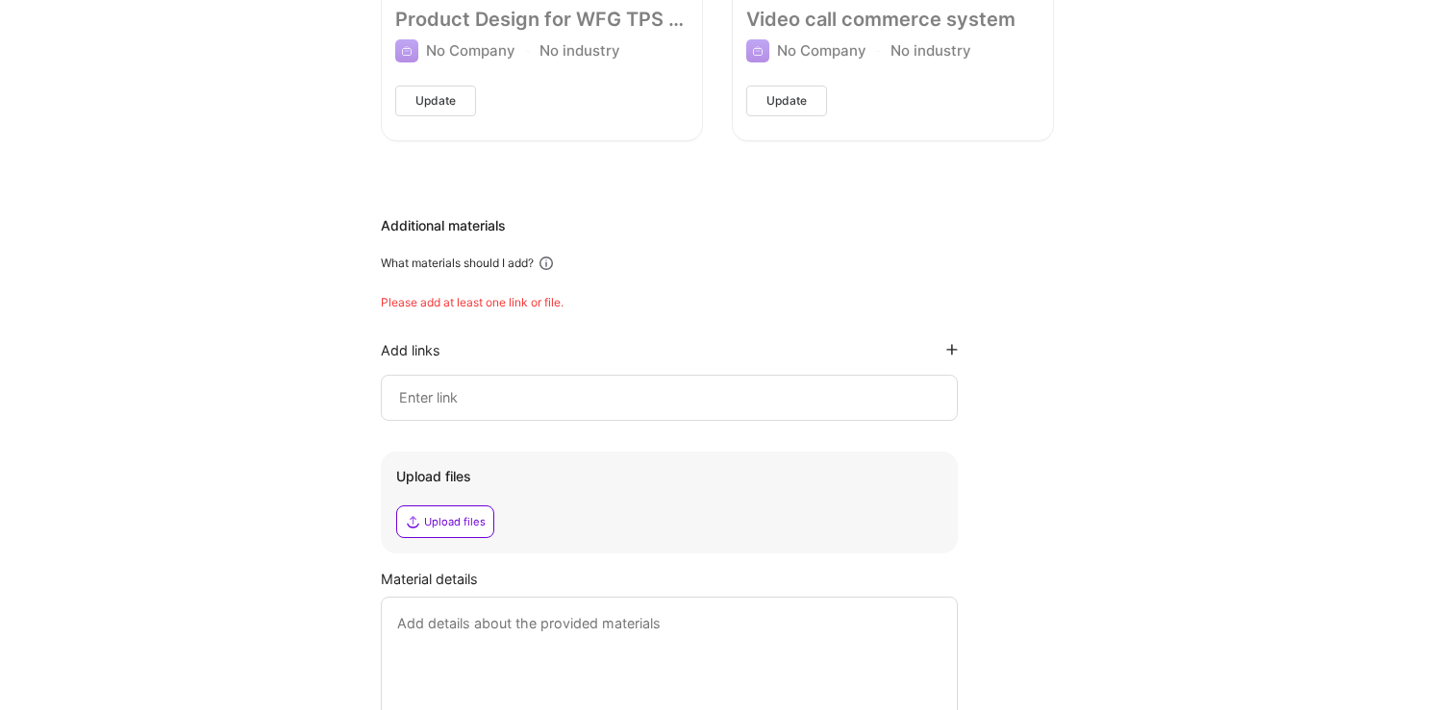
click at [456, 386] on input at bounding box center [669, 397] width 544 height 23
click at [502, 386] on input at bounding box center [669, 397] width 544 height 23
paste input "[URL][DOMAIN_NAME]"
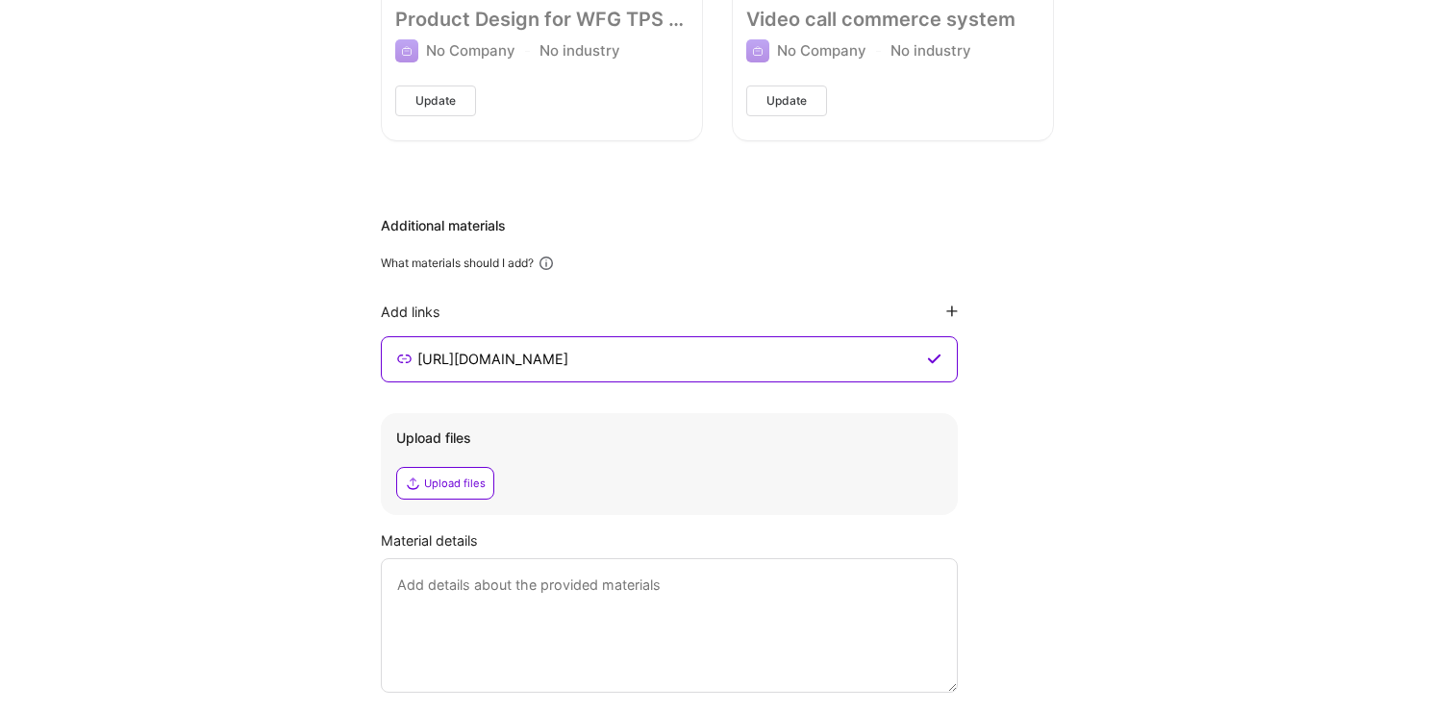
scroll to position [2814, 0]
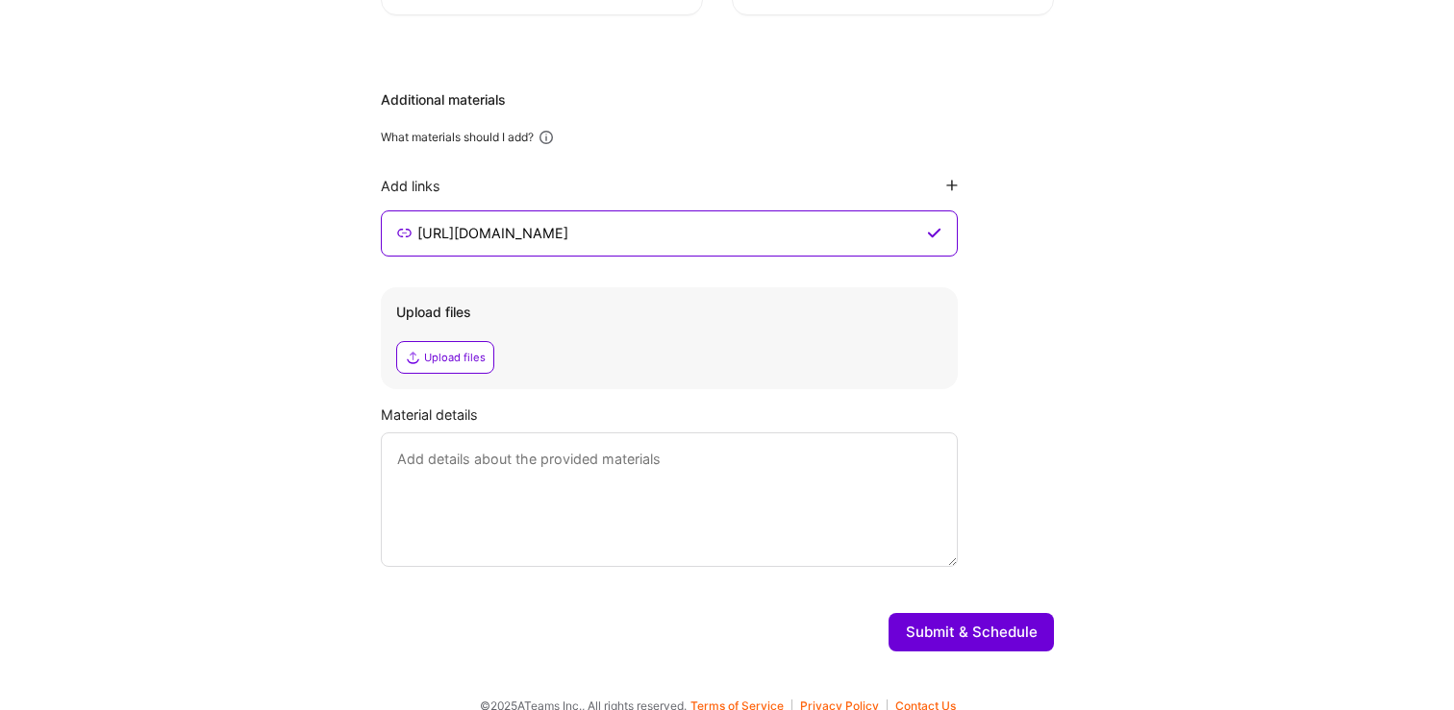
type input "[URL][DOMAIN_NAME]"
click at [441, 503] on textarea at bounding box center [669, 500] width 577 height 135
click at [907, 613] on button "Submit & Schedule" at bounding box center [970, 632] width 165 height 38
